Goal: Task Accomplishment & Management: Use online tool/utility

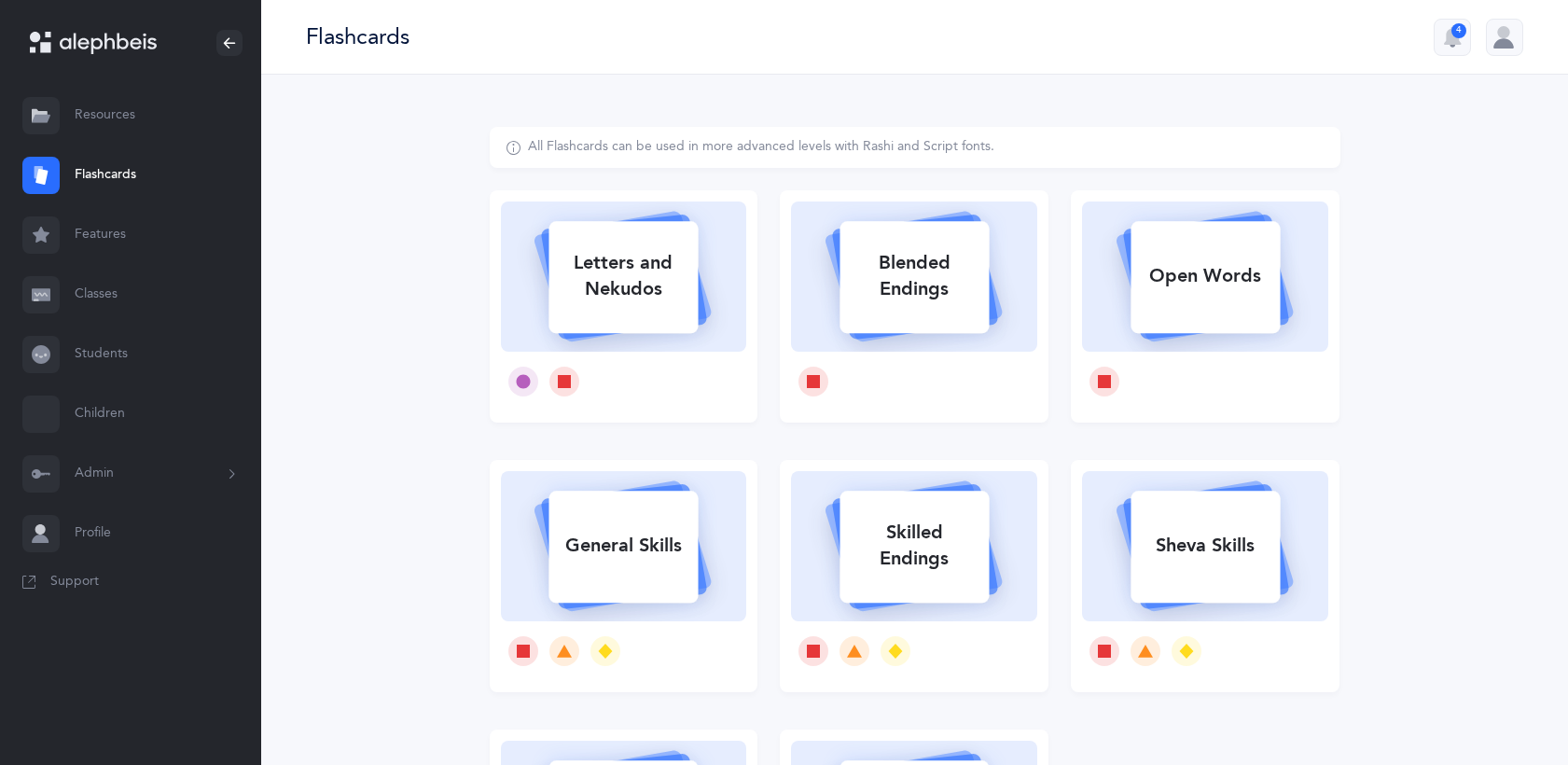
select select
select select "single"
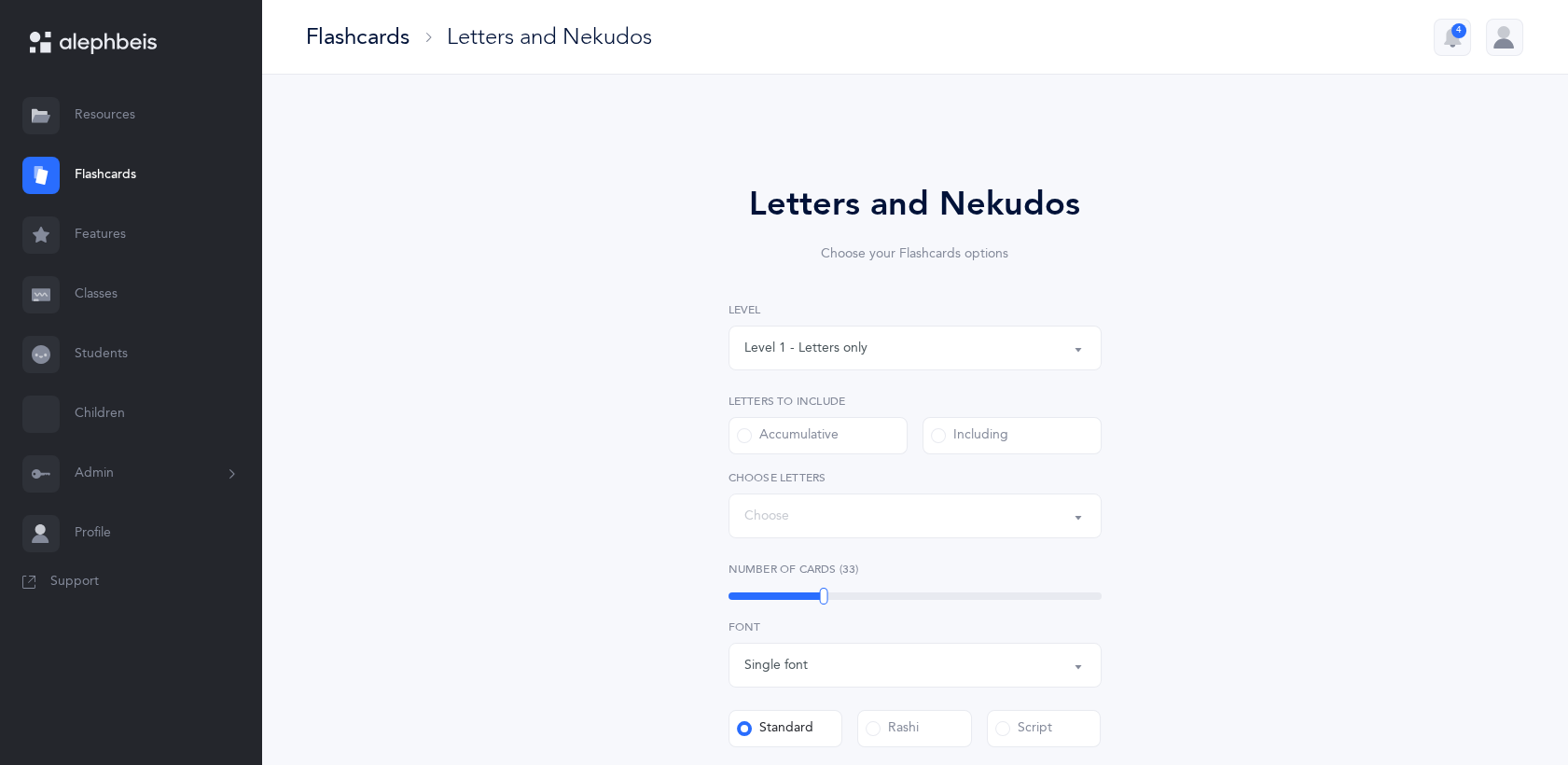
select select "27"
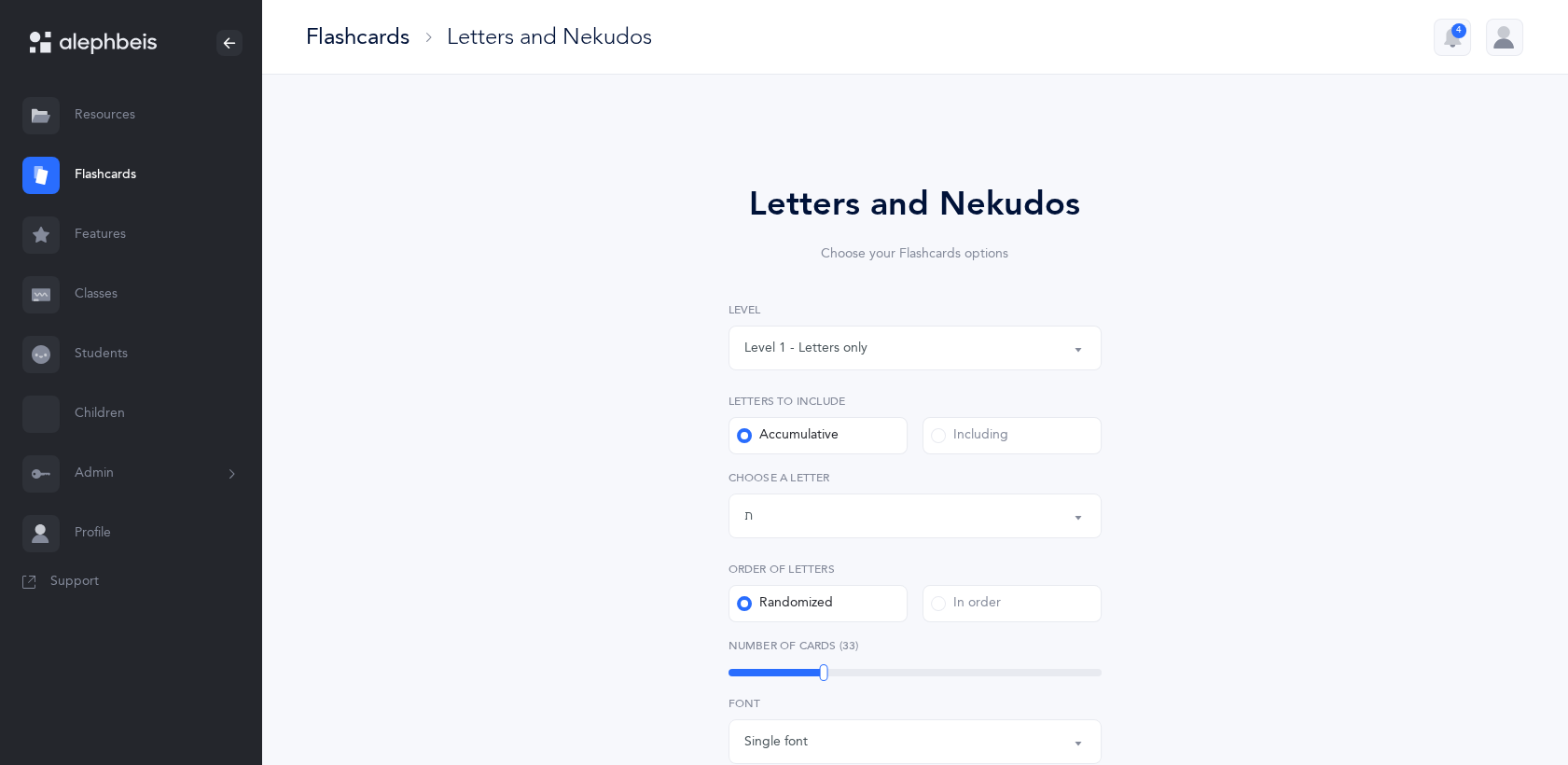
click at [97, 281] on link "Classes" at bounding box center [130, 295] width 261 height 60
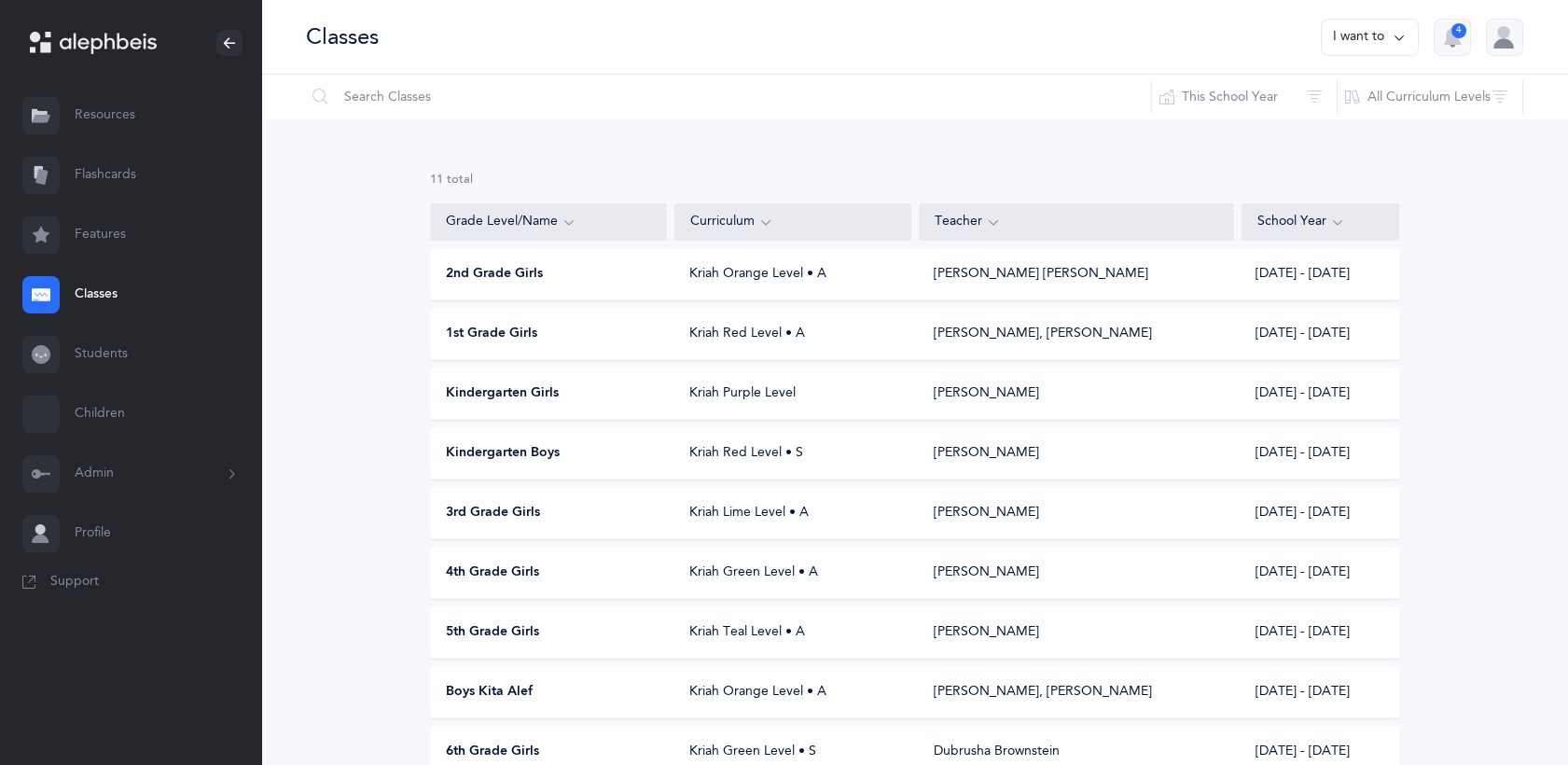
click at [522, 743] on span "6th Grade Girls" at bounding box center [493, 752] width 94 height 19
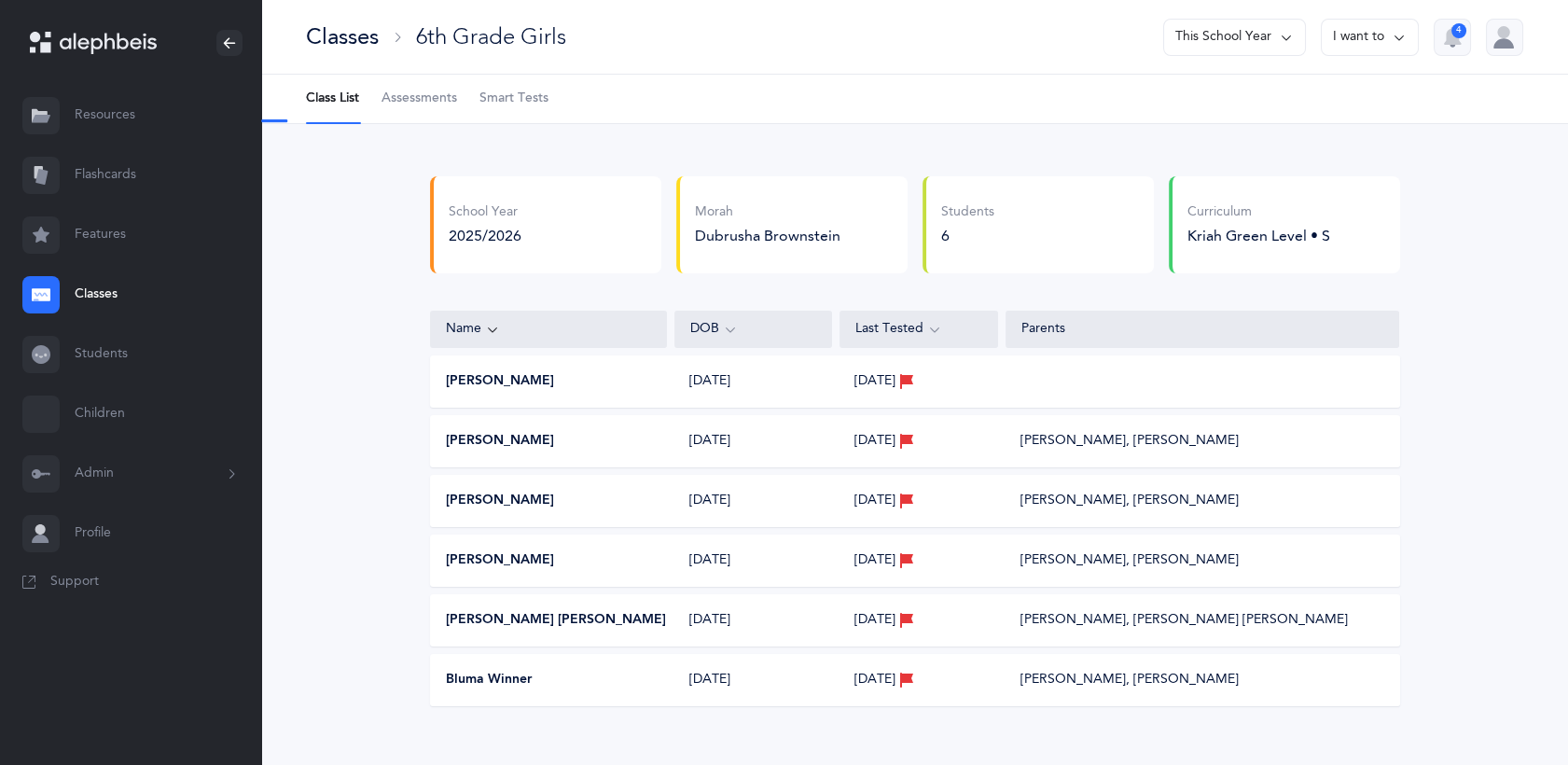
select select "13"
click at [414, 90] on span "Assessments" at bounding box center [419, 99] width 76 height 19
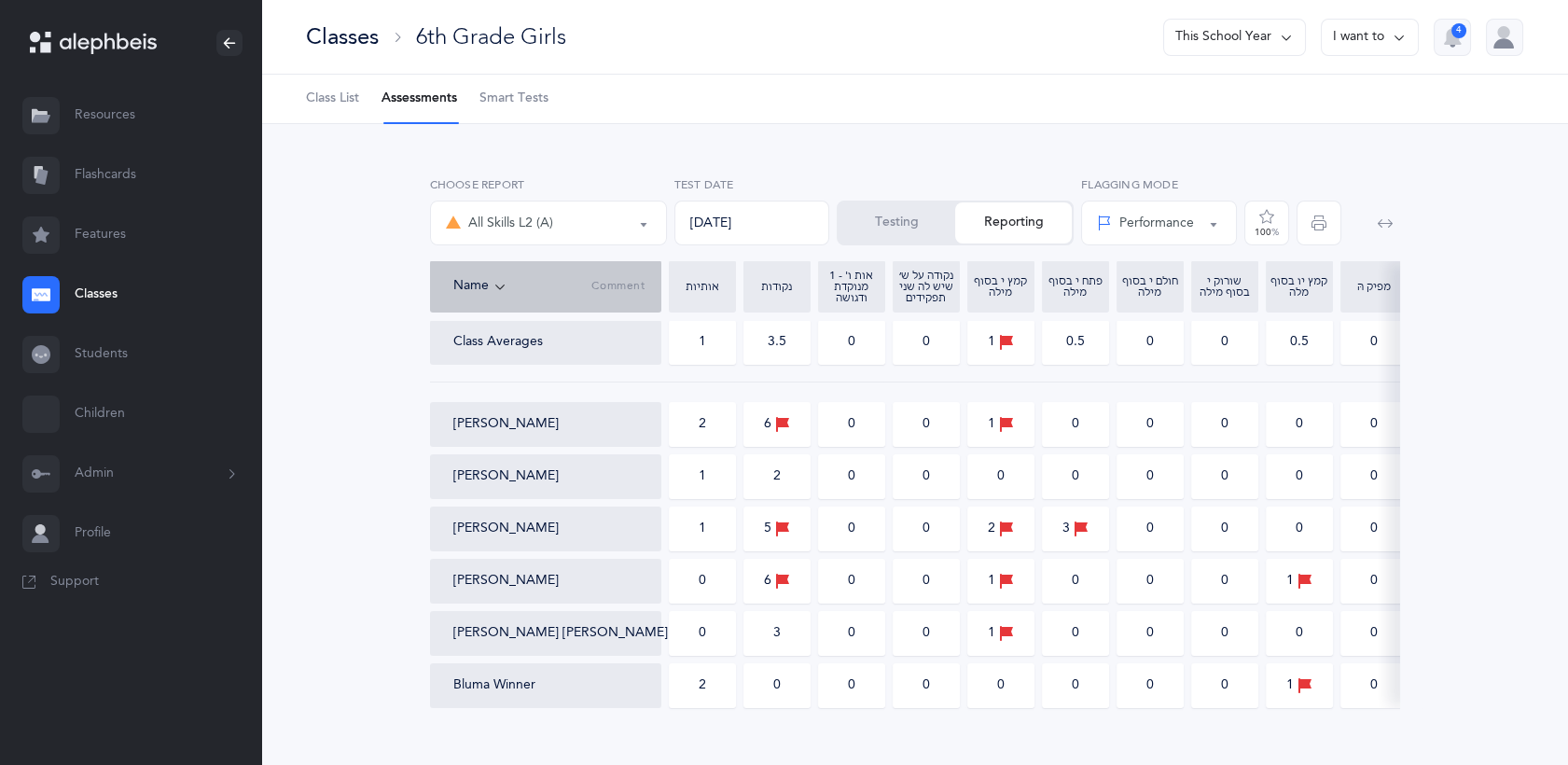
click at [1379, 216] on icon "button" at bounding box center [1384, 222] width 15 height 15
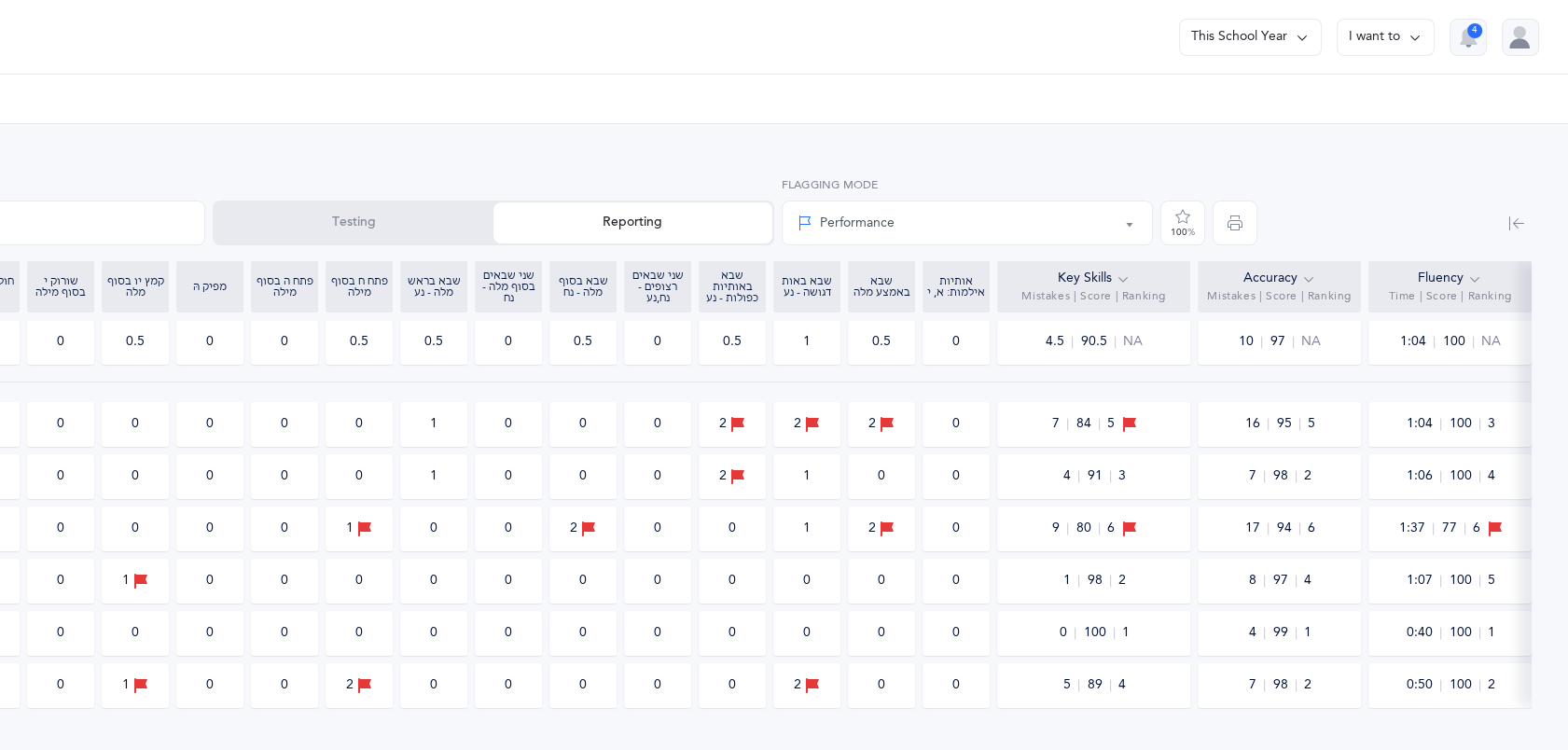
scroll to position [0, 1063]
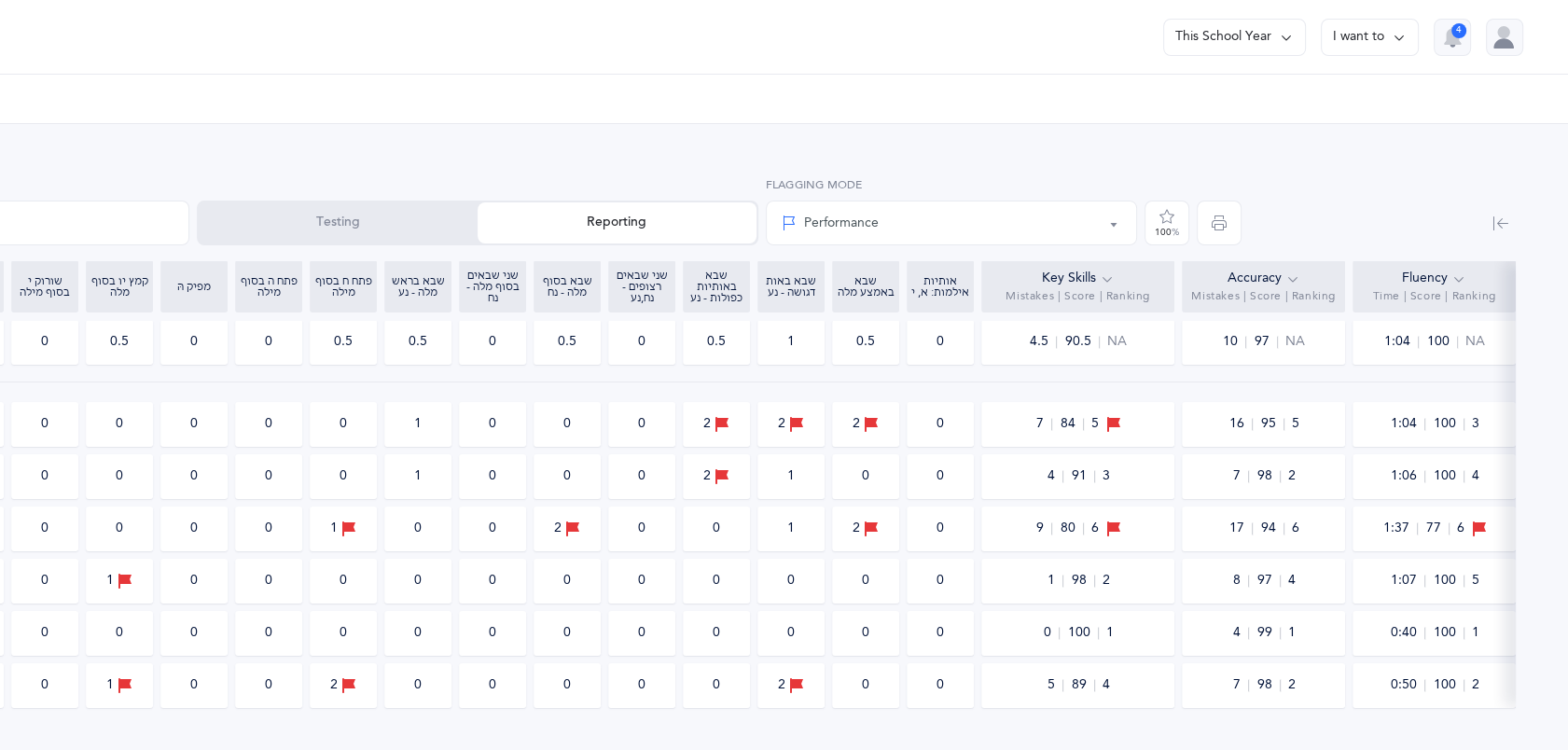
click at [1499, 220] on icon "button" at bounding box center [1500, 222] width 15 height 15
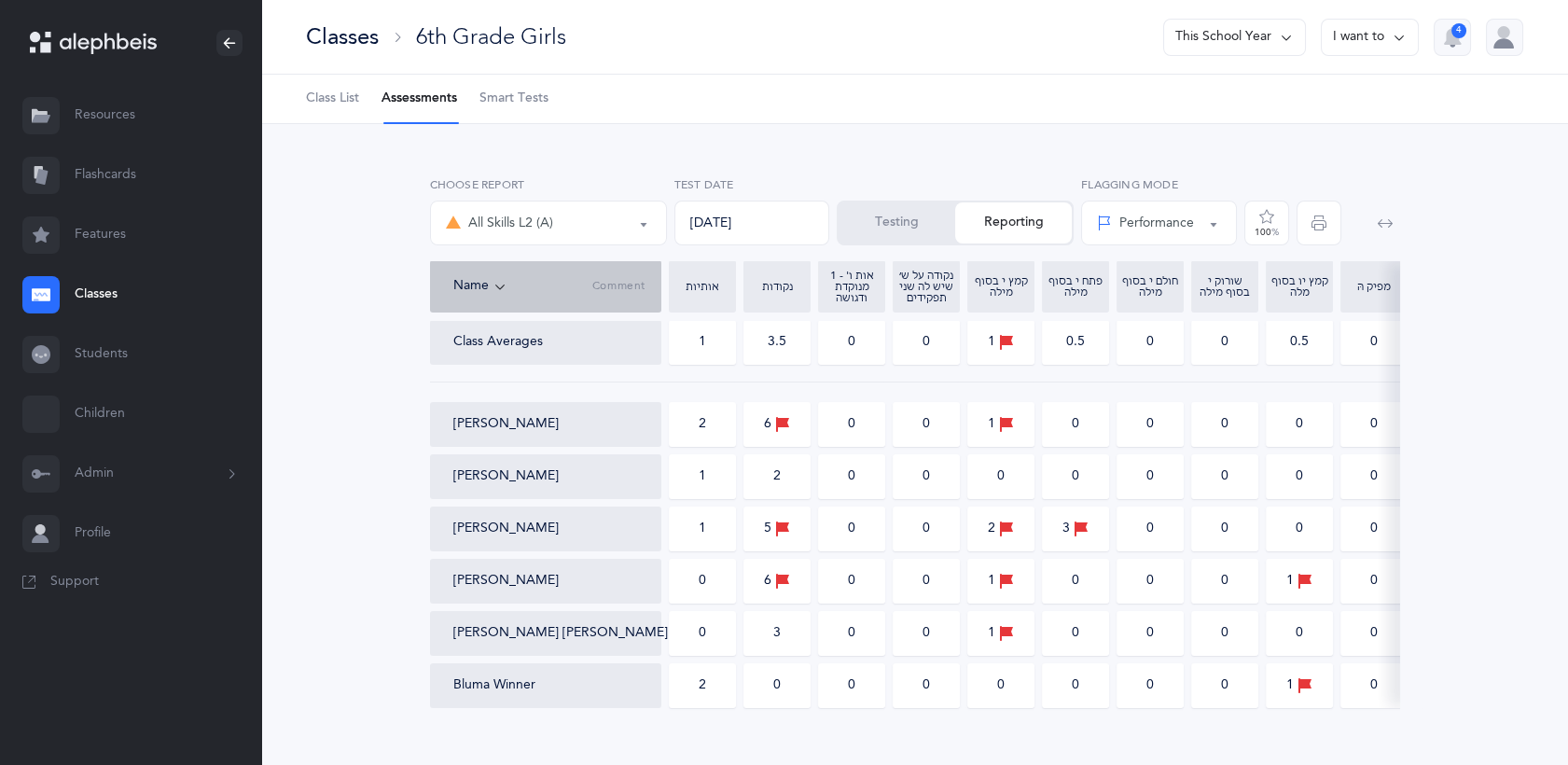
click at [1393, 38] on icon at bounding box center [1399, 37] width 15 height 21
click at [1276, 33] on button "This School Year" at bounding box center [1234, 37] width 142 height 37
click at [940, 229] on button "Testing" at bounding box center [896, 222] width 116 height 41
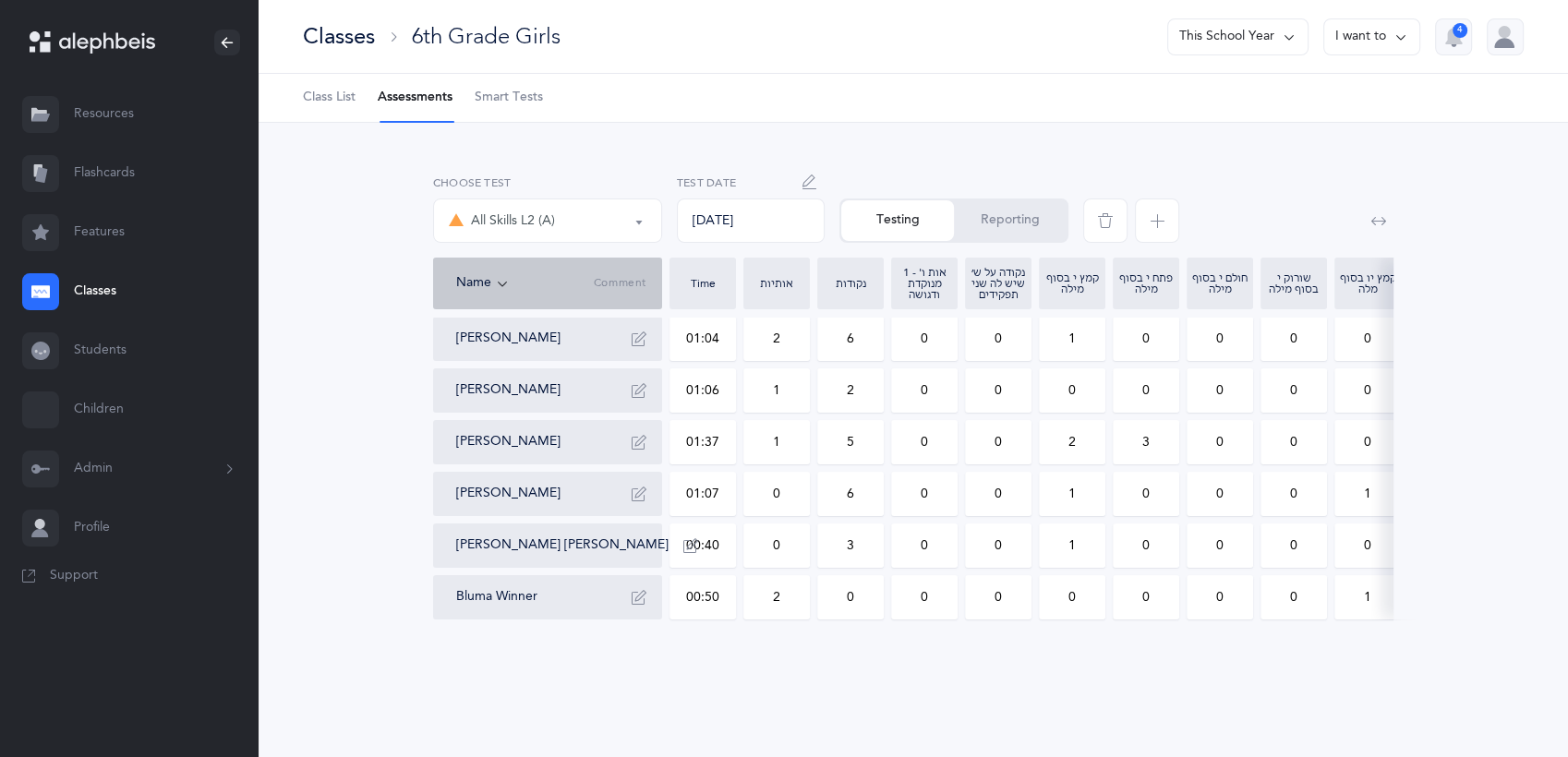
click at [1146, 214] on span "button" at bounding box center [1157, 220] width 44 height 44
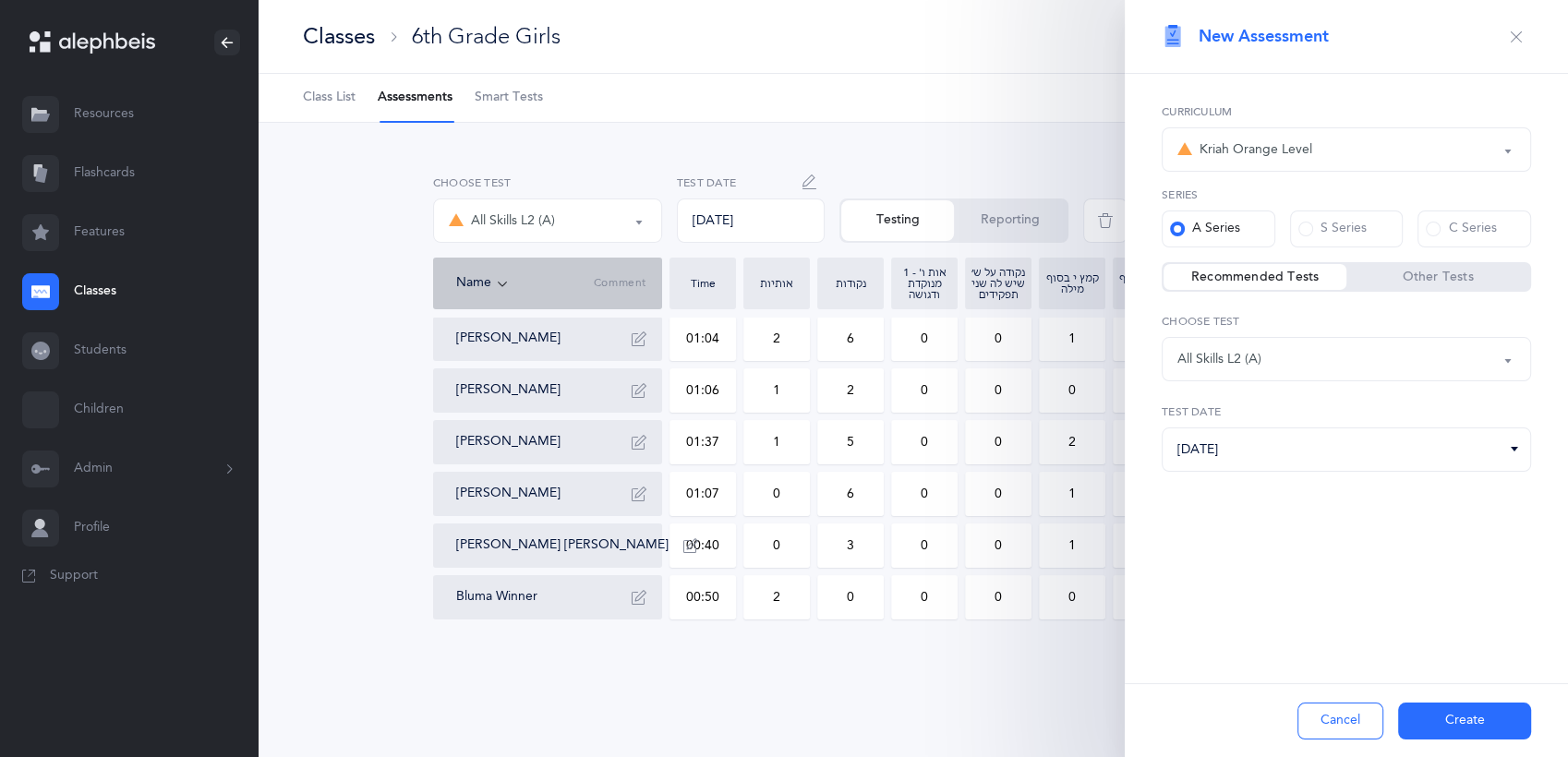
click at [1349, 144] on div "Kriah Orange Level" at bounding box center [1346, 150] width 338 height 32
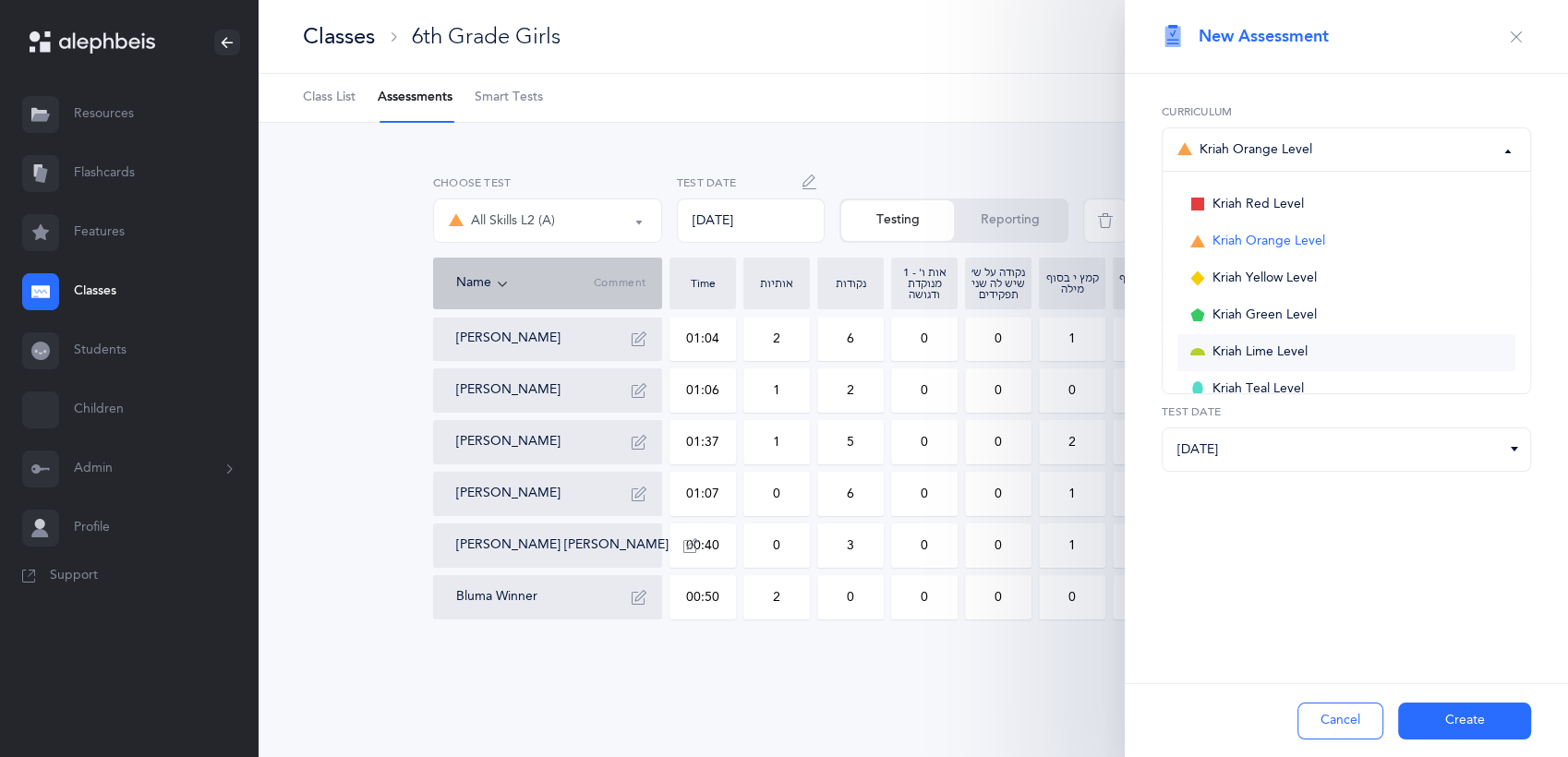
click at [1314, 348] on link "Kriah Lime Level" at bounding box center [1346, 352] width 338 height 36
select select "6"
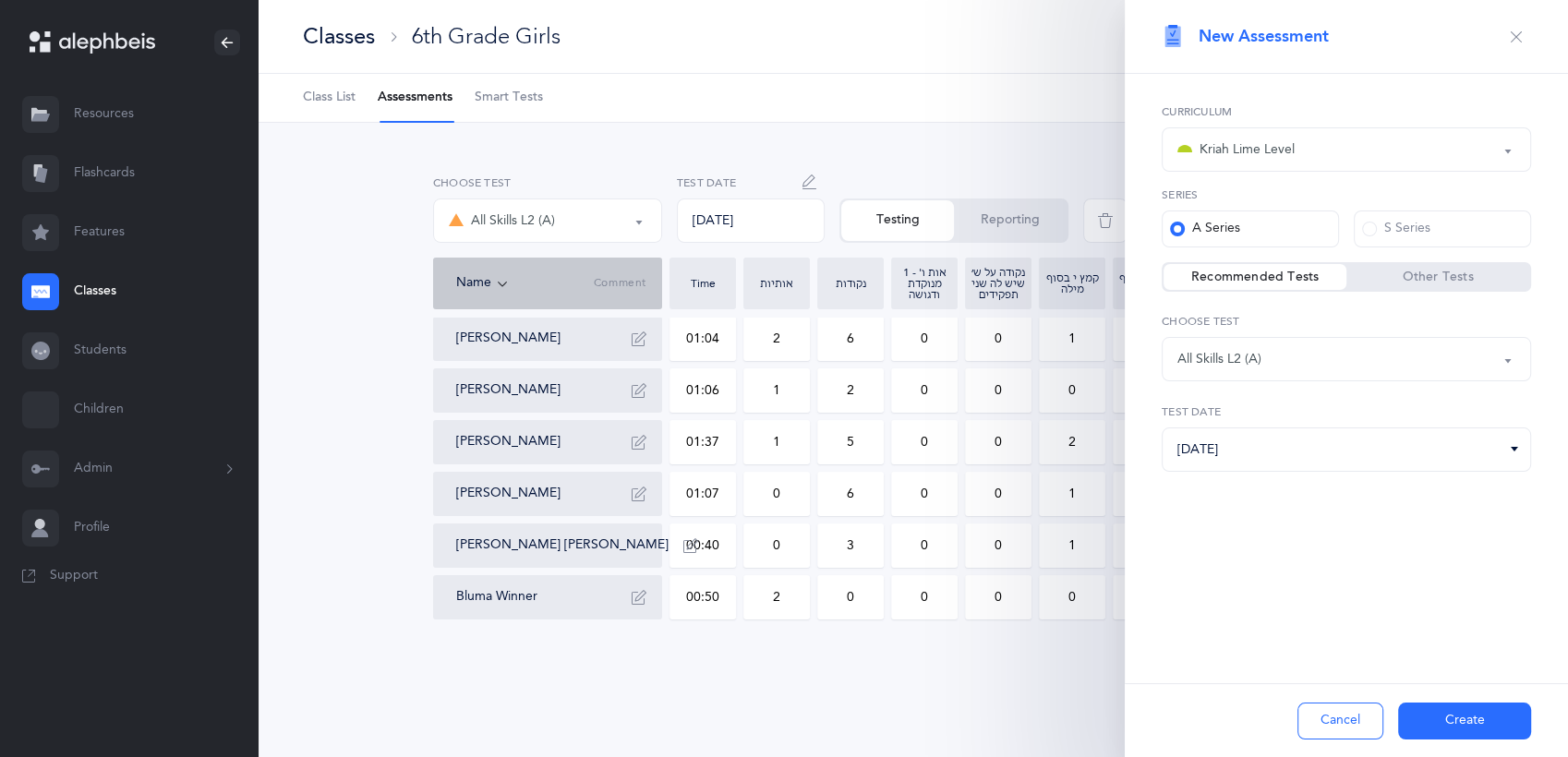
click at [1348, 354] on div "All Skills L2 (A)" at bounding box center [1346, 360] width 338 height 32
click at [1322, 507] on link "All Skills L2 (A)" at bounding box center [1346, 507] width 338 height 36
select select "13"
drag, startPoint x: 1442, startPoint y: 724, endPoint x: 1451, endPoint y: 730, distance: 10.8
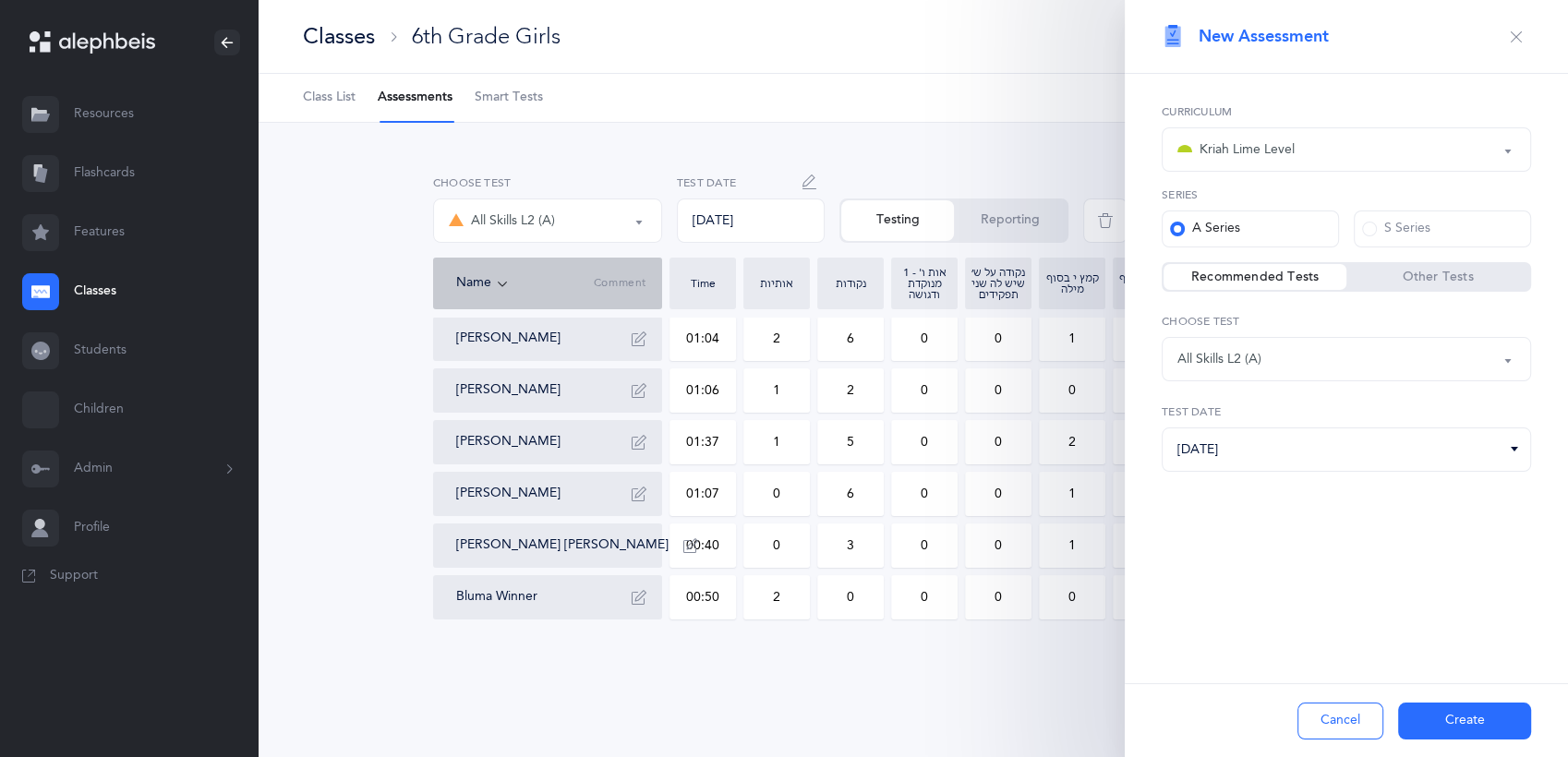
click at [1451, 730] on button "Create" at bounding box center [1465, 721] width 133 height 36
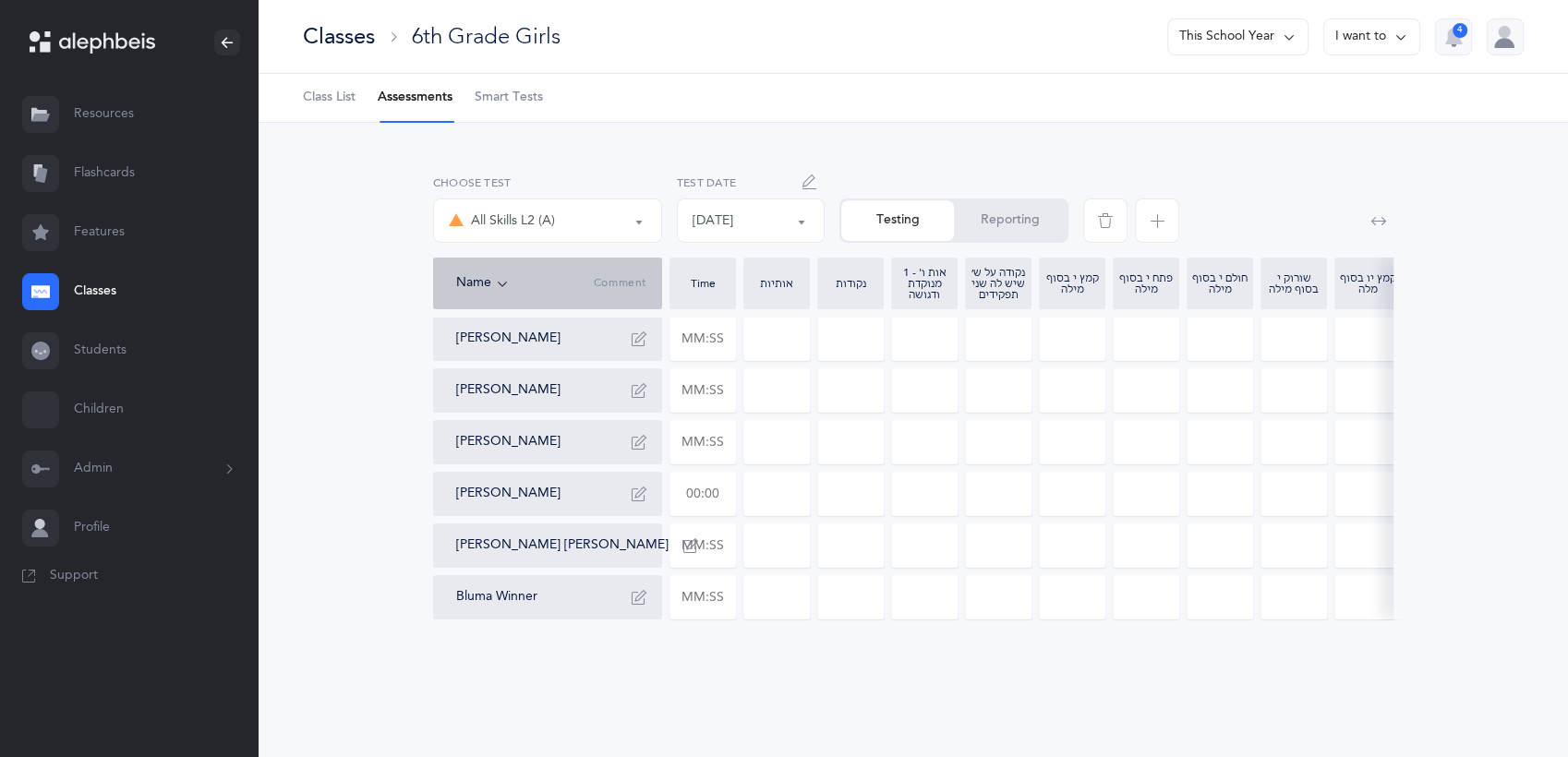
click at [731, 492] on input "text" at bounding box center [703, 494] width 65 height 42
click at [755, 510] on input at bounding box center [777, 494] width 65 height 42
type input "01:07"
type input "0"
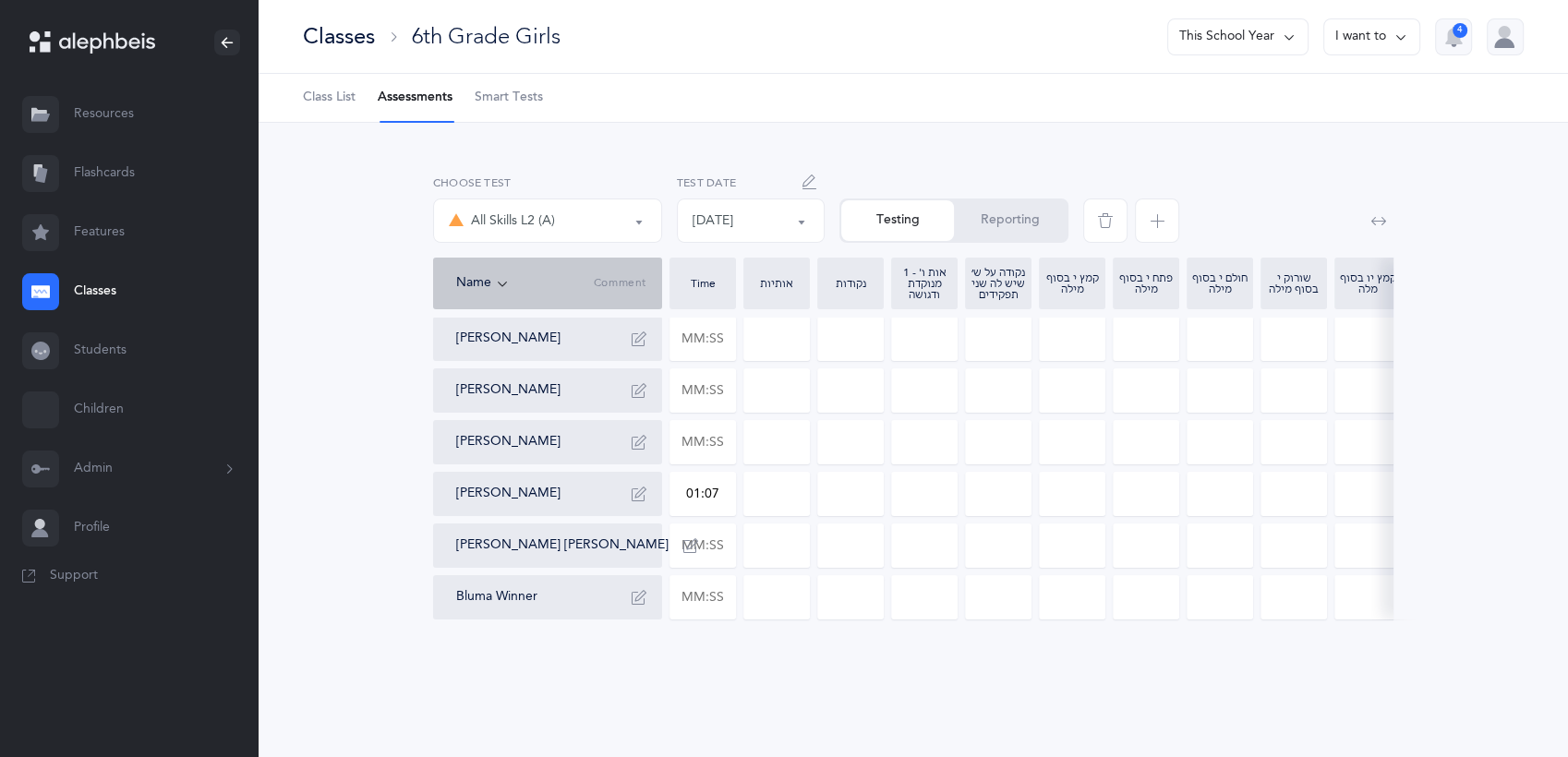
type input "0"
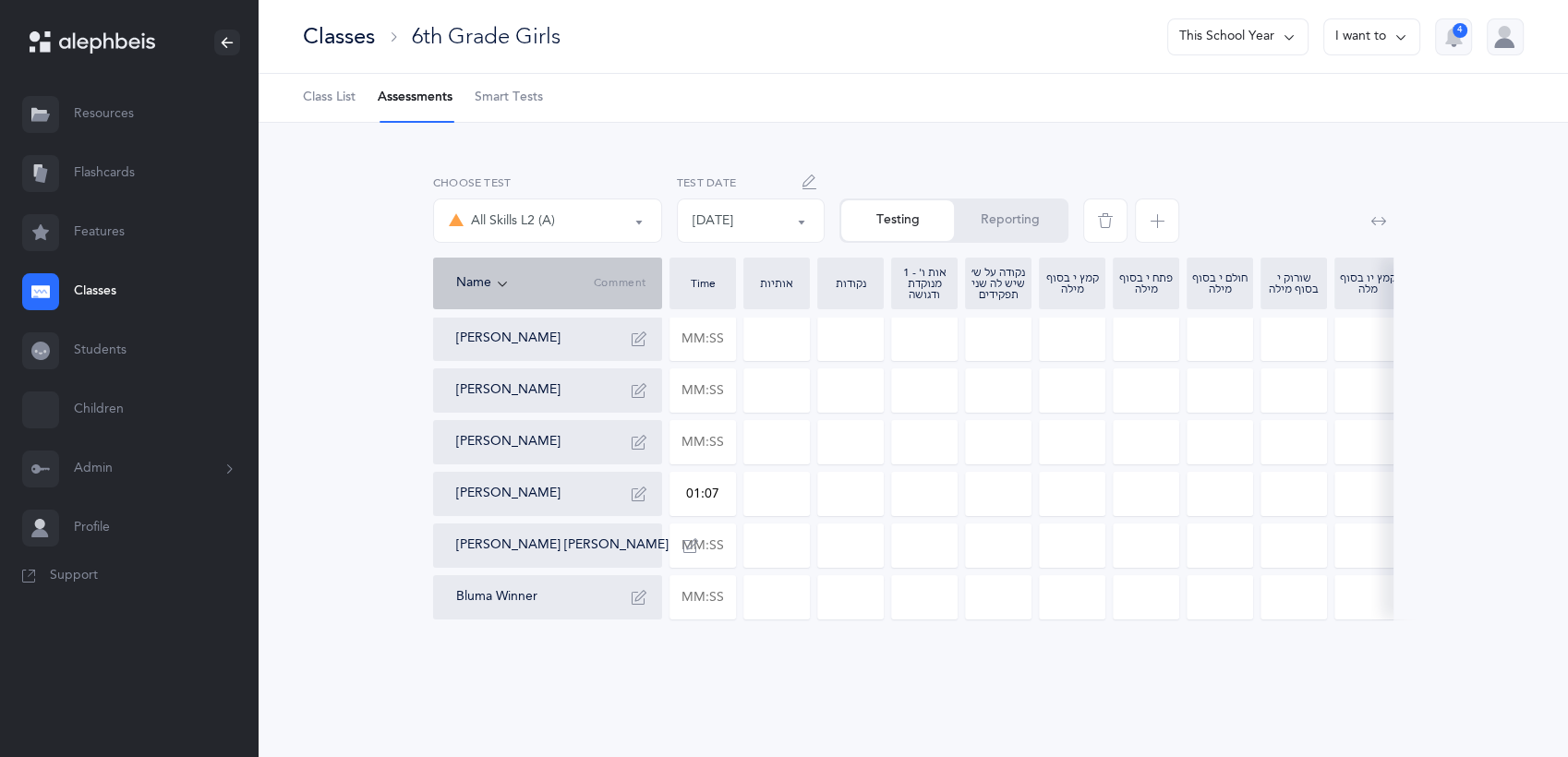
type input "0"
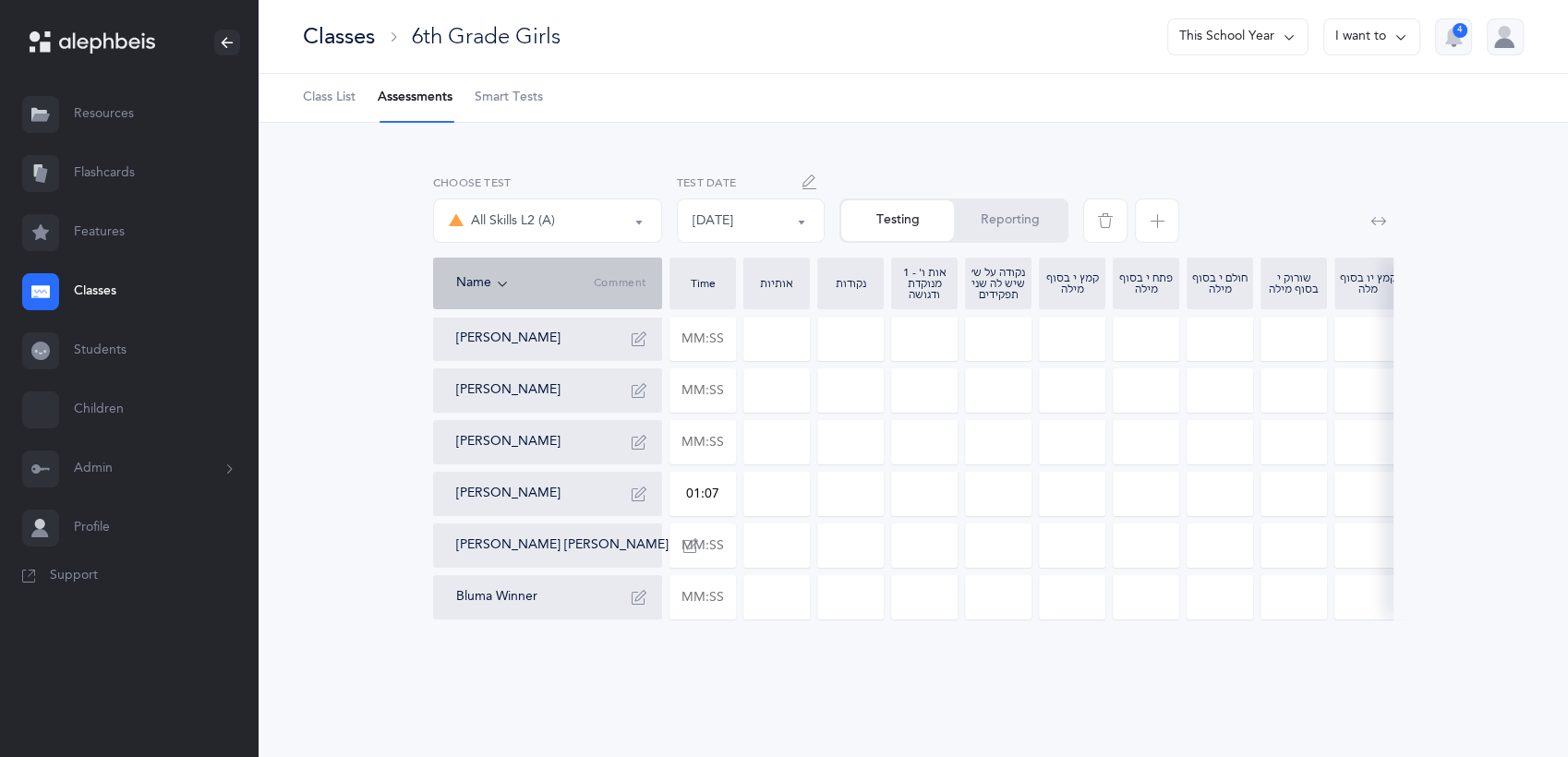
type input "0"
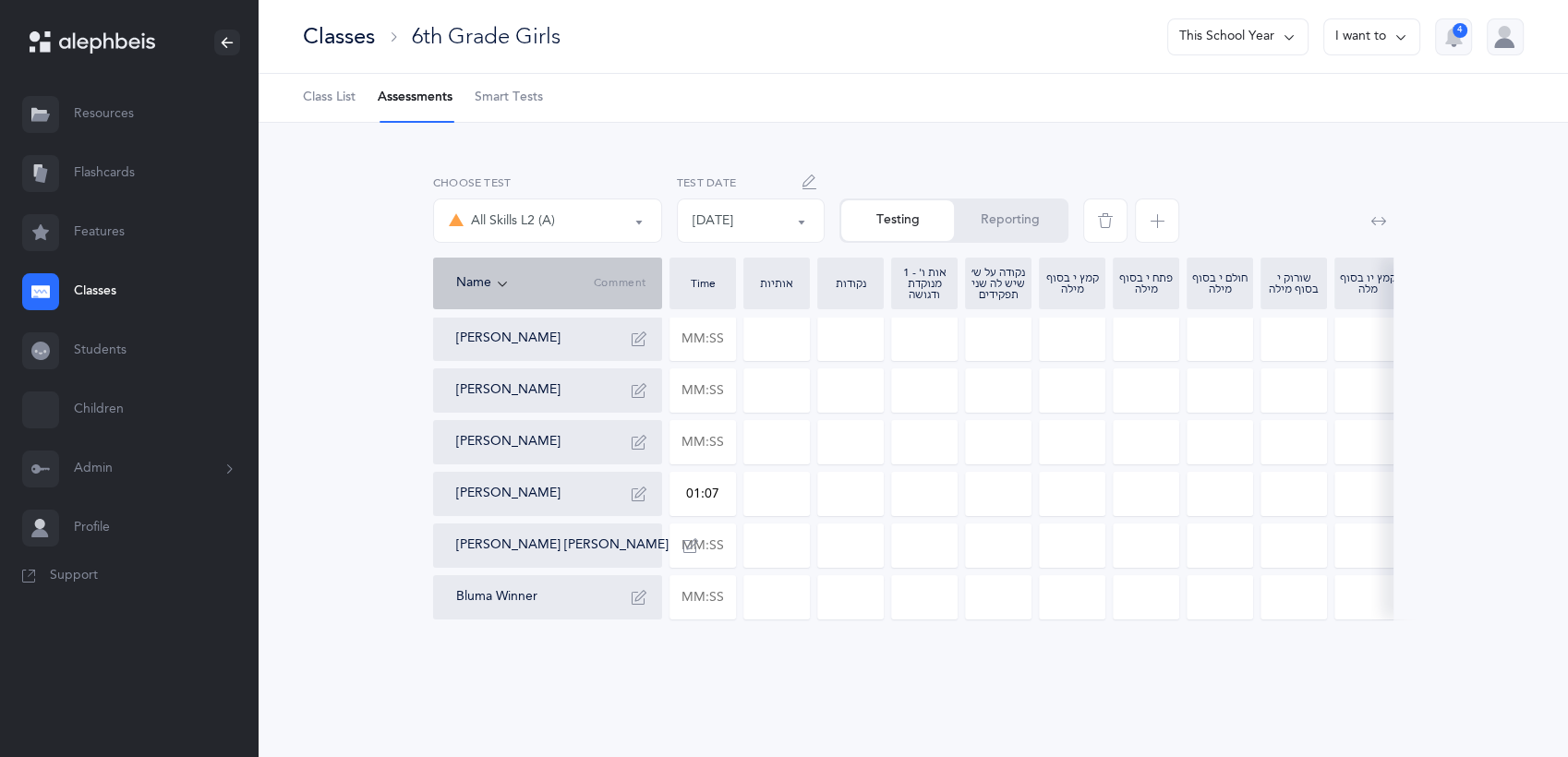
type input "0"
drag, startPoint x: 833, startPoint y: 484, endPoint x: 877, endPoint y: 486, distance: 44.0
click at [877, 486] on input "0" at bounding box center [851, 494] width 65 height 42
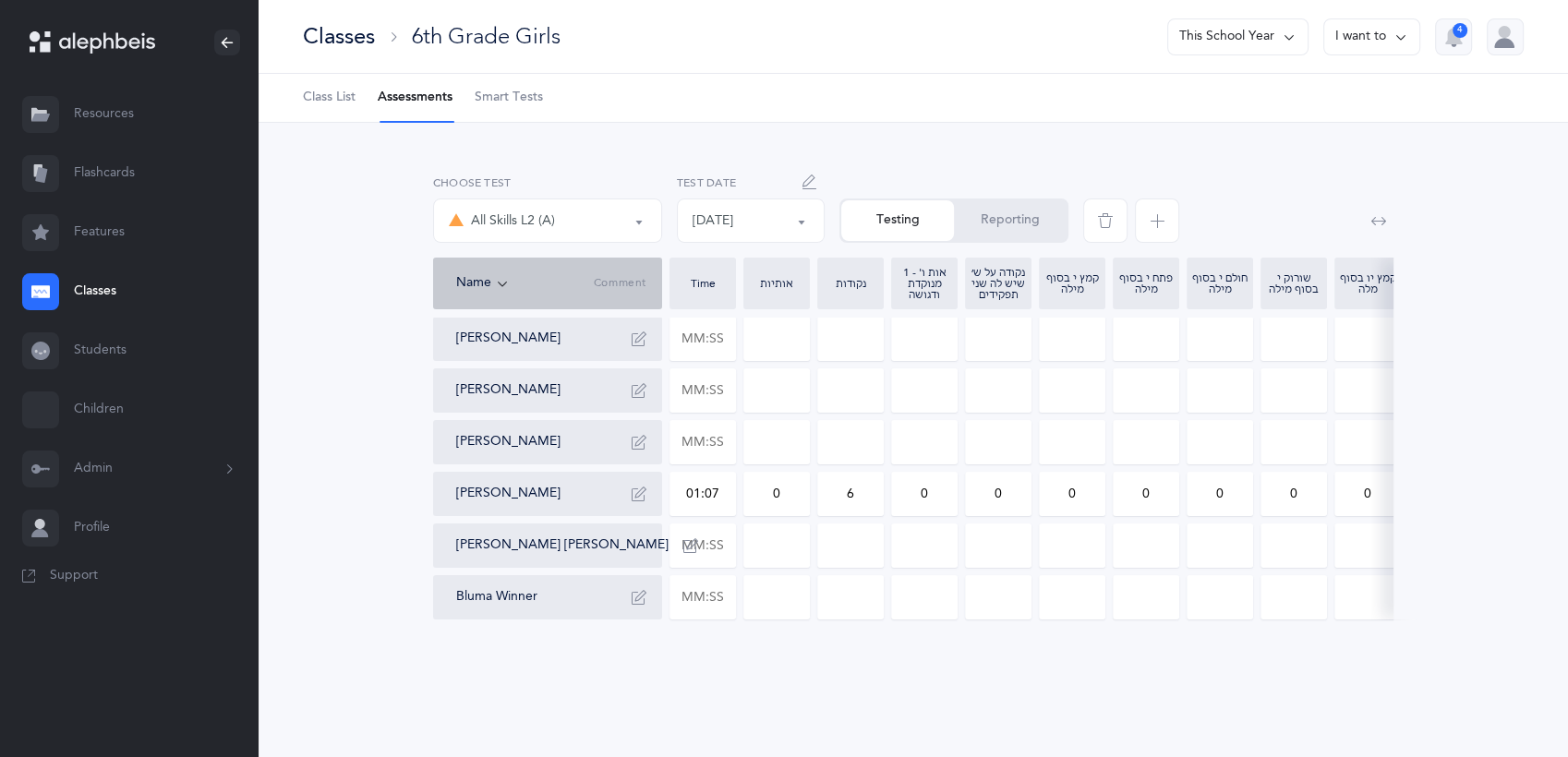
type input "6"
drag, startPoint x: 1068, startPoint y: 492, endPoint x: 1096, endPoint y: 487, distance: 28.4
click at [1096, 487] on input "0" at bounding box center [1072, 494] width 65 height 42
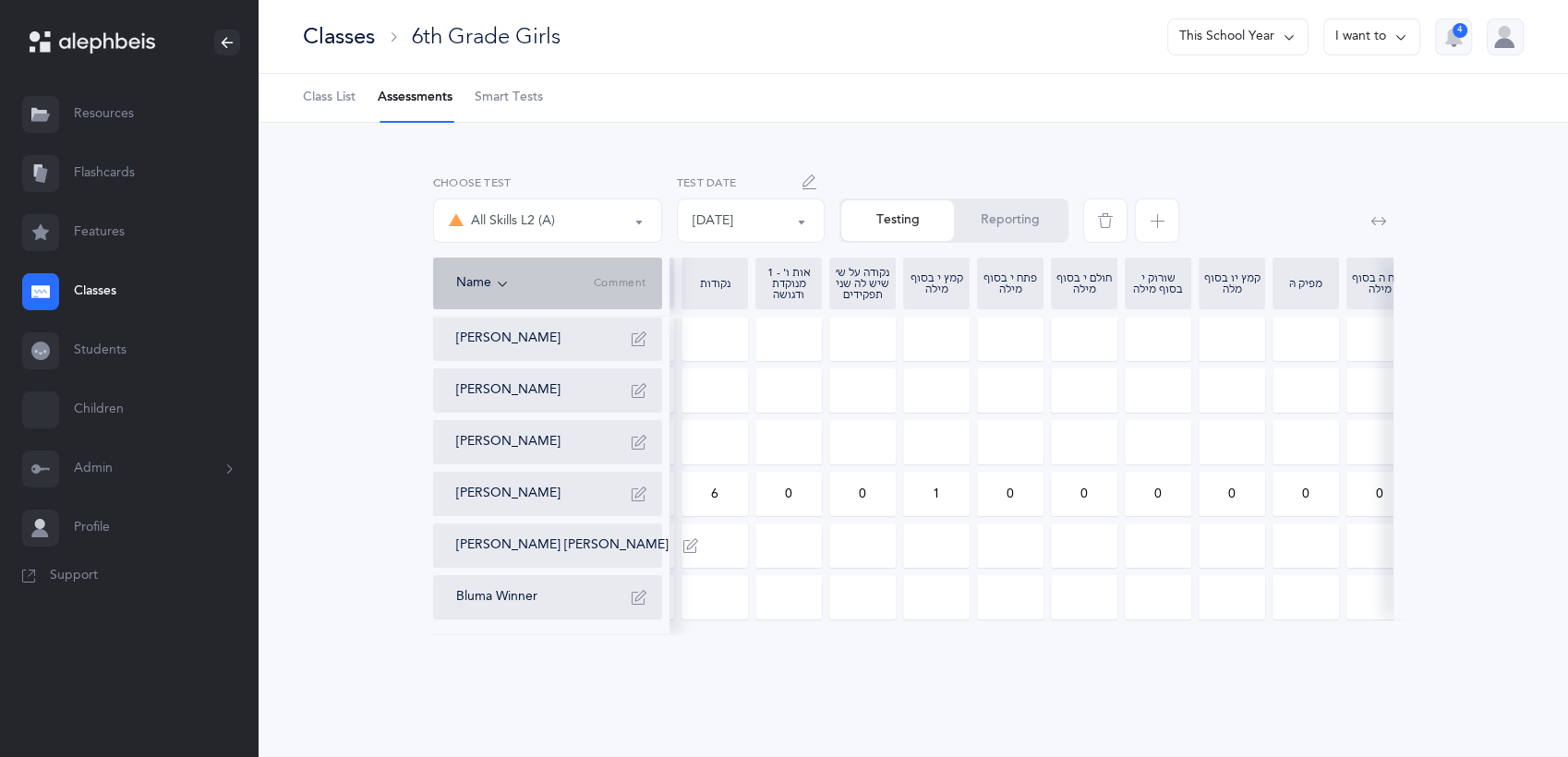
scroll to position [0, 222]
type input "1"
drag, startPoint x: 1142, startPoint y: 492, endPoint x: 1174, endPoint y: 485, distance: 32.8
click at [1174, 485] on input "0" at bounding box center [1146, 494] width 65 height 42
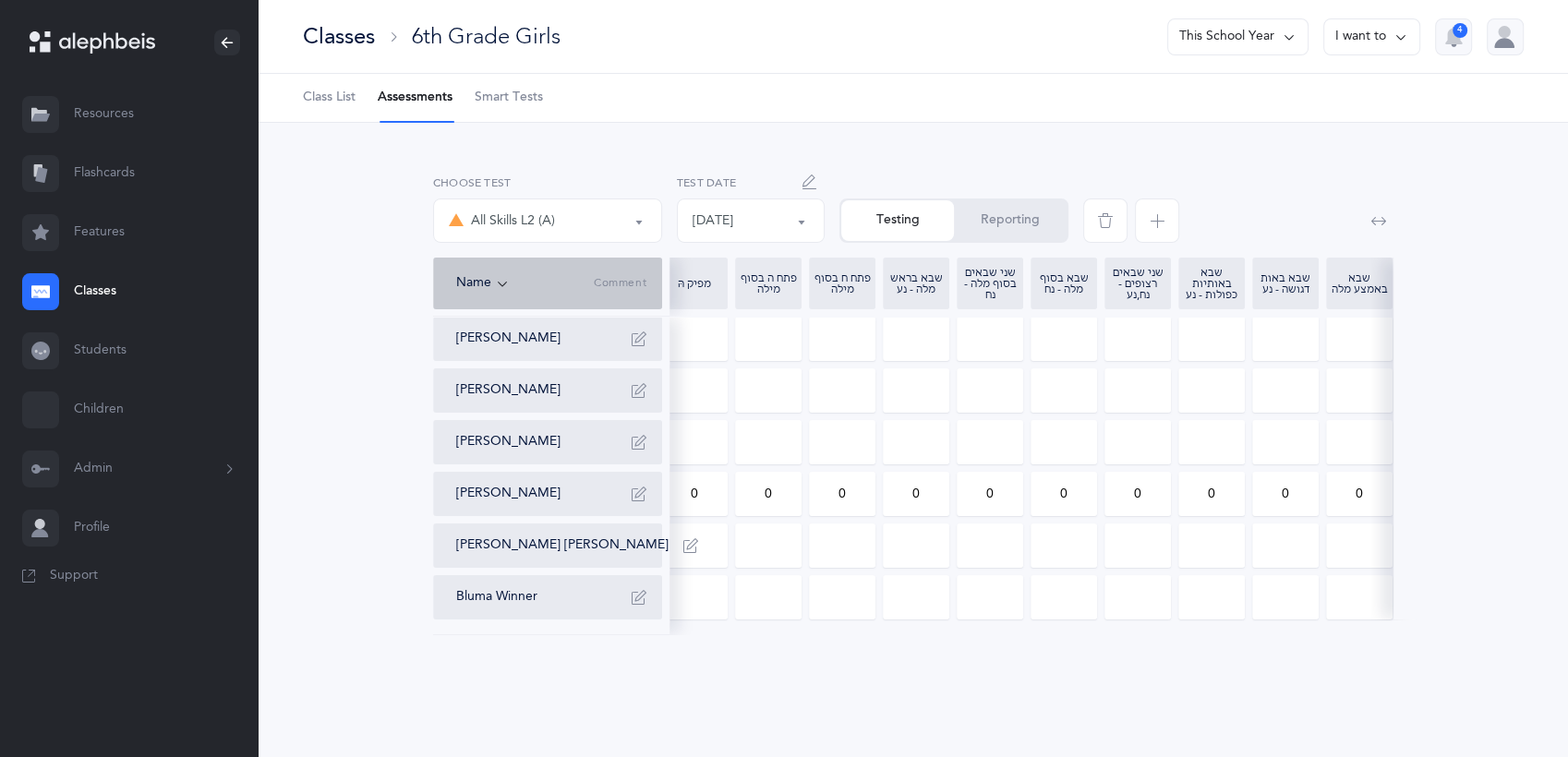
scroll to position [0, 820]
type input "1"
click at [835, 389] on input at bounding box center [844, 390] width 65 height 42
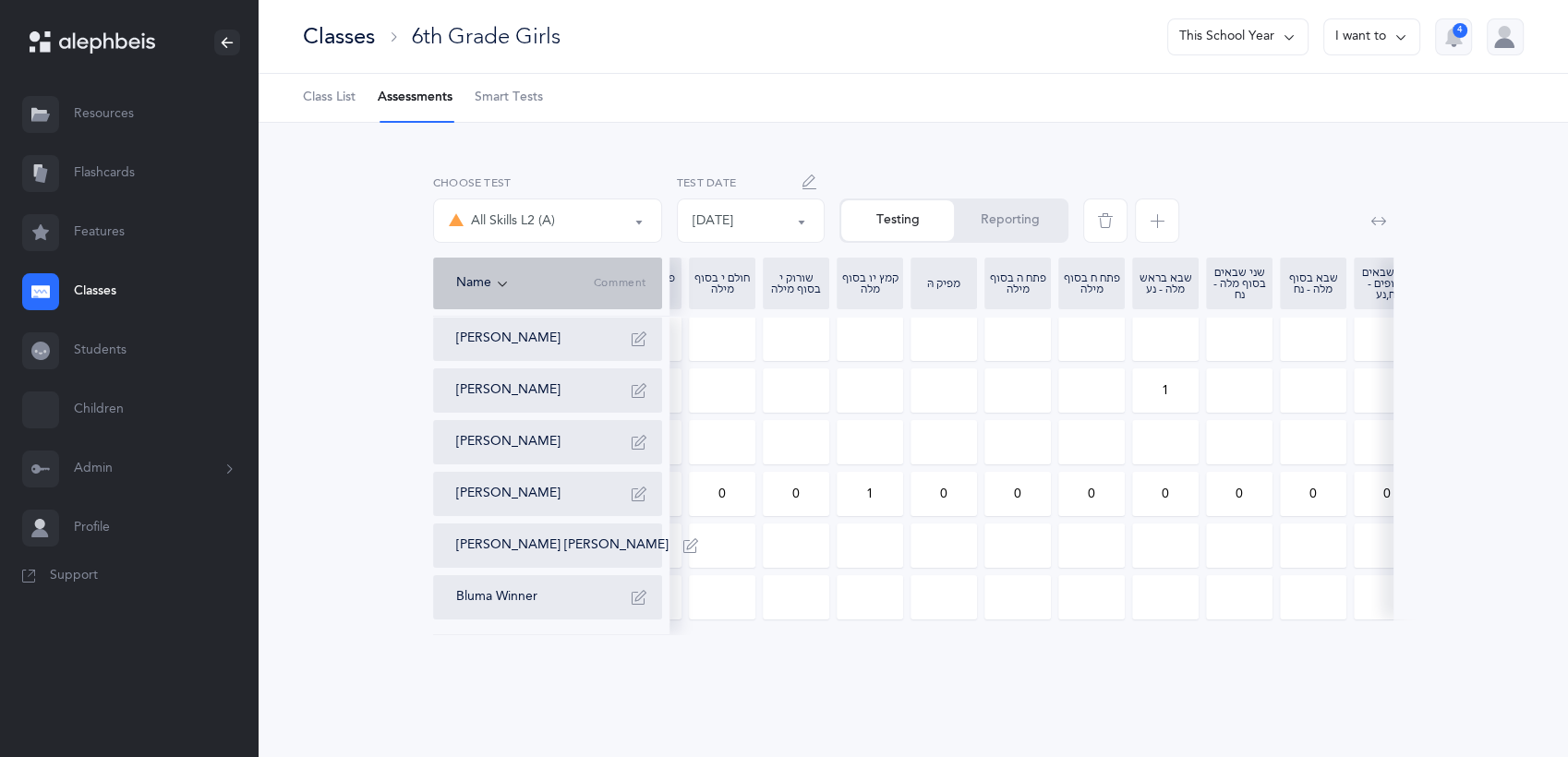
scroll to position [0, 483]
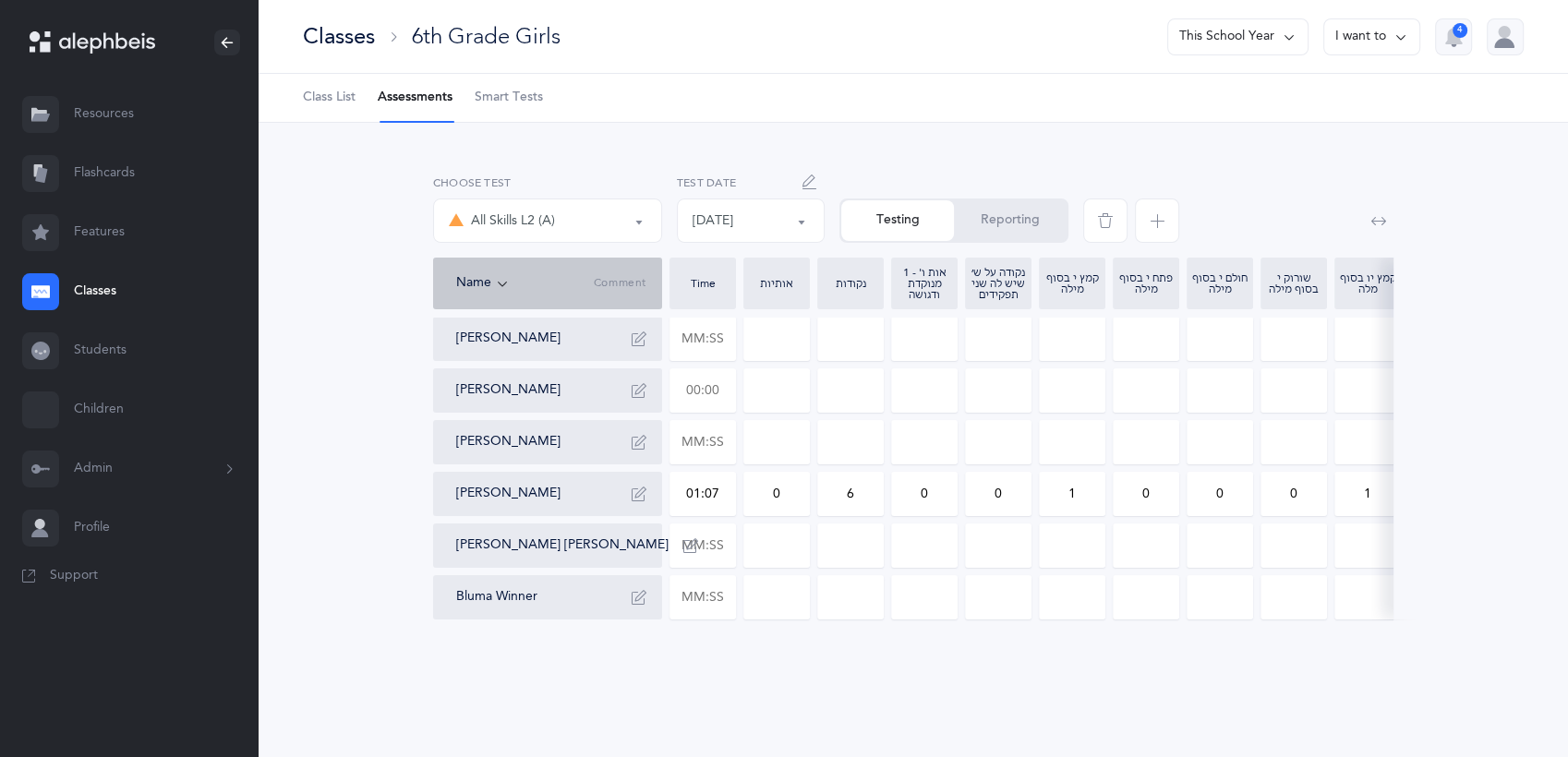
type input "1"
click at [724, 389] on input "text" at bounding box center [703, 390] width 65 height 42
type input "01:06"
type input "0"
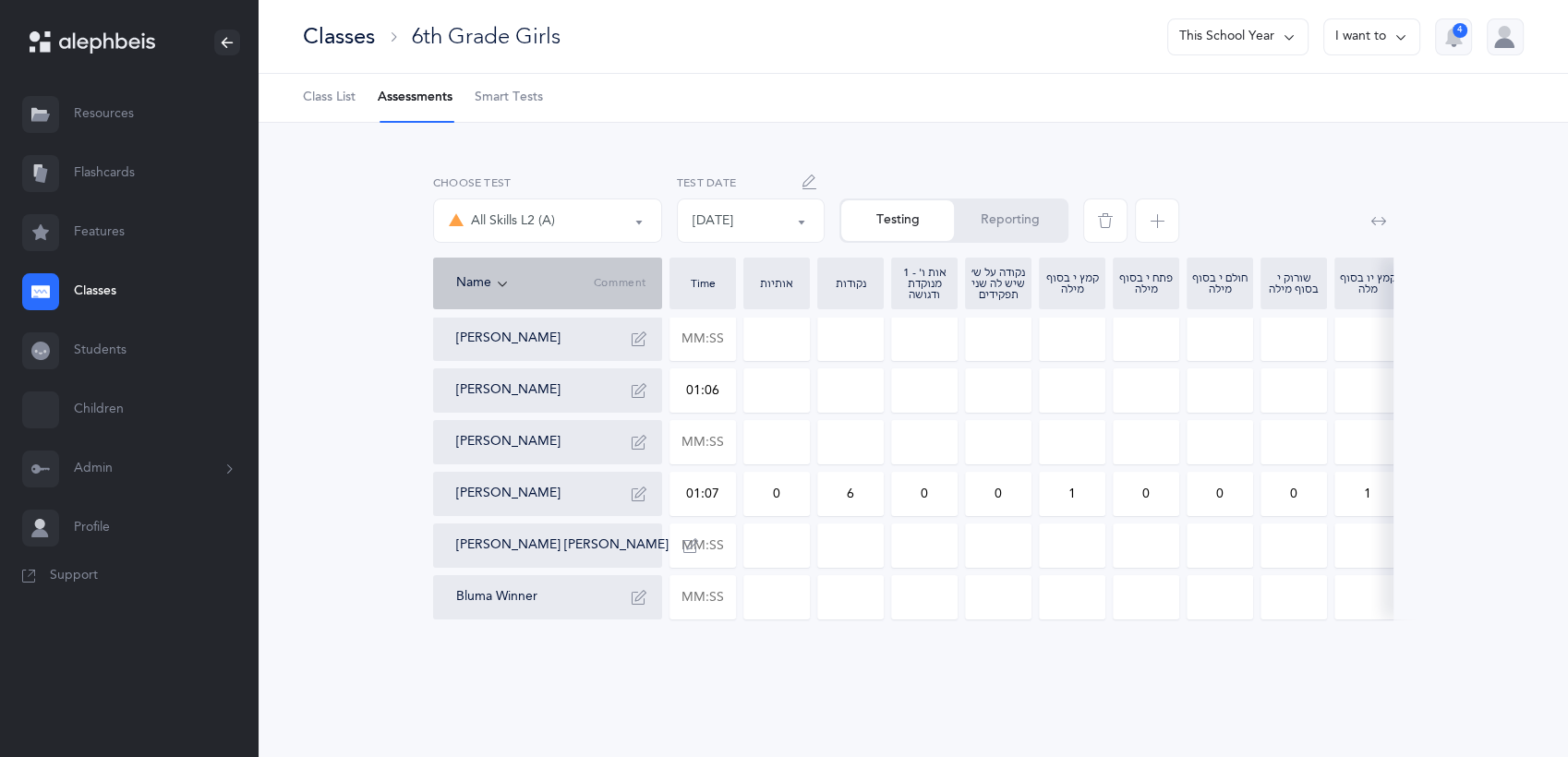
type input "0"
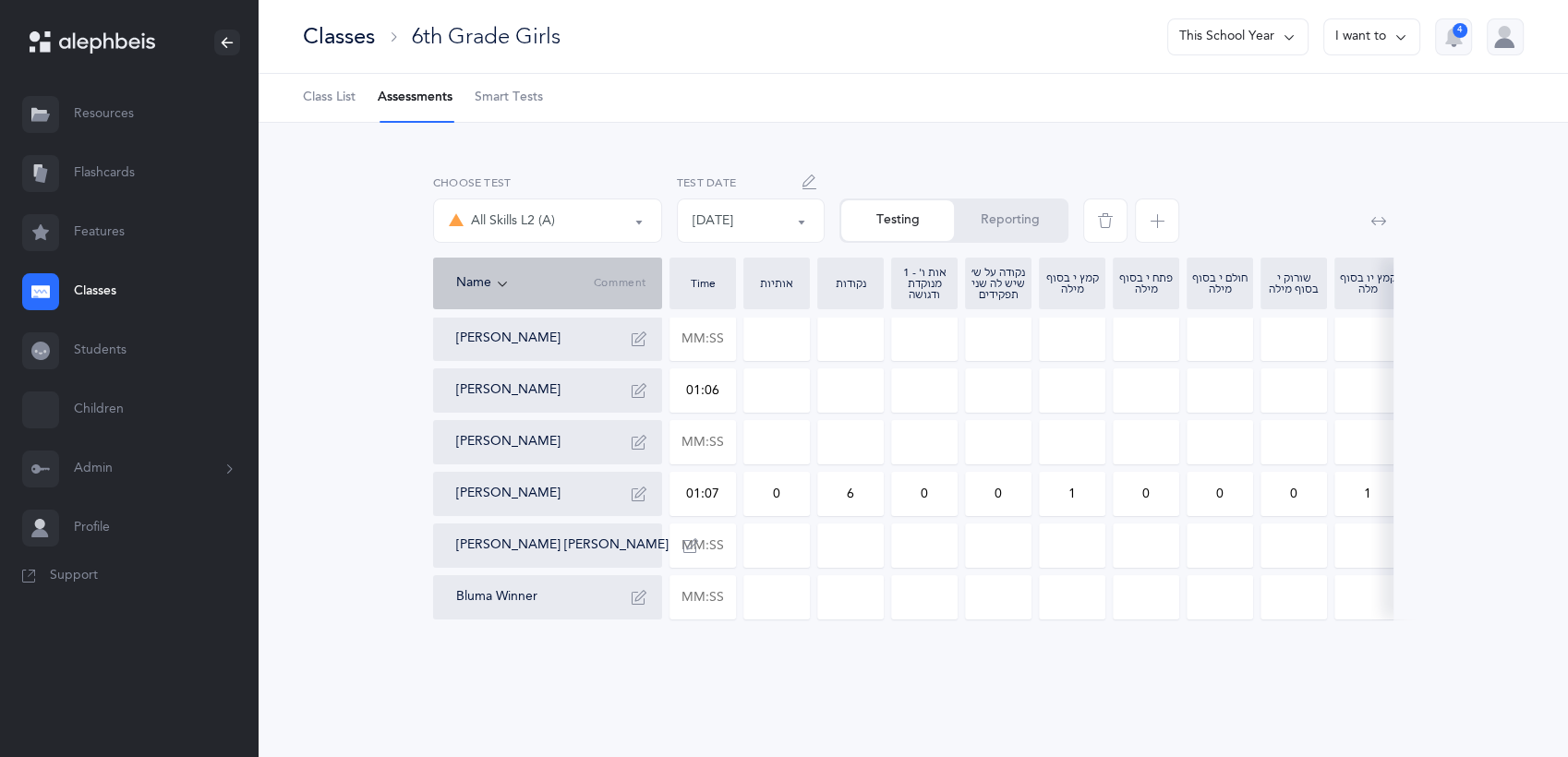
type input "0"
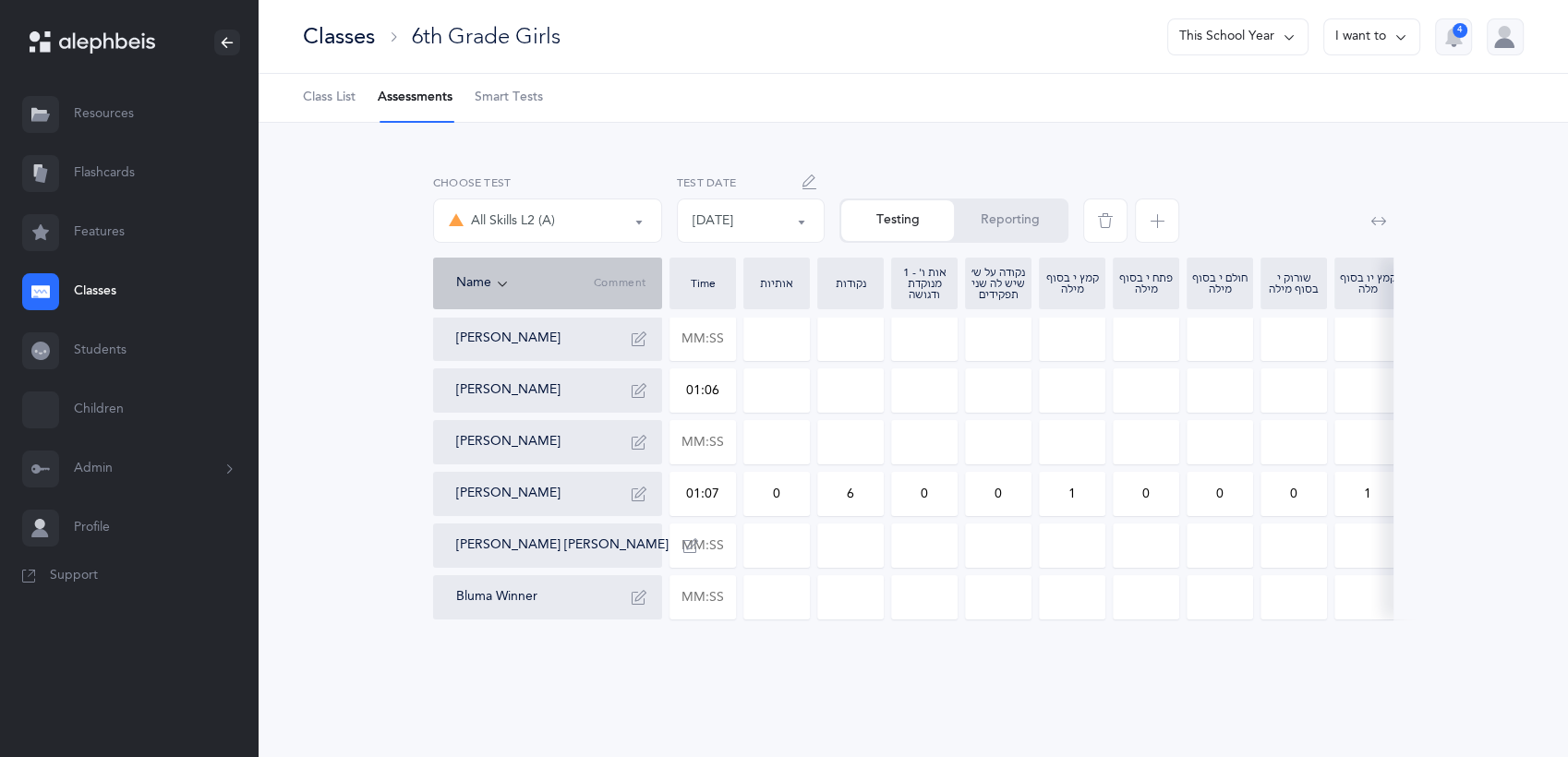
type input "0"
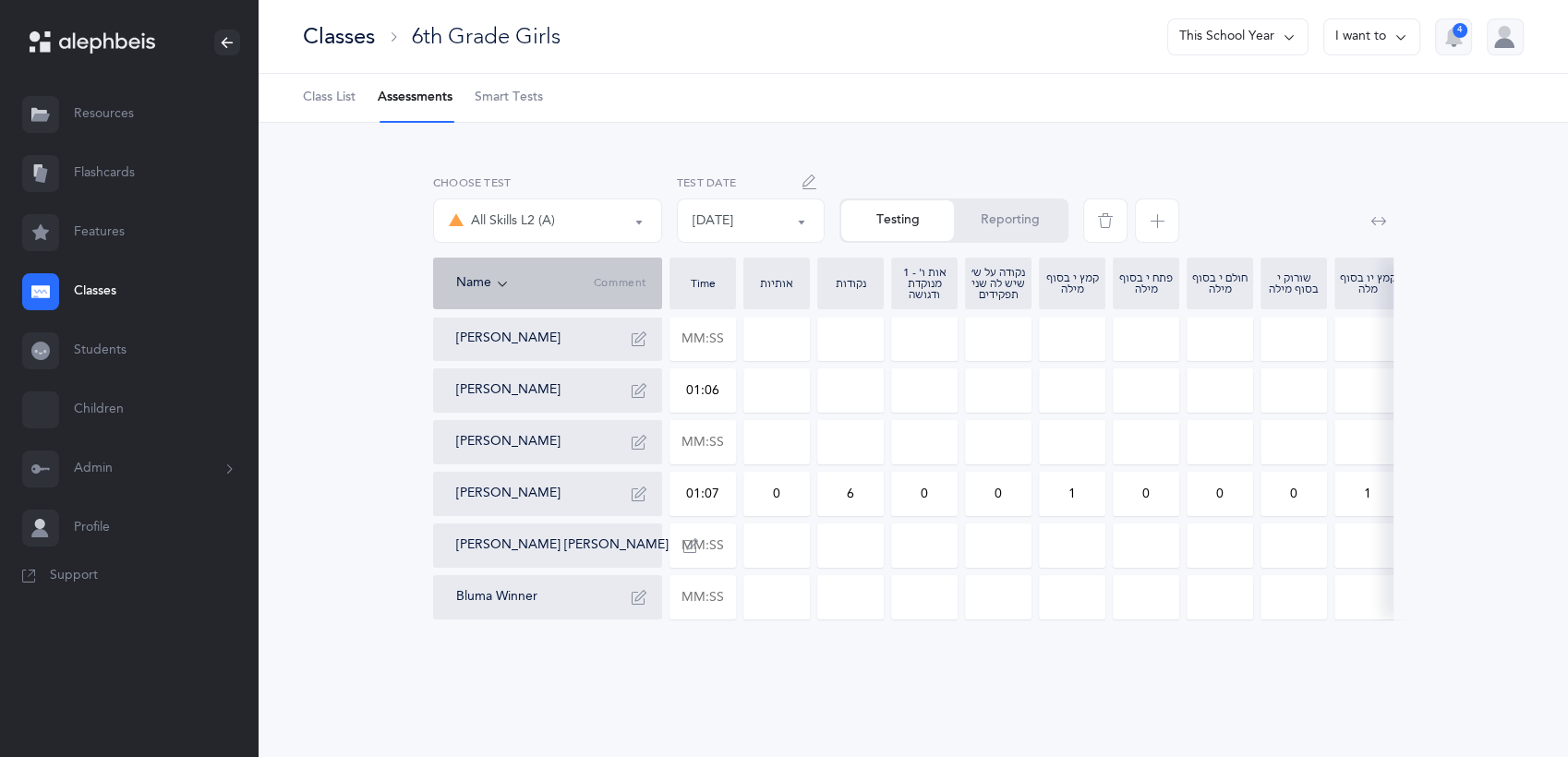
type input "0"
click at [764, 377] on input "0" at bounding box center [777, 390] width 65 height 42
drag, startPoint x: 764, startPoint y: 377, endPoint x: 798, endPoint y: 396, distance: 38.9
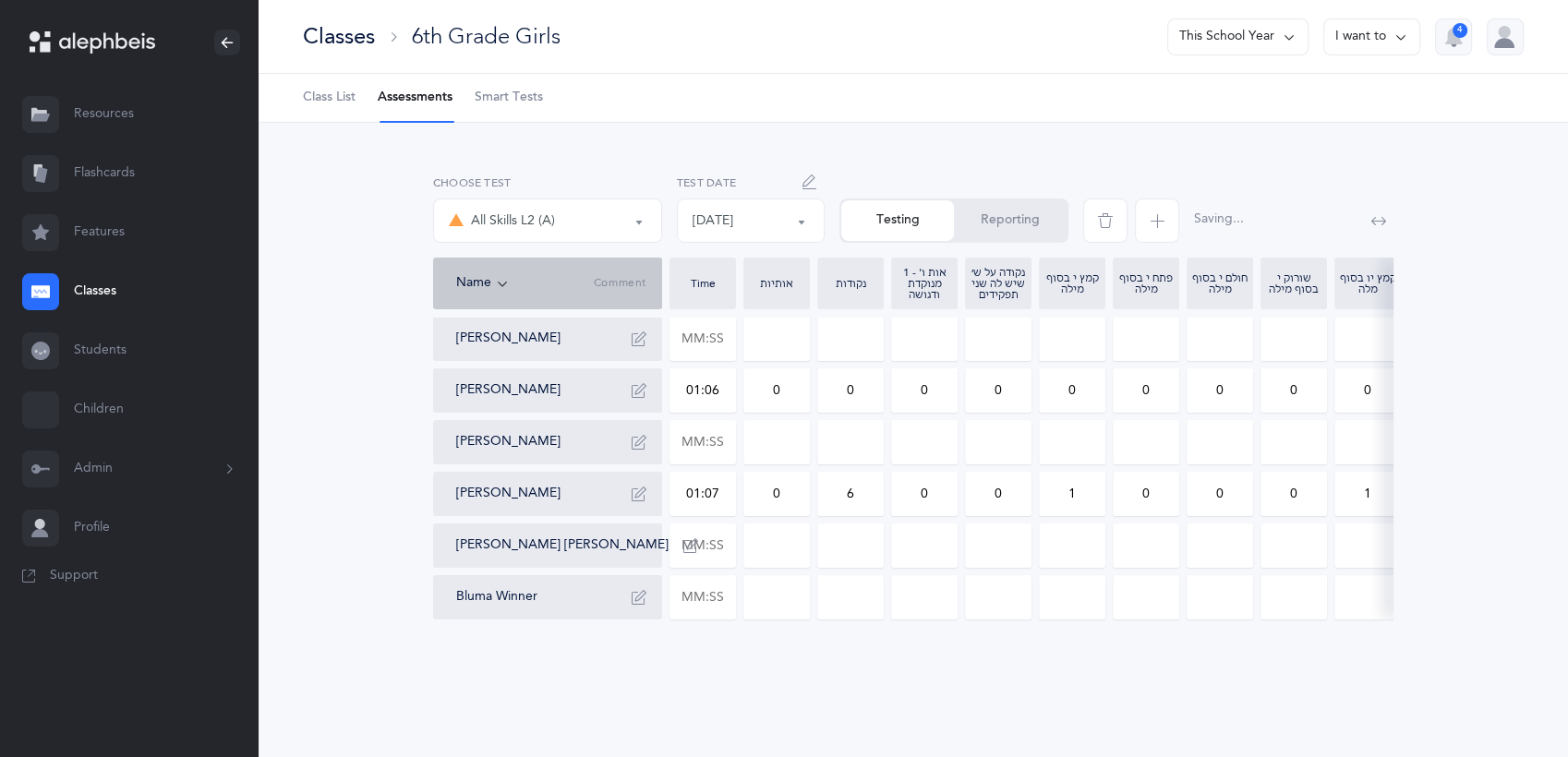
click at [798, 396] on input "0" at bounding box center [777, 390] width 65 height 42
type input "1"
drag, startPoint x: 841, startPoint y: 390, endPoint x: 879, endPoint y: 389, distance: 38.0
click at [879, 389] on input "0" at bounding box center [851, 390] width 65 height 42
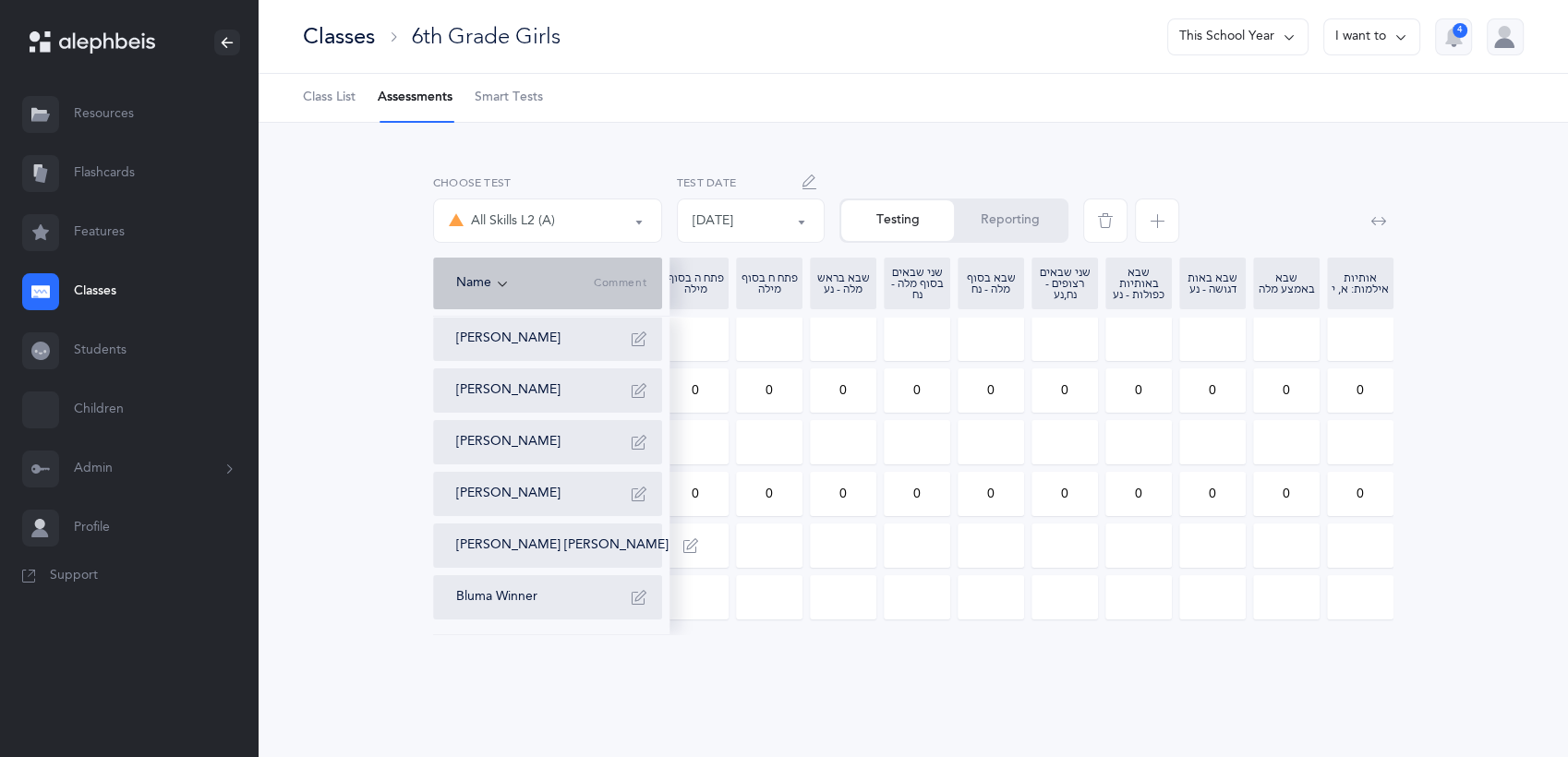
type input "2"
drag, startPoint x: 835, startPoint y: 389, endPoint x: 861, endPoint y: 386, distance: 26.2
click at [861, 386] on input "0" at bounding box center [844, 390] width 65 height 42
type input "1"
drag, startPoint x: 1280, startPoint y: 387, endPoint x: 1305, endPoint y: 384, distance: 25.2
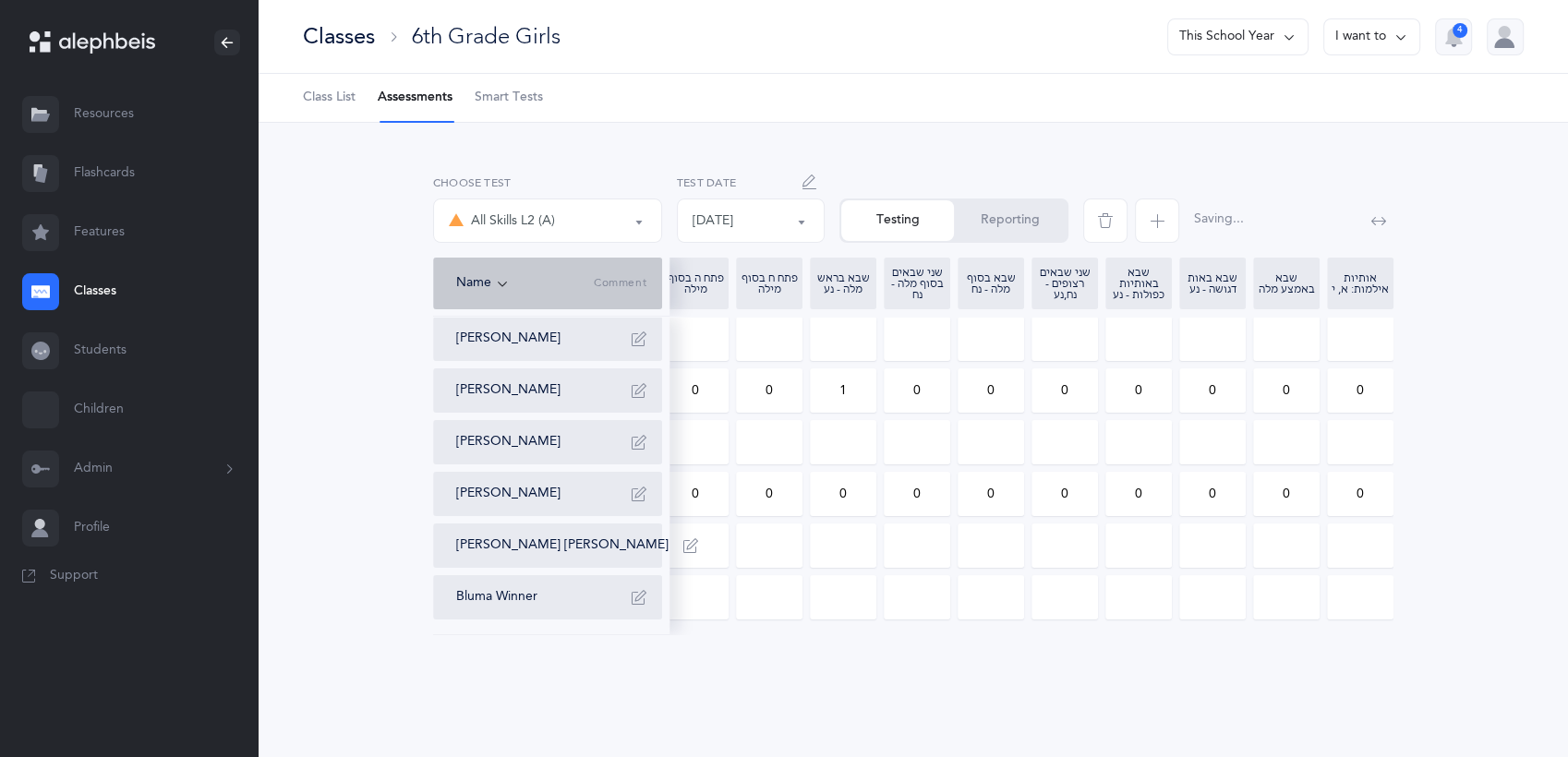
click at [1305, 384] on input "0" at bounding box center [1287, 390] width 65 height 42
type input "1"
drag, startPoint x: 1200, startPoint y: 388, endPoint x: 1241, endPoint y: 389, distance: 41.0
click at [1241, 389] on input "0" at bounding box center [1213, 390] width 65 height 42
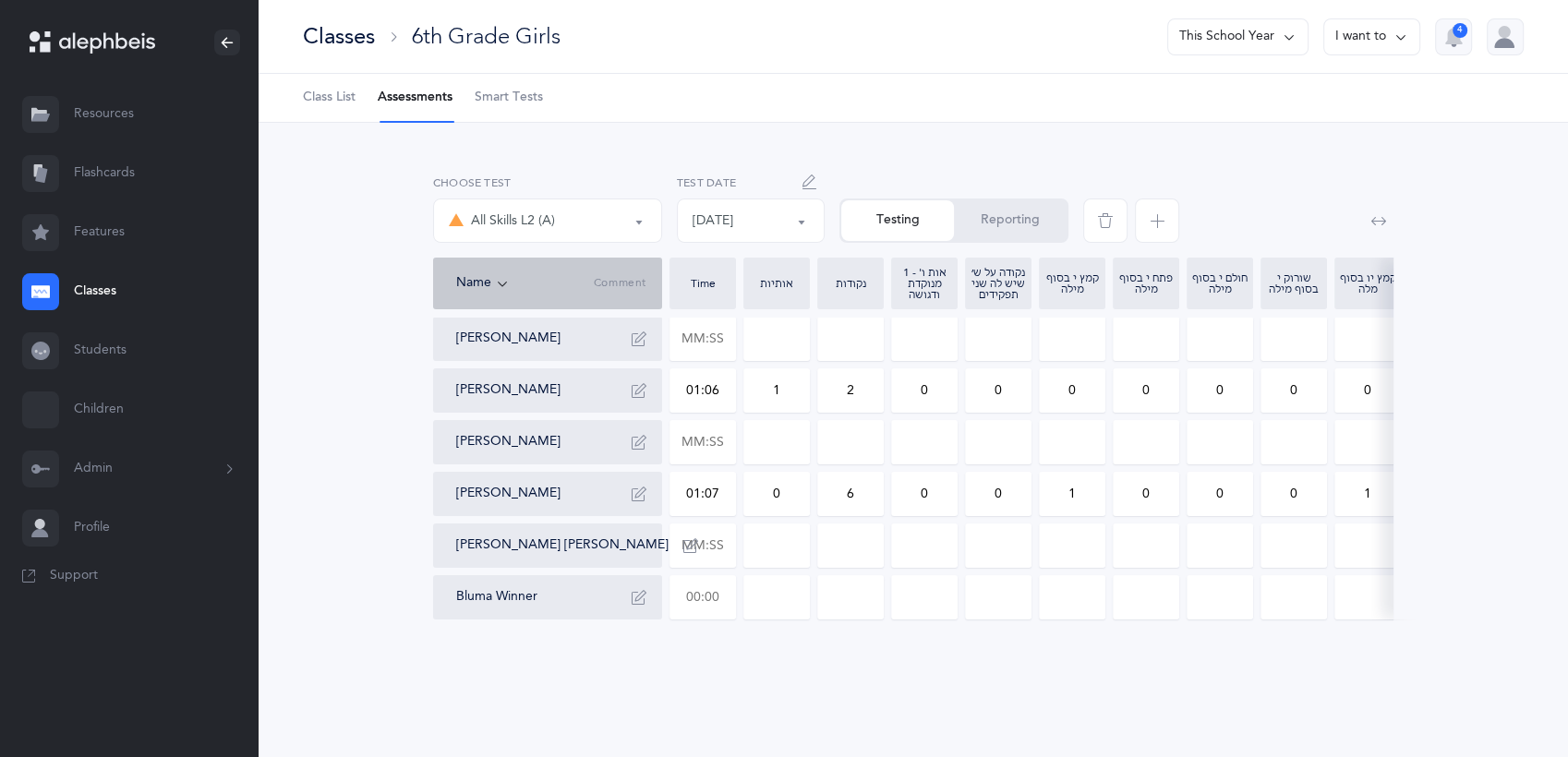
type input "2"
click at [721, 597] on input "text" at bounding box center [703, 597] width 65 height 42
click at [756, 597] on input at bounding box center [777, 597] width 65 height 42
type input "00:50"
type input "0"
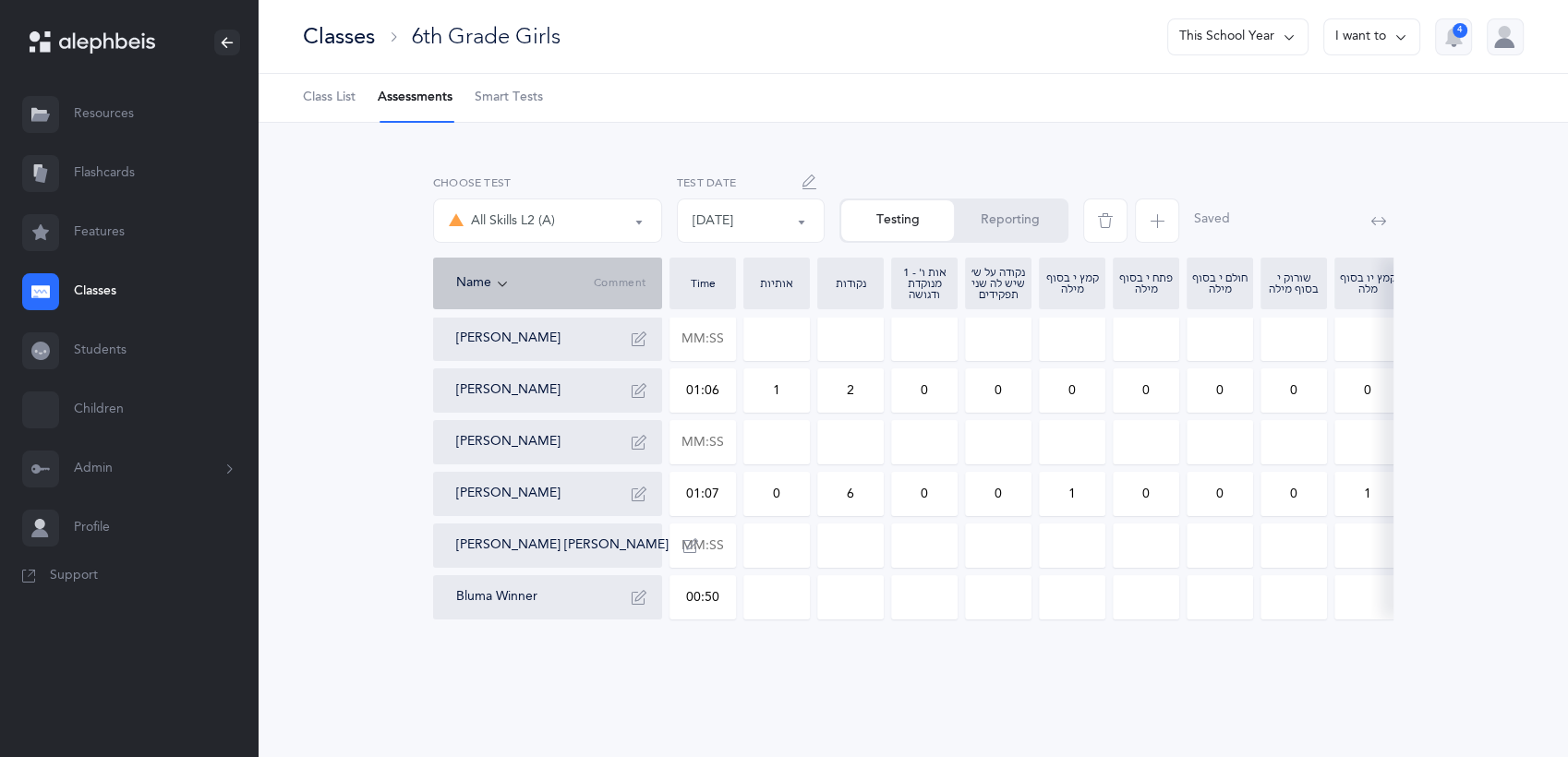
type input "0"
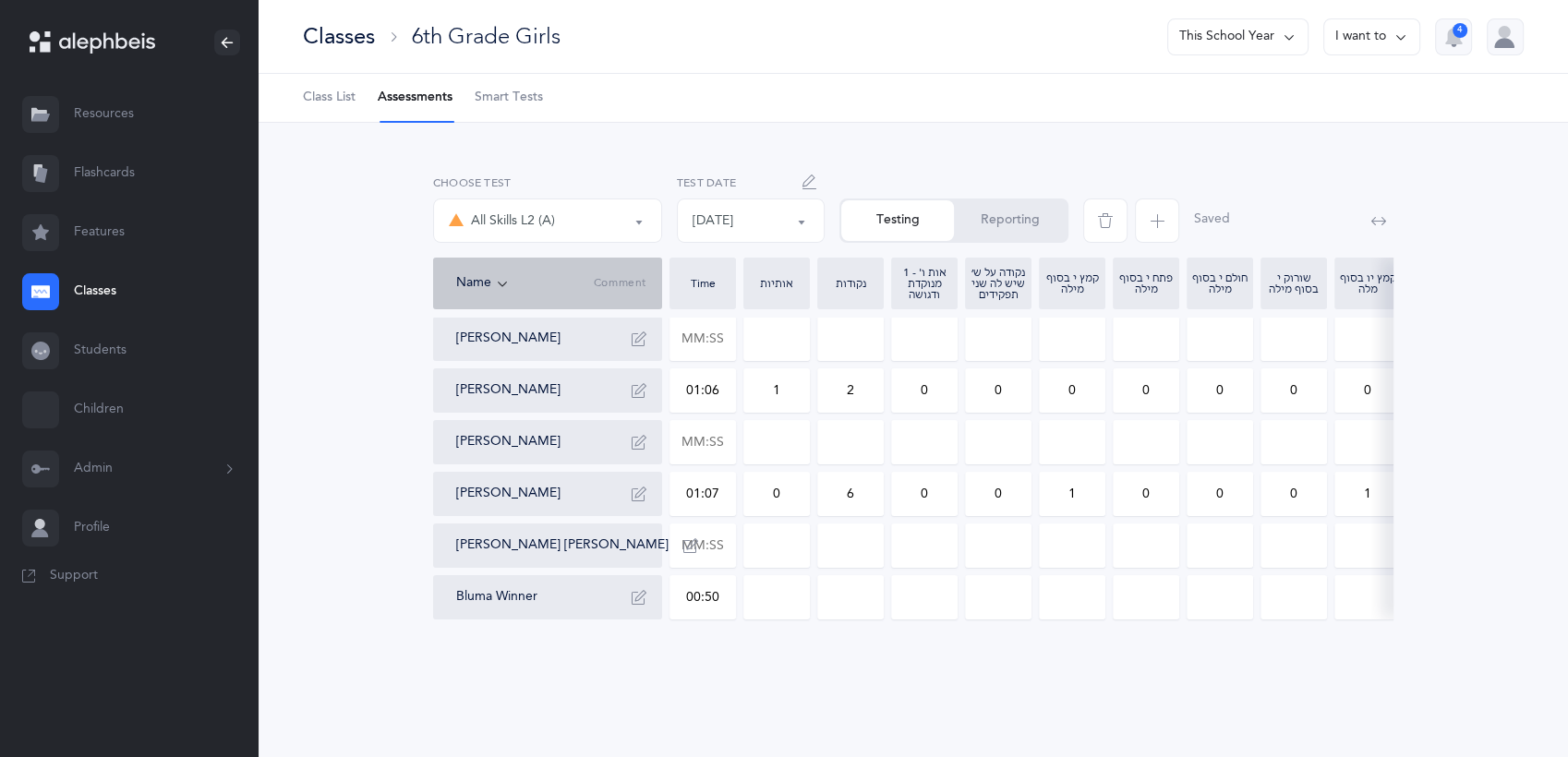
type input "0"
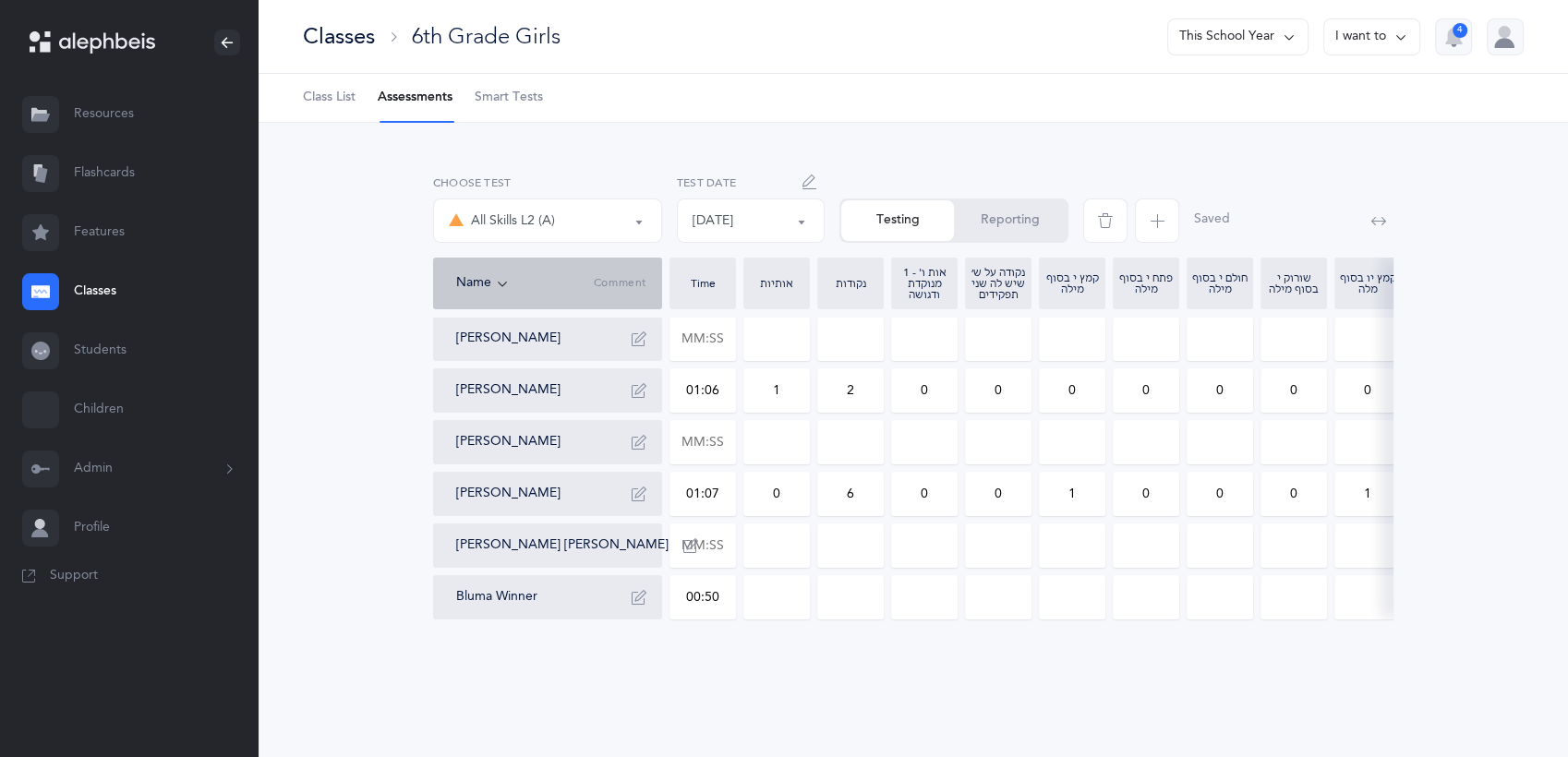
type input "0"
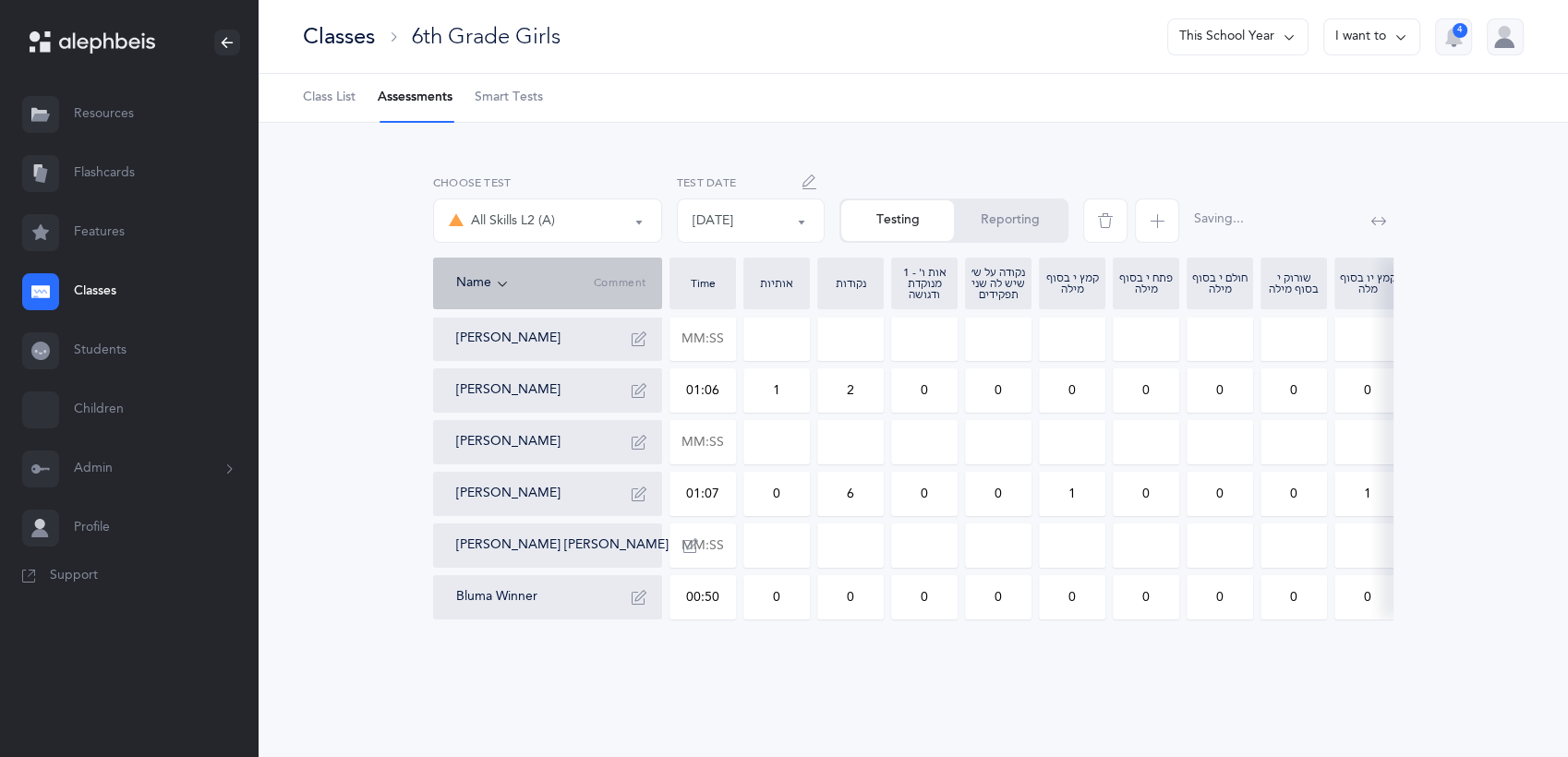
drag, startPoint x: 756, startPoint y: 597, endPoint x: 833, endPoint y: 597, distance: 77.0
click at [833, 597] on div "[PERSON_NAME] [PERSON_NAME] 01:06 1 2 0 0 0 0 0 0 0 0 0 0 1 0 0 0 0 2 1 0 [PERS…" at bounding box center [1323, 467] width 1781 height 303
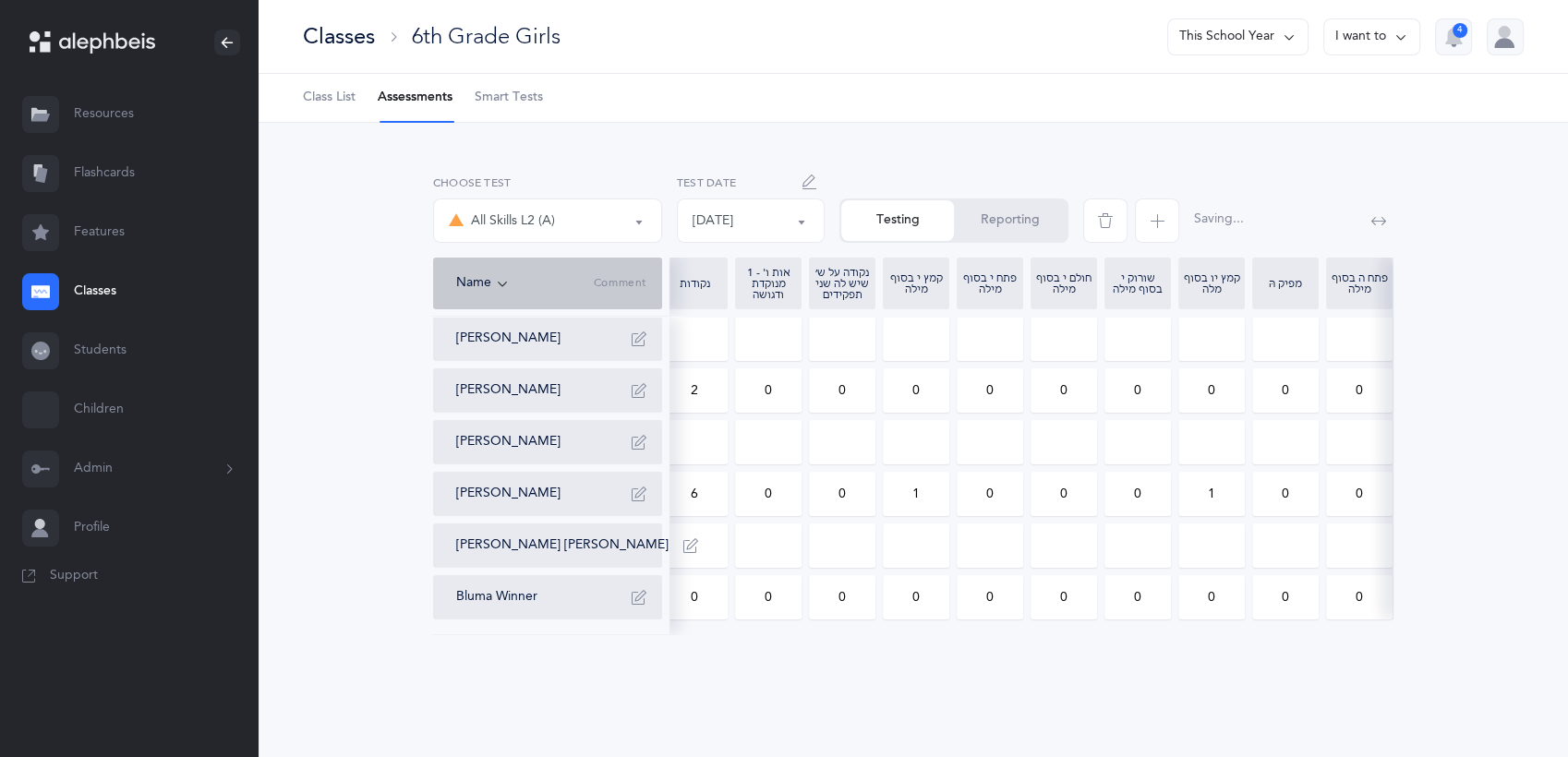
drag, startPoint x: 1152, startPoint y: 597, endPoint x: 1066, endPoint y: 595, distance: 86.0
click at [1066, 595] on div "[PERSON_NAME] [PERSON_NAME] 01:06 1 2 0 0 0 0 0 0 0 0 0 0 1 0 0 0 0 2 1 0 [PERS…" at bounding box center [1167, 467] width 1781 height 303
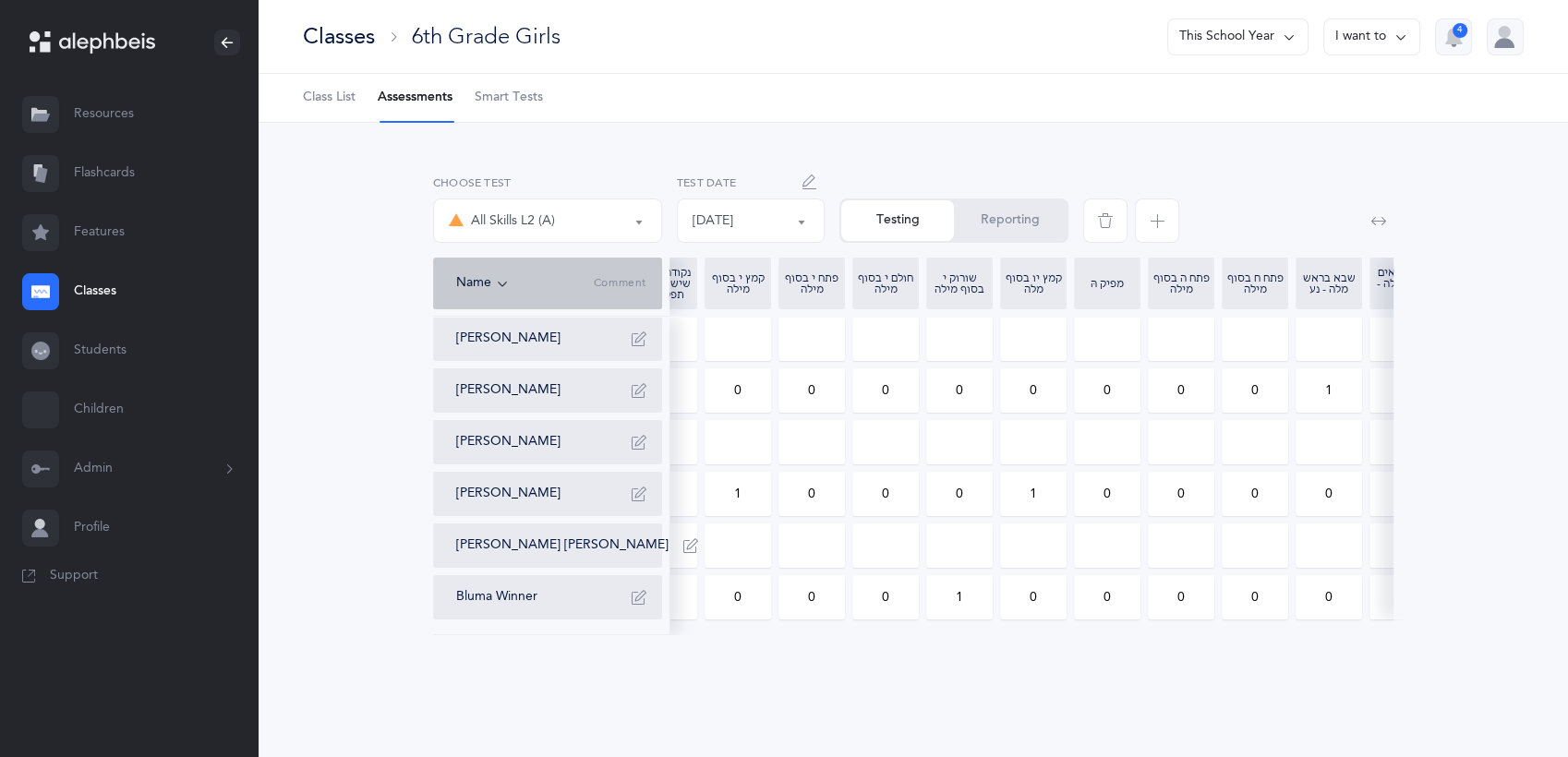
scroll to position [0, 340]
drag, startPoint x: 1237, startPoint y: 595, endPoint x: 1270, endPoint y: 592, distance: 33.1
click at [1270, 592] on input "0" at bounding box center [1250, 597] width 65 height 42
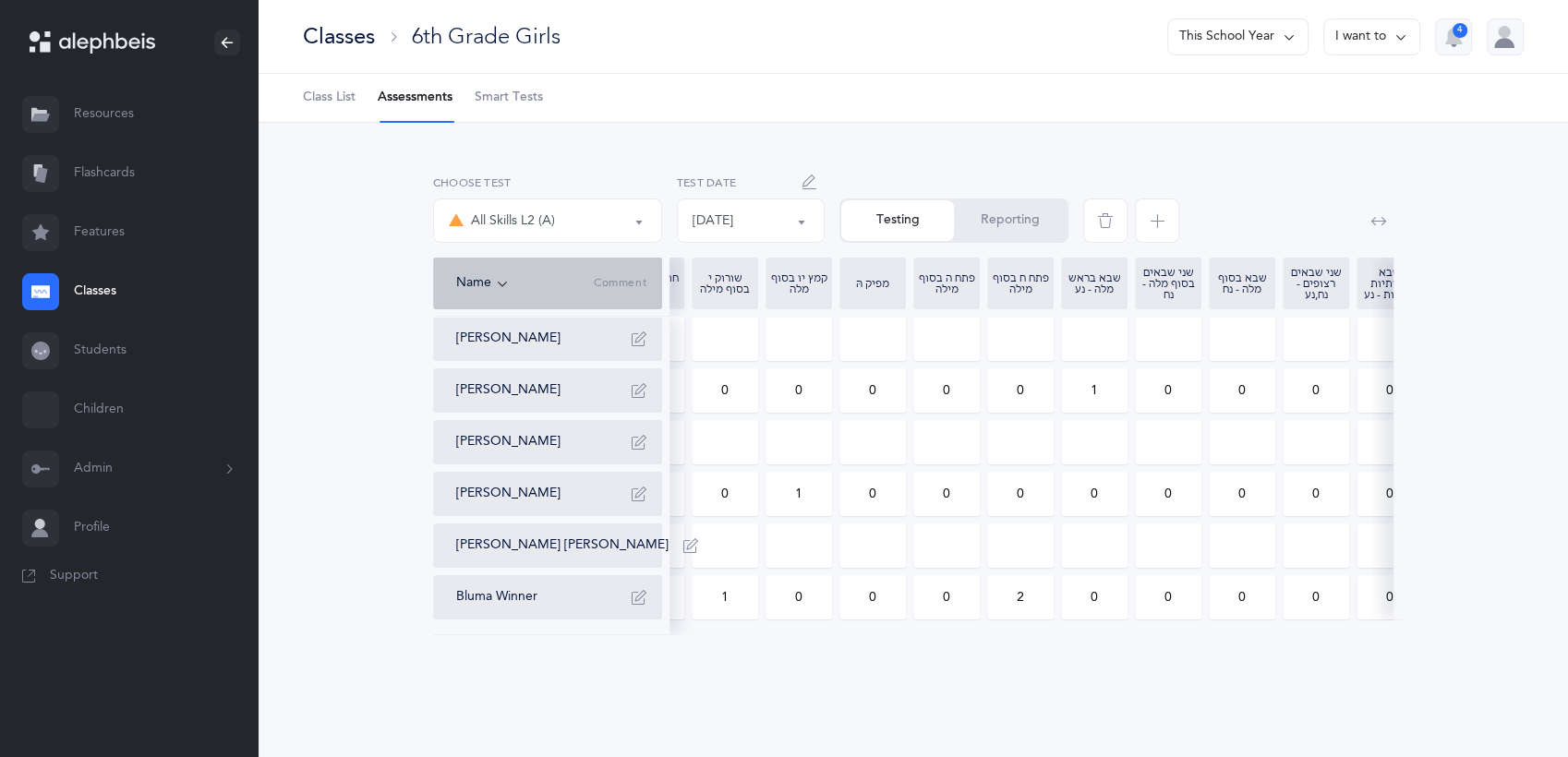
scroll to position [0, 642]
drag, startPoint x: 1158, startPoint y: 598, endPoint x: 1190, endPoint y: 595, distance: 32.1
click at [1190, 595] on input "0" at bounding box center [1170, 597] width 65 height 42
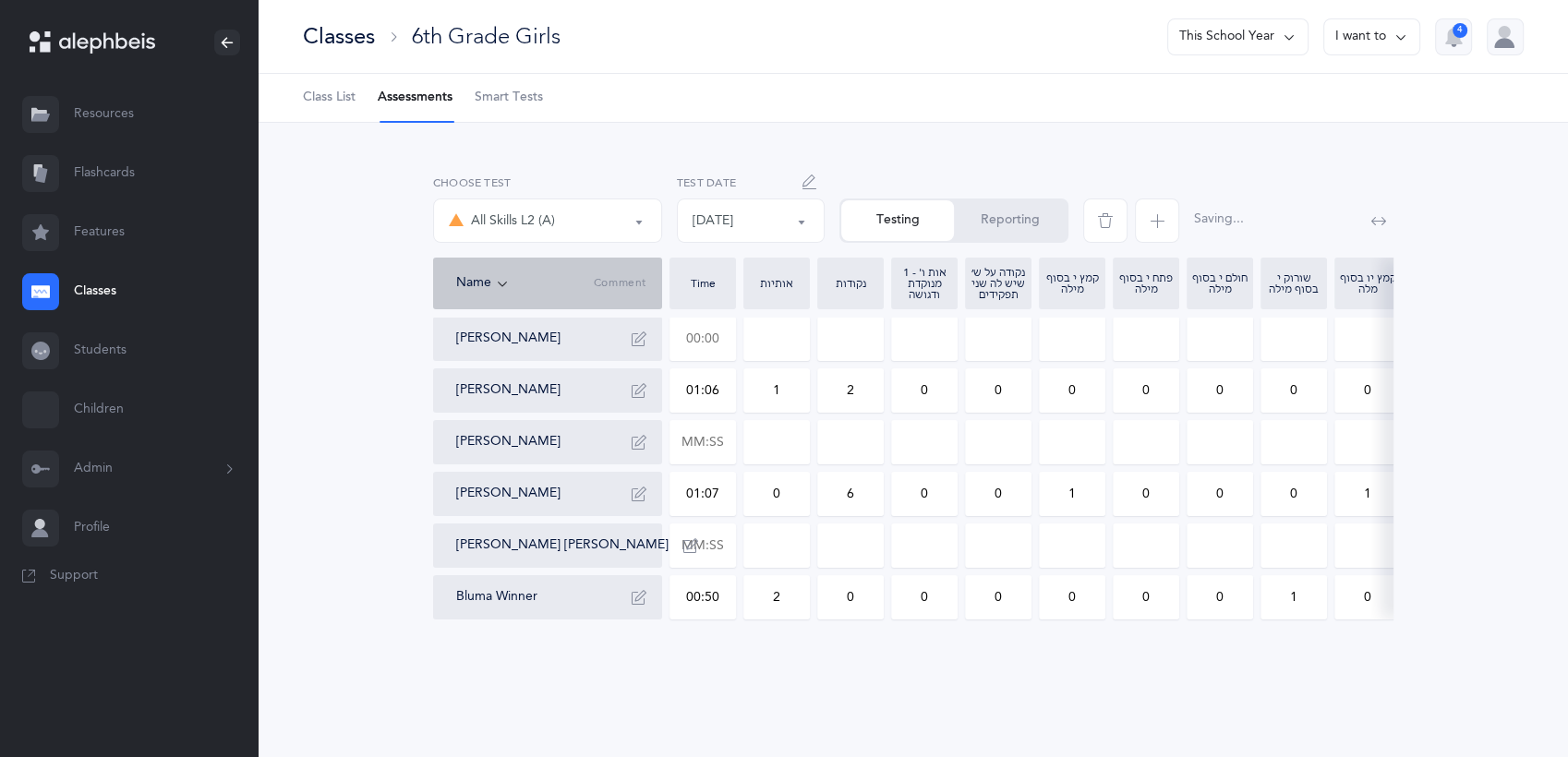
click at [722, 340] on input "text" at bounding box center [703, 338] width 65 height 42
click at [764, 334] on input at bounding box center [777, 338] width 65 height 42
drag, startPoint x: 764, startPoint y: 334, endPoint x: 791, endPoint y: 334, distance: 27.0
click at [791, 334] on input "0" at bounding box center [777, 338] width 65 height 42
drag, startPoint x: 840, startPoint y: 334, endPoint x: 879, endPoint y: 343, distance: 40.0
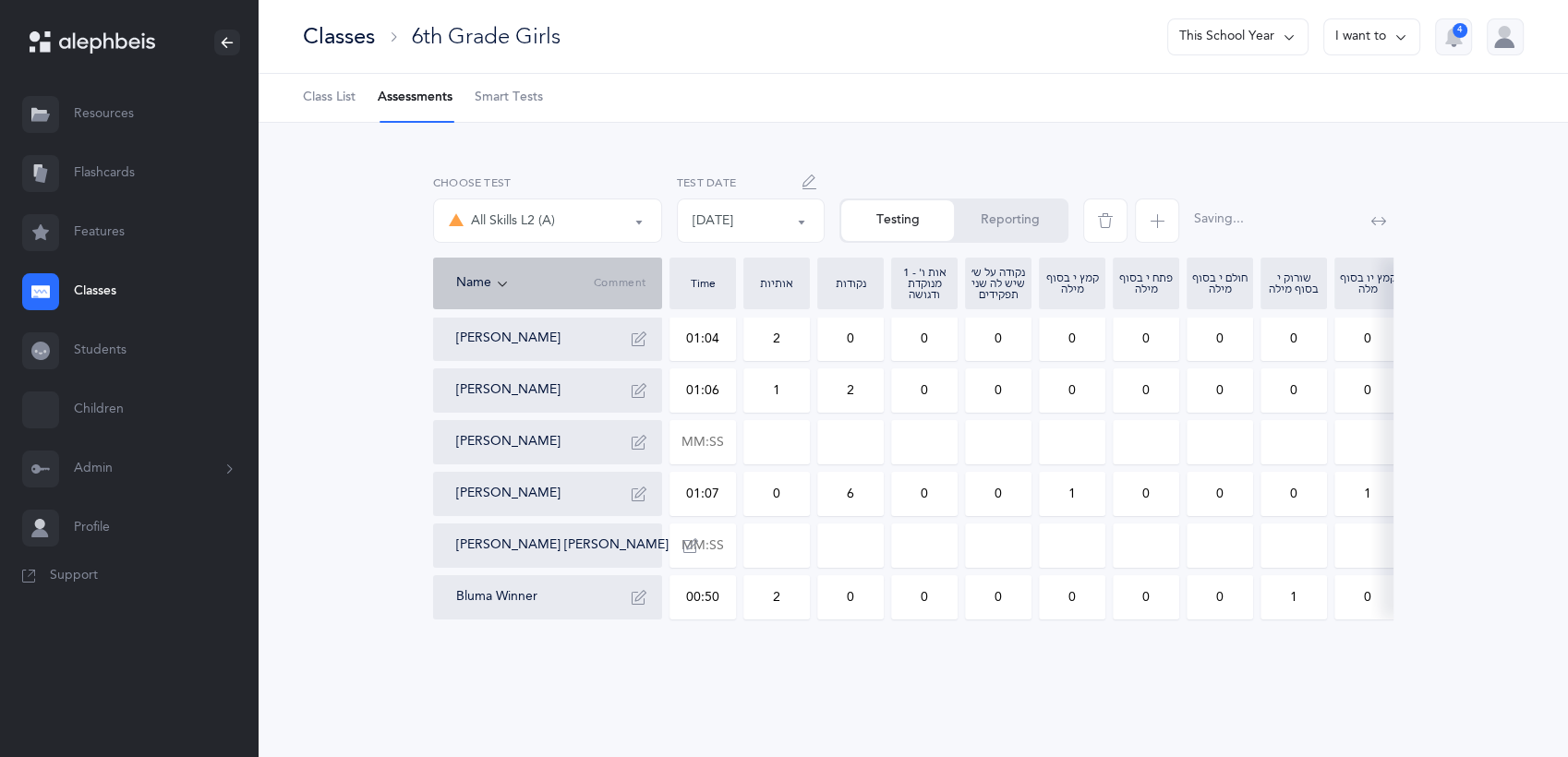
click at [879, 343] on input "0" at bounding box center [851, 338] width 65 height 42
drag, startPoint x: 1068, startPoint y: 337, endPoint x: 1094, endPoint y: 337, distance: 26.0
click at [1094, 337] on input "0" at bounding box center [1072, 338] width 65 height 42
drag, startPoint x: 1060, startPoint y: 326, endPoint x: 1109, endPoint y: 331, distance: 49.3
click at [1108, 331] on div "[PERSON_NAME] 01:04 2 6 0 0 1 0 0 0 0 0 0 0 0 0 0 0 0 0 0 0 [PERSON_NAME] 01:06…" at bounding box center [732, 467] width 1781 height 303
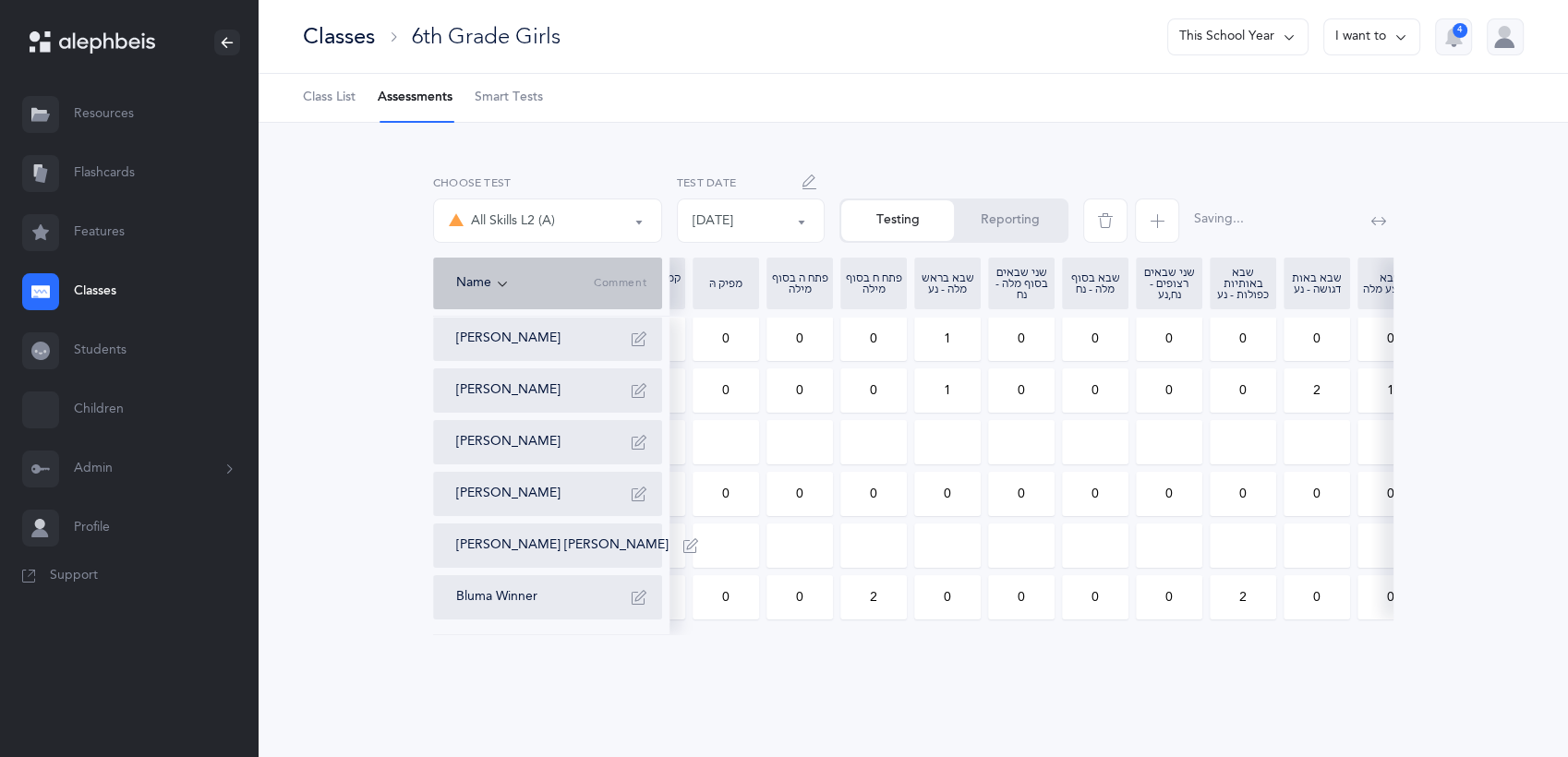
drag, startPoint x: 1367, startPoint y: 341, endPoint x: 1397, endPoint y: 334, distance: 30.8
click at [1394, 334] on div "Name Comment Time אותיות נקודות 1 - אות ו' מנוקדת ודגושה נקודה על ש׳ שיש לה שני…" at bounding box center [913, 446] width 961 height 377
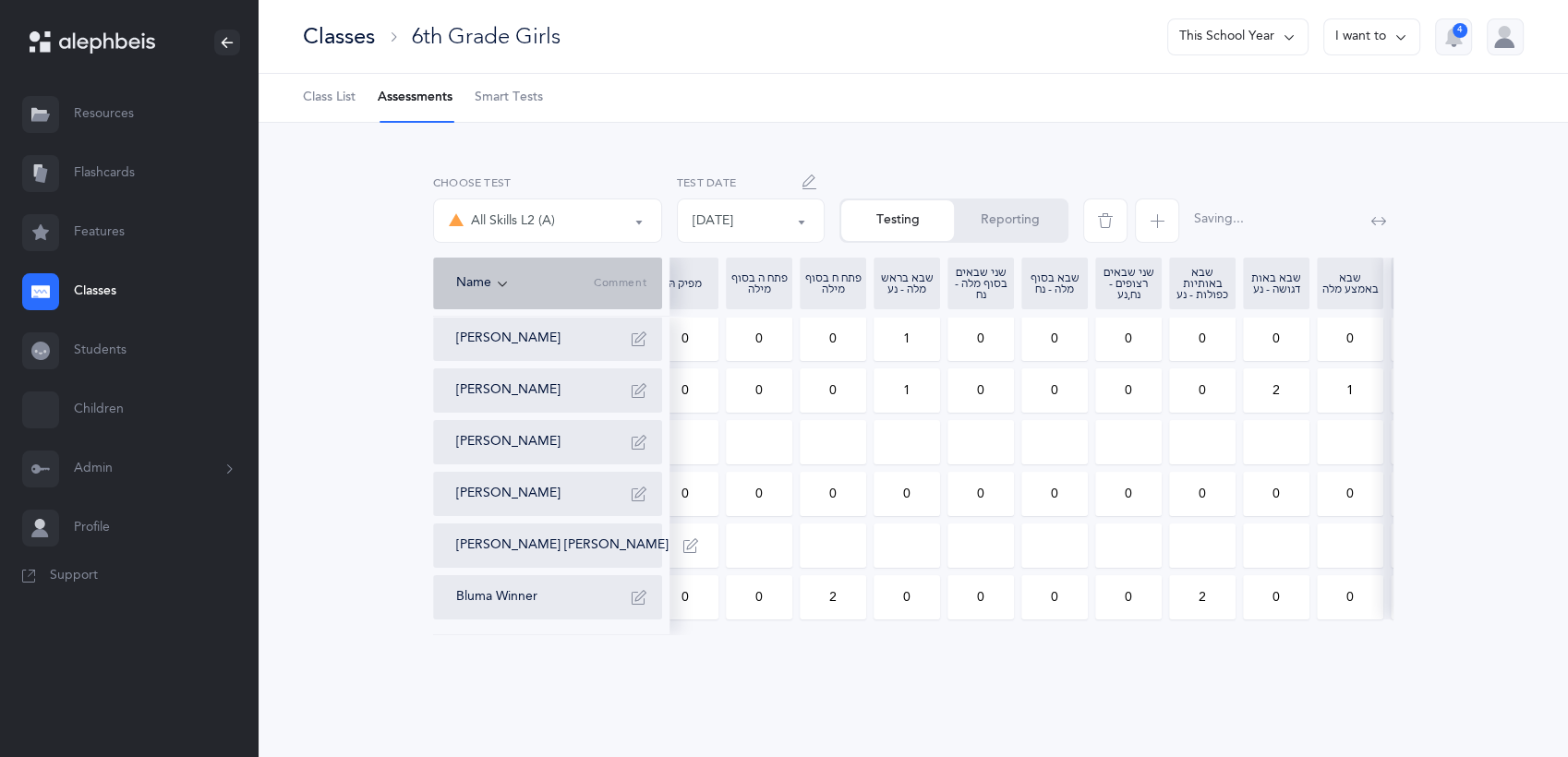
drag, startPoint x: 1343, startPoint y: 328, endPoint x: 1362, endPoint y: 334, distance: 19.9
click at [1362, 334] on input "0" at bounding box center [1350, 338] width 65 height 42
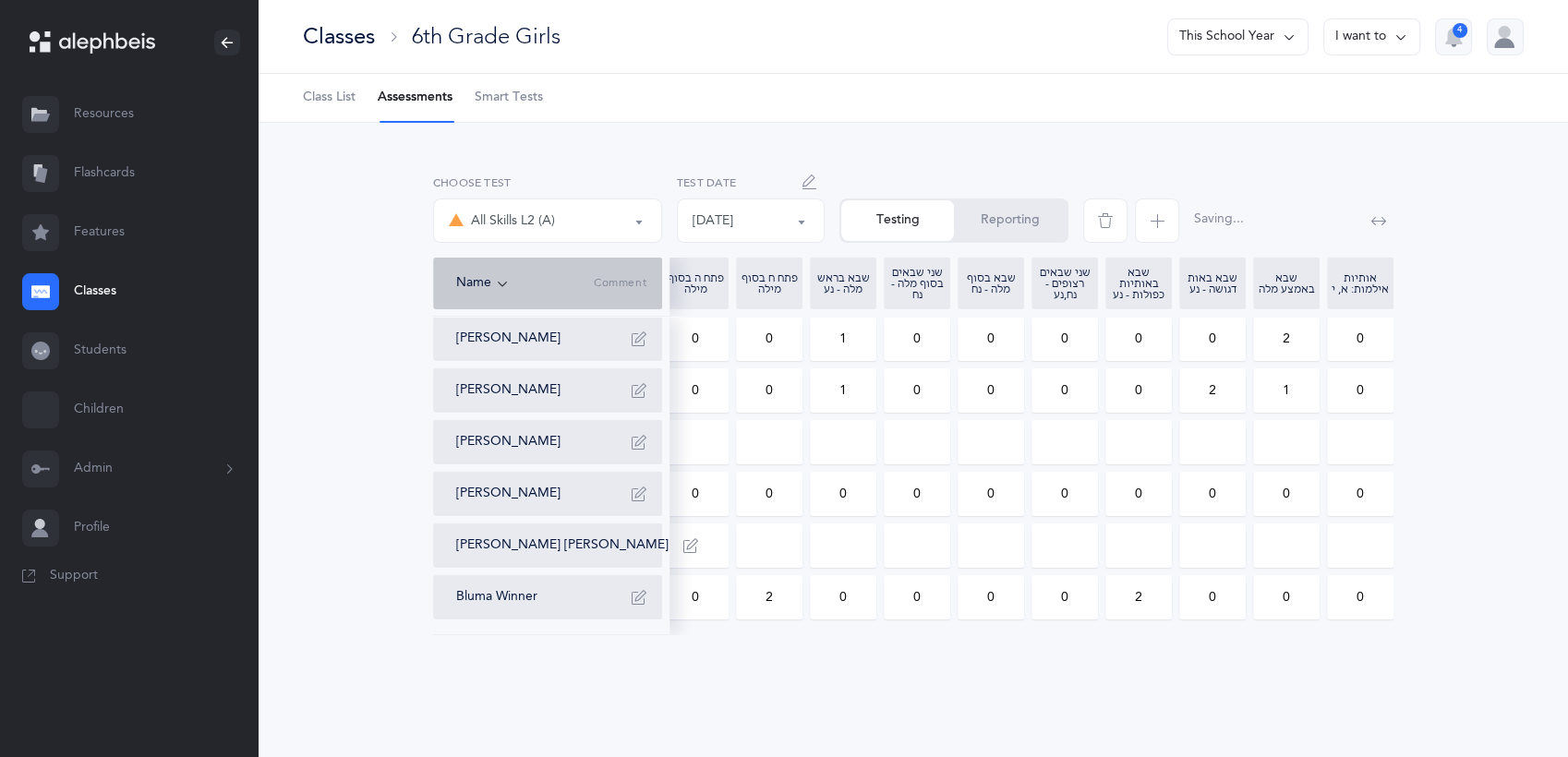
drag, startPoint x: 1227, startPoint y: 342, endPoint x: 1163, endPoint y: 348, distance: 64.3
click at [1163, 348] on div "[PERSON_NAME] 01:04 2 6 0 0 1 0 0 0 0 0 0 0 1 0 0 0 0 0 2 0 [PERSON_NAME] 01:06…" at bounding box center [503, 467] width 1781 height 303
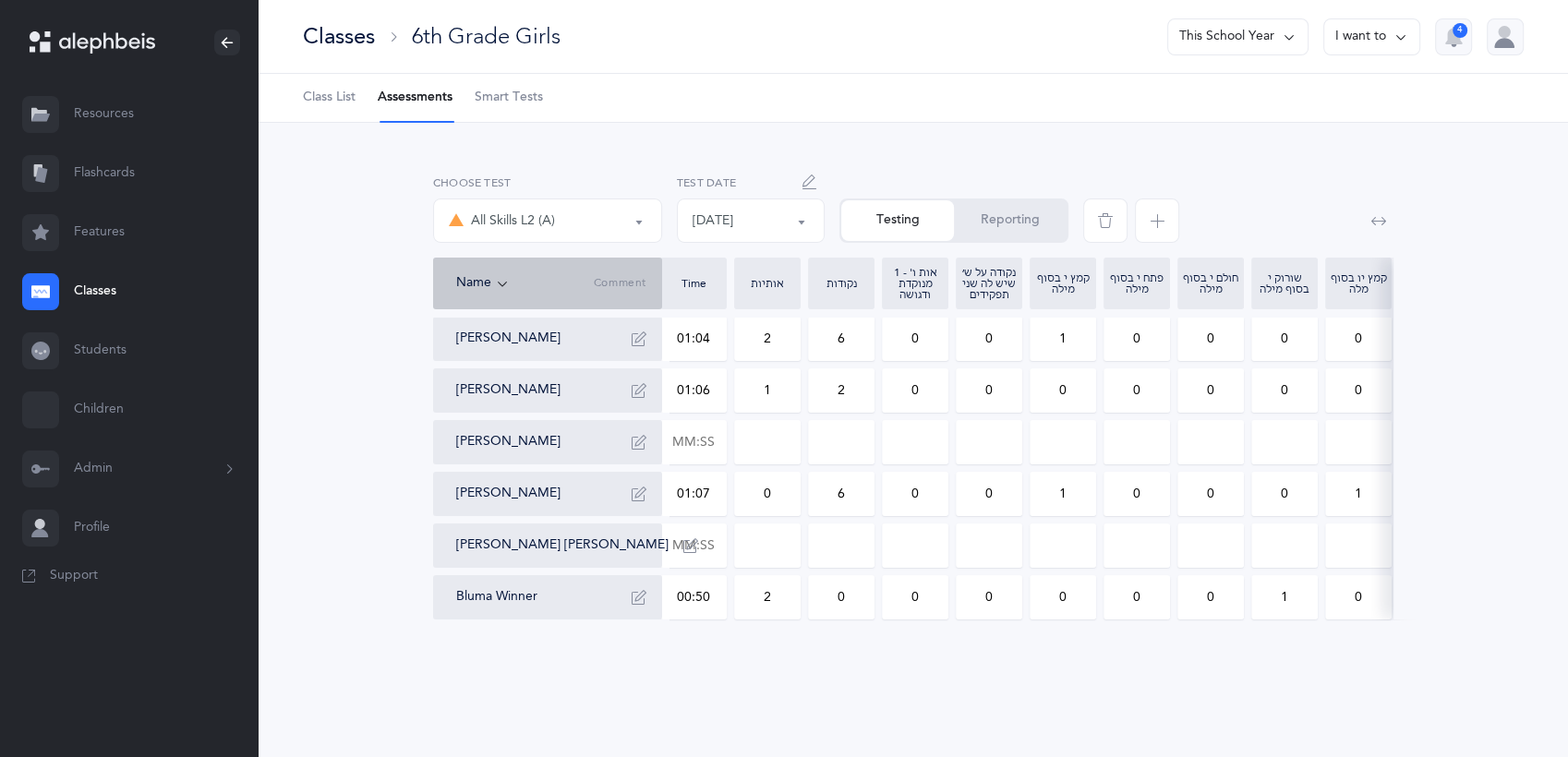
scroll to position [0, 0]
click at [723, 442] on input "text" at bounding box center [703, 442] width 65 height 42
click at [776, 442] on input at bounding box center [777, 442] width 65 height 42
drag, startPoint x: 776, startPoint y: 442, endPoint x: 733, endPoint y: 440, distance: 43.0
click at [733, 440] on div "[PERSON_NAME] 01:04 2 6 0 0 1 0 0 0 0 0 0 0 1 0 0 0 0 2 2 0 [PERSON_NAME] 01:06…" at bounding box center [1323, 467] width 1781 height 303
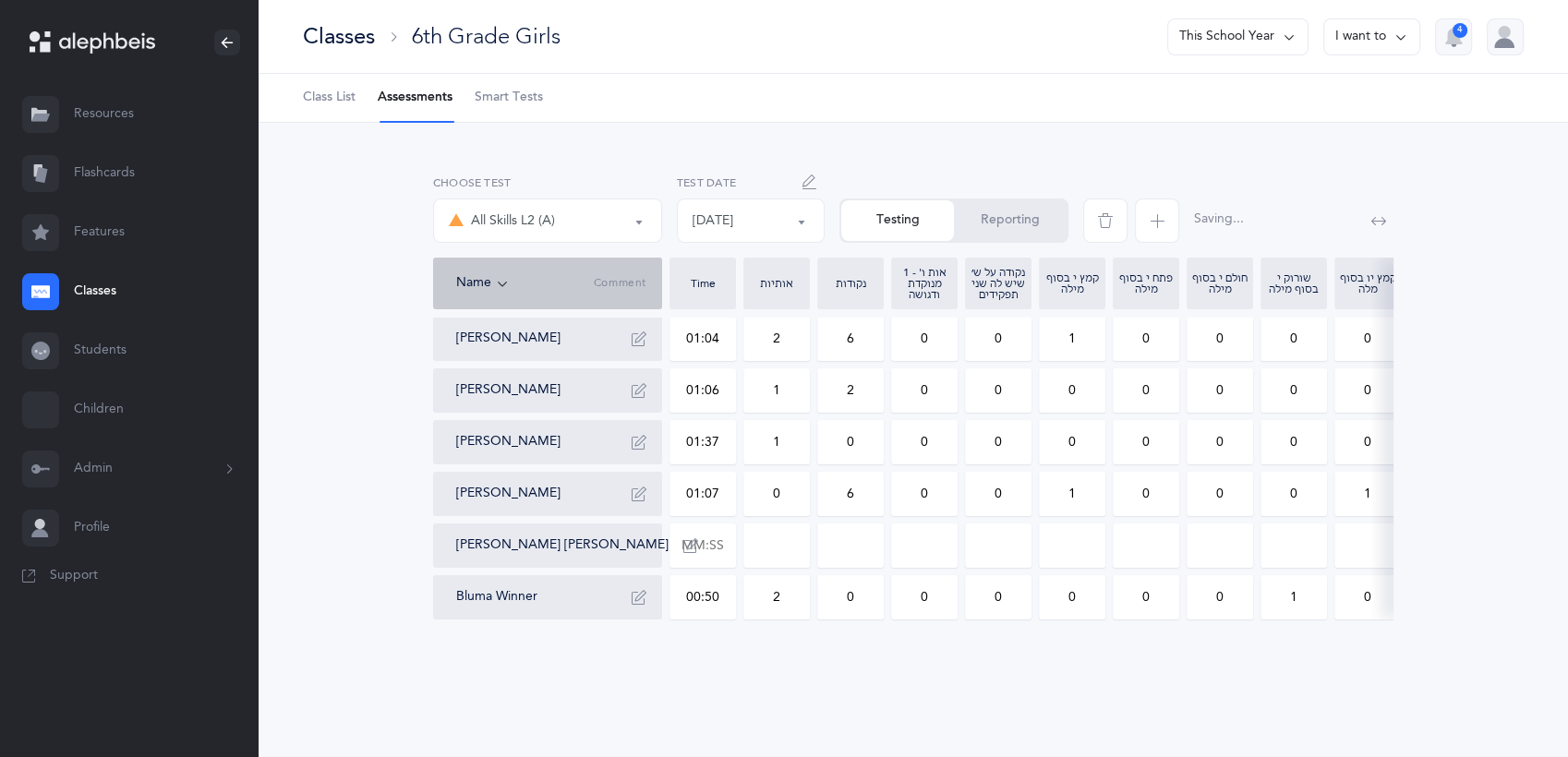
drag, startPoint x: 837, startPoint y: 447, endPoint x: 873, endPoint y: 443, distance: 36.2
click at [873, 443] on input "0" at bounding box center [851, 442] width 65 height 42
drag, startPoint x: 1064, startPoint y: 434, endPoint x: 1076, endPoint y: 437, distance: 12.4
click at [1076, 437] on input "0" at bounding box center [1072, 442] width 65 height 42
drag, startPoint x: 1127, startPoint y: 430, endPoint x: 1152, endPoint y: 435, distance: 25.5
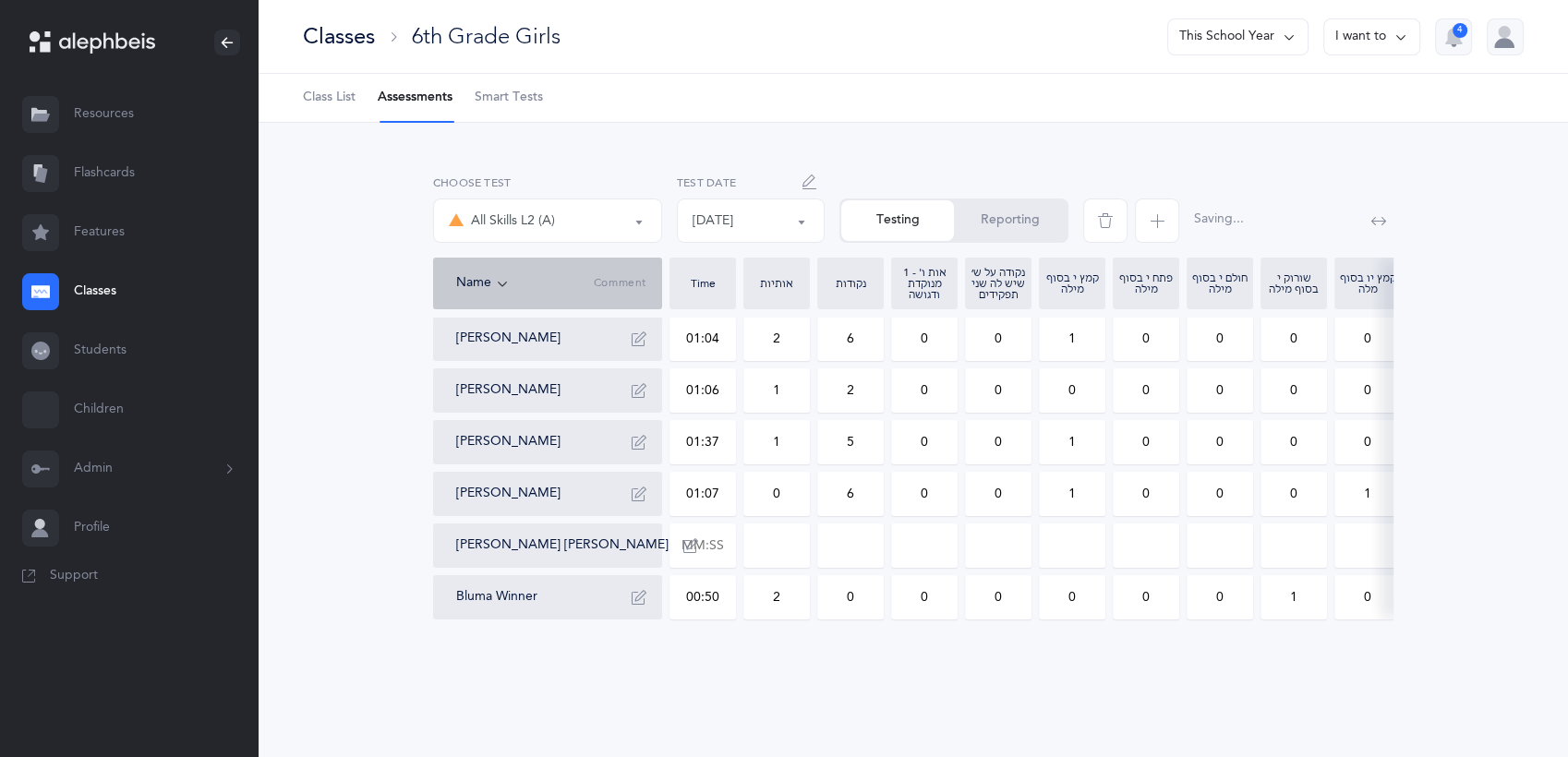
click at [1152, 435] on input "0" at bounding box center [1146, 442] width 65 height 42
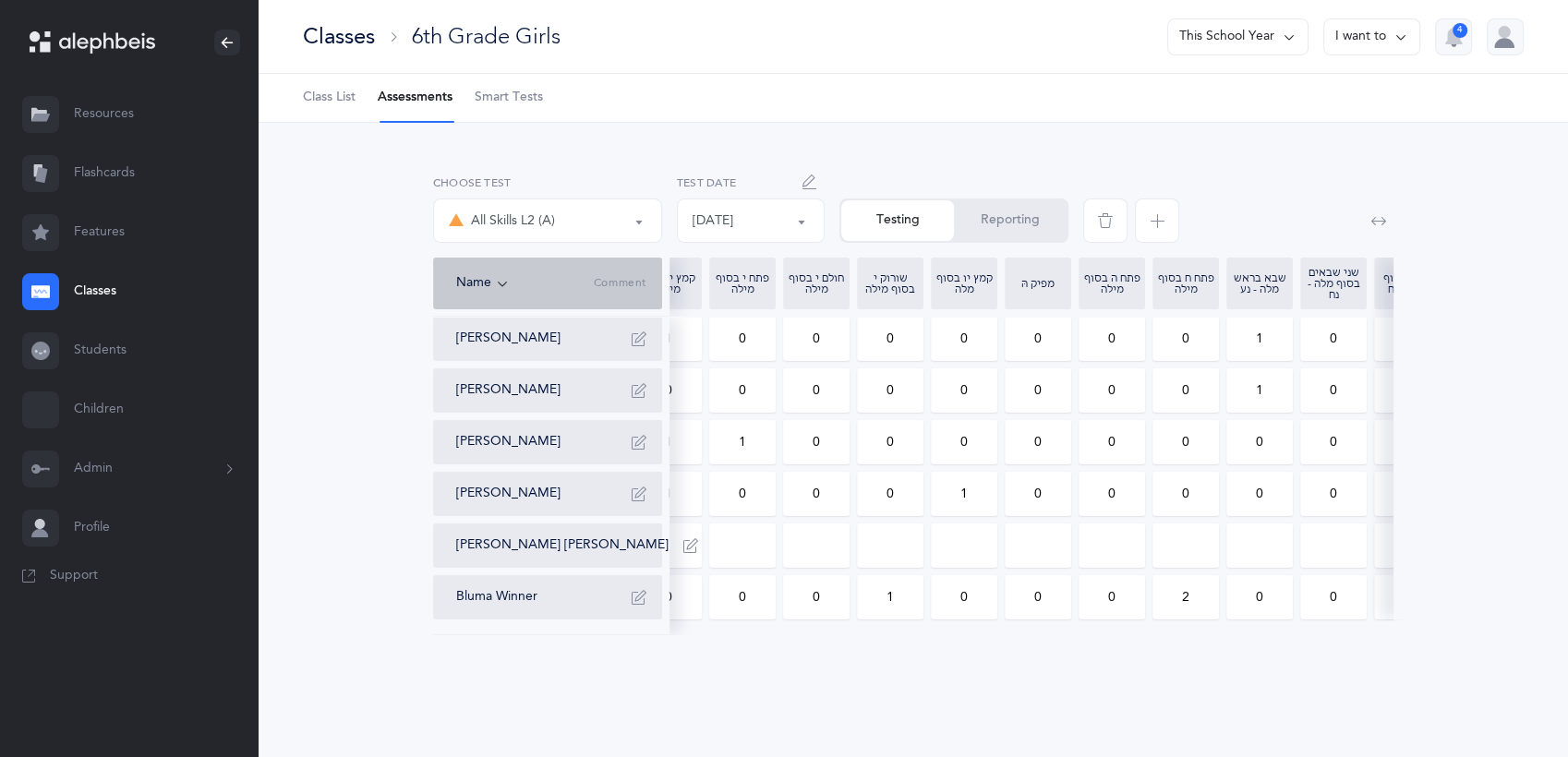
scroll to position [0, 431]
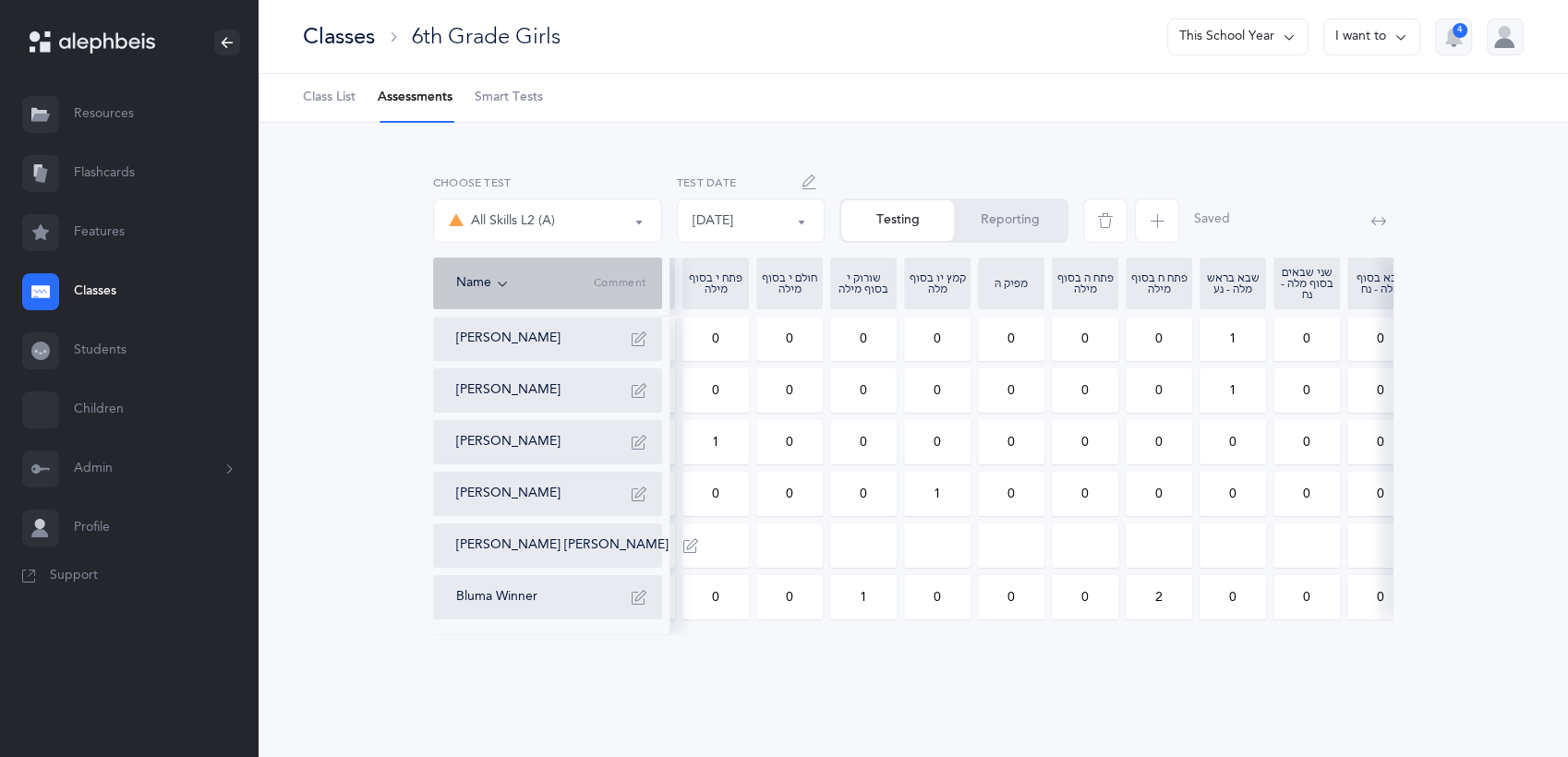
drag, startPoint x: 1140, startPoint y: 444, endPoint x: 1171, endPoint y: 442, distance: 31.1
click at [1171, 442] on input "0" at bounding box center [1159, 442] width 65 height 42
drag, startPoint x: 727, startPoint y: 447, endPoint x: 687, endPoint y: 446, distance: 40.0
click at [687, 446] on input "1" at bounding box center [716, 442] width 65 height 42
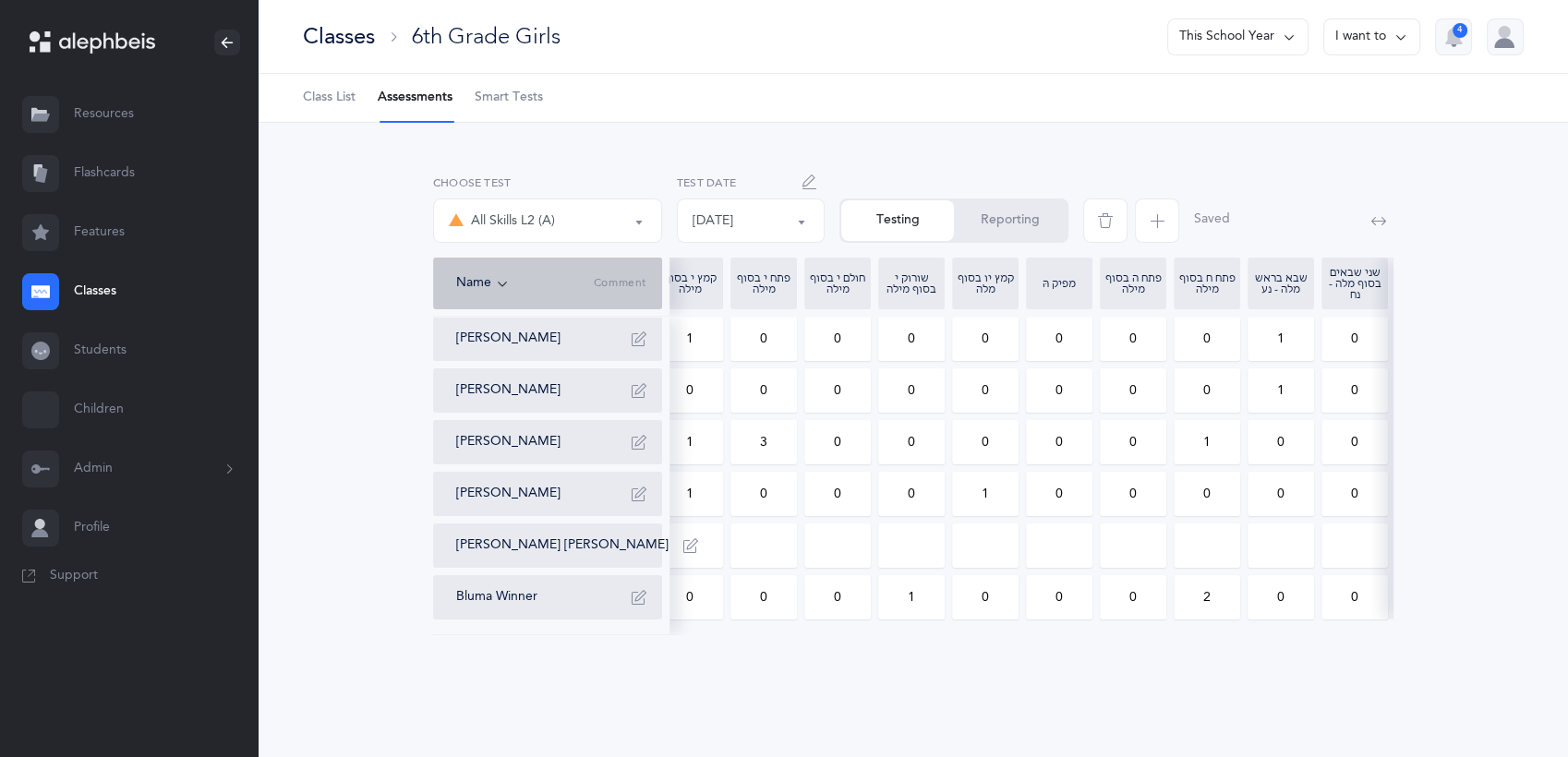
scroll to position [0, 375]
drag, startPoint x: 777, startPoint y: 444, endPoint x: 738, endPoint y: 447, distance: 39.1
click at [739, 449] on input "1" at bounding box center [772, 442] width 65 height 42
drag, startPoint x: 1280, startPoint y: 440, endPoint x: 1306, endPoint y: 444, distance: 26.3
click at [1306, 444] on input "0" at bounding box center [1287, 442] width 65 height 42
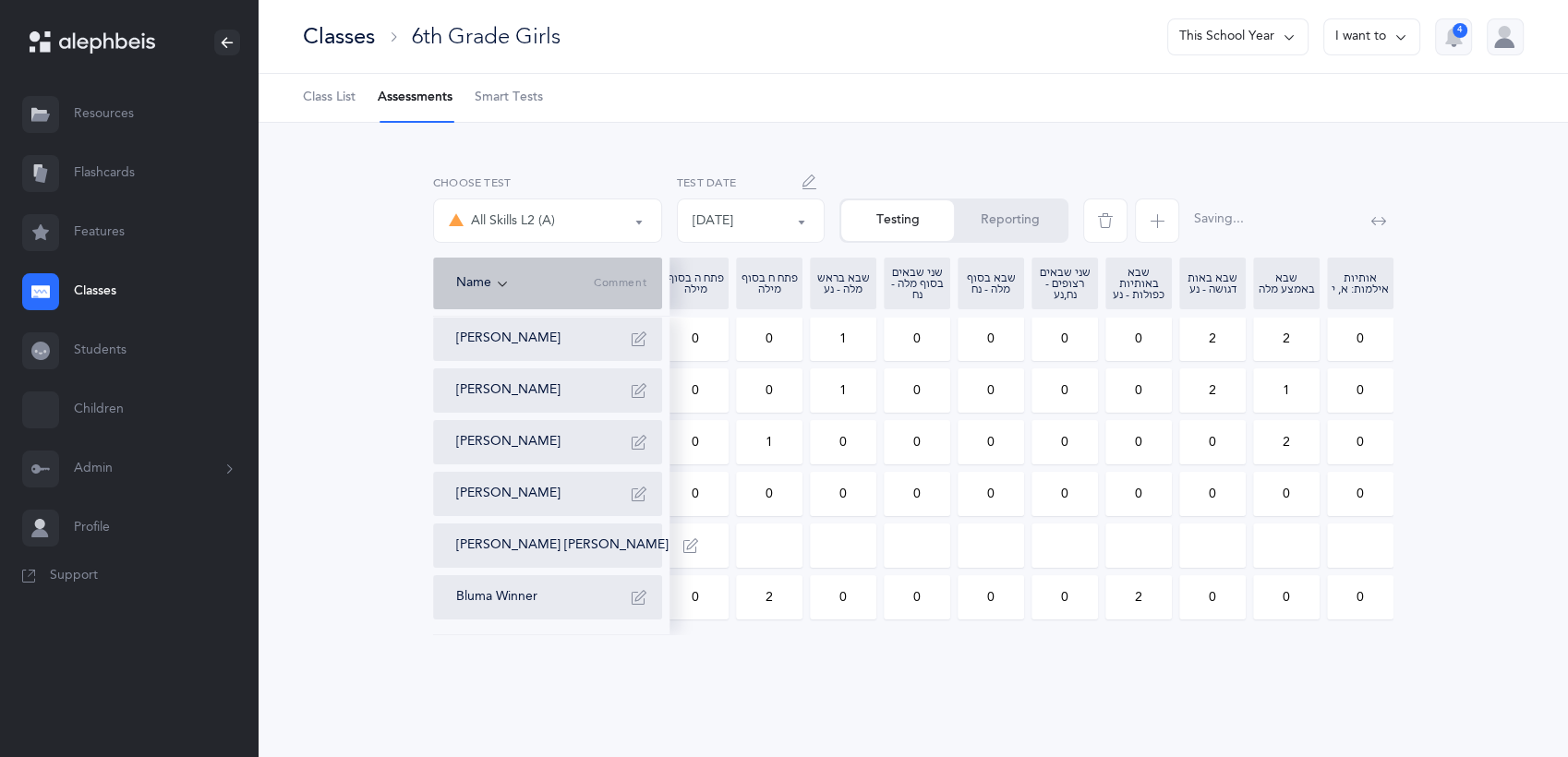
drag, startPoint x: 1221, startPoint y: 440, endPoint x: 1145, endPoint y: 459, distance: 78.3
click at [1145, 459] on div "[PERSON_NAME] 01:04 2 6 0 0 1 0 0 0 0 0 0 0 1 0 0 0 0 2 2 0 [PERSON_NAME] 01:06…" at bounding box center [503, 467] width 1781 height 303
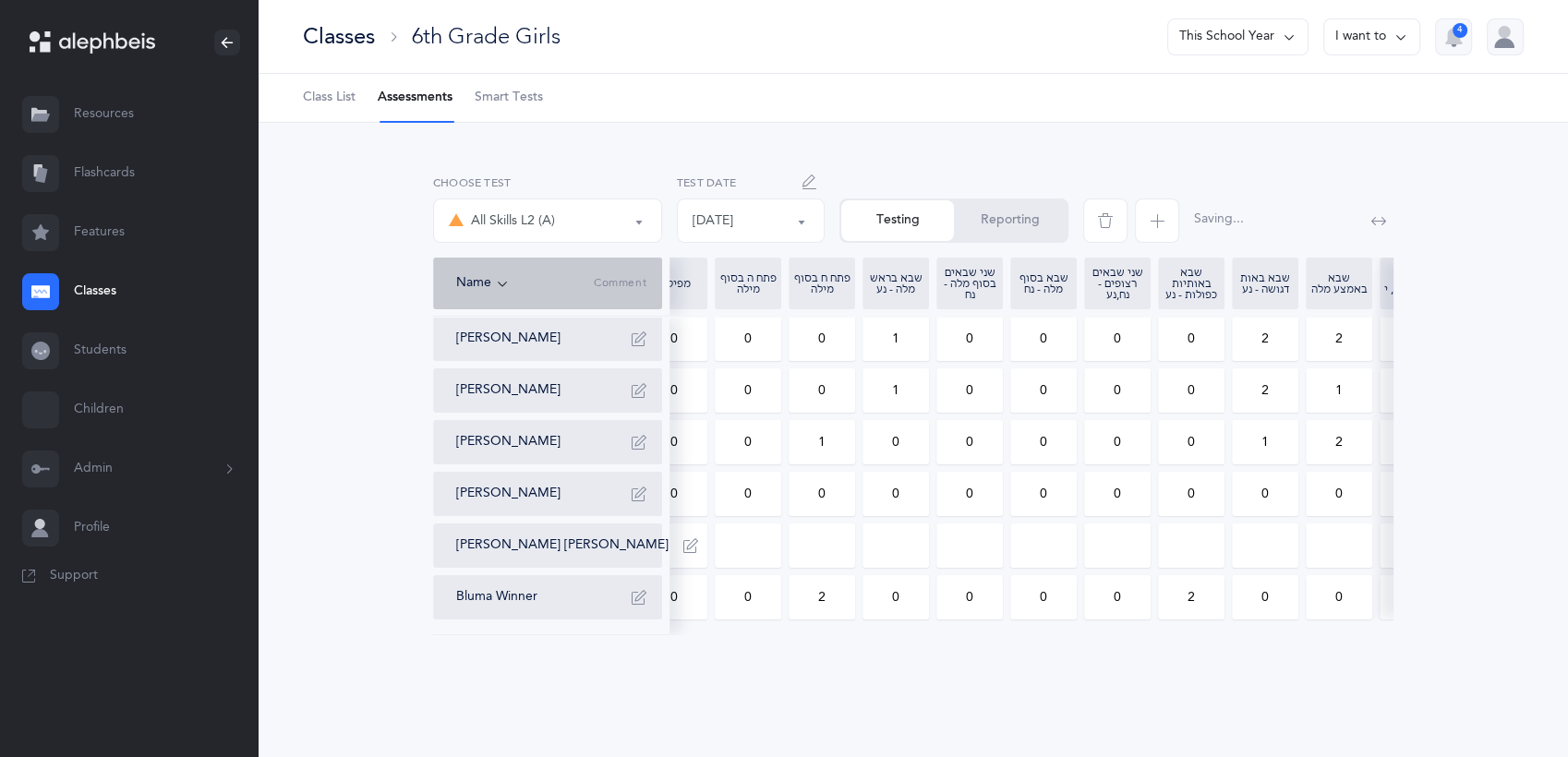
drag, startPoint x: 1054, startPoint y: 440, endPoint x: 1000, endPoint y: 450, distance: 54.9
click at [1000, 450] on div "[PERSON_NAME] 01:04 2 6 0 0 1 0 0 0 0 0 0 0 1 0 0 0 0 2 2 0 [PERSON_NAME] 01:06…" at bounding box center [556, 467] width 1781 height 303
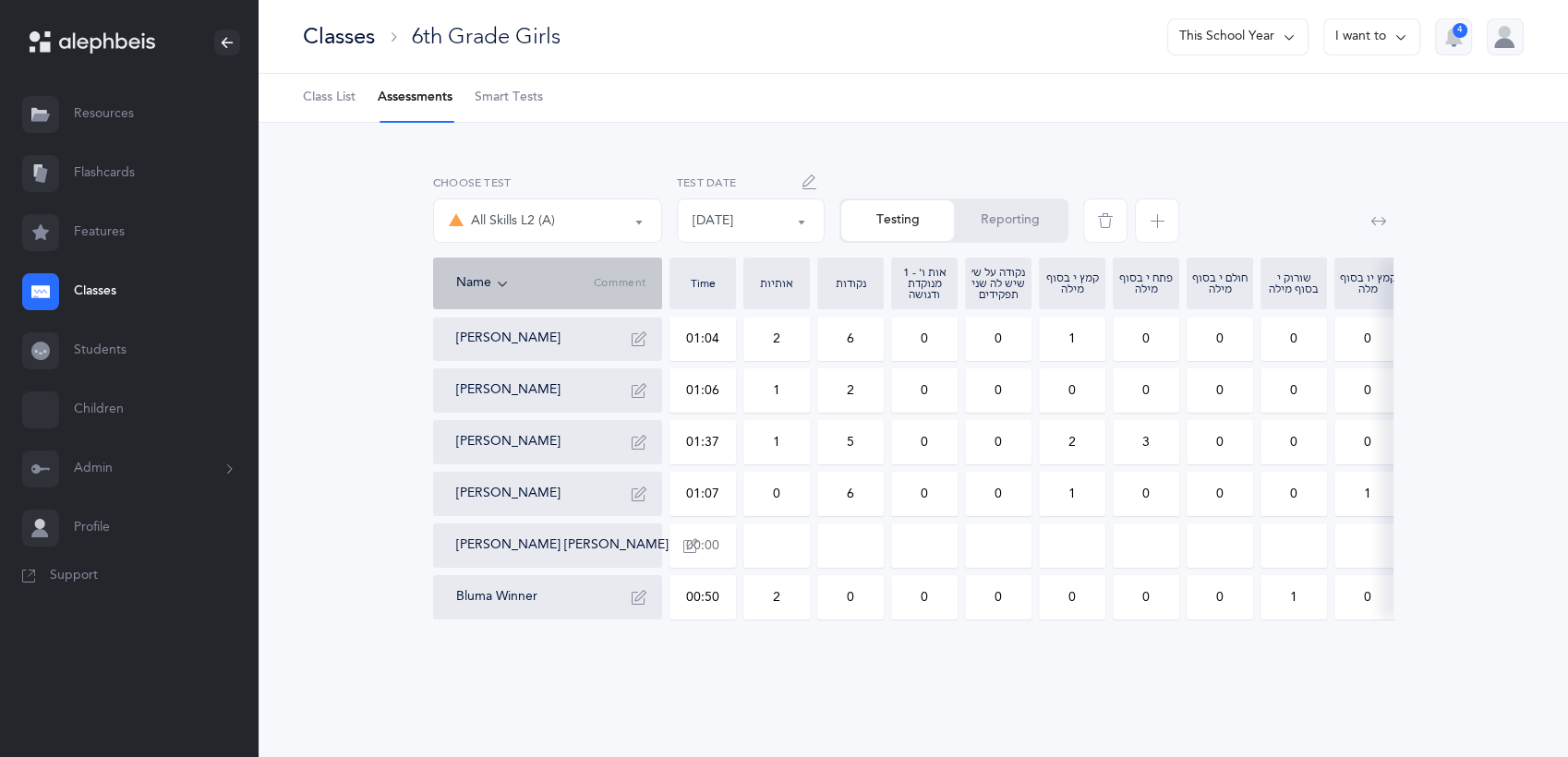
click at [722, 542] on input "text" at bounding box center [703, 545] width 65 height 42
click at [794, 539] on input "0" at bounding box center [777, 545] width 65 height 42
drag, startPoint x: 841, startPoint y: 546, endPoint x: 863, endPoint y: 541, distance: 22.6
click at [863, 541] on input "0" at bounding box center [851, 545] width 65 height 42
drag, startPoint x: 1069, startPoint y: 536, endPoint x: 1093, endPoint y: 545, distance: 25.6
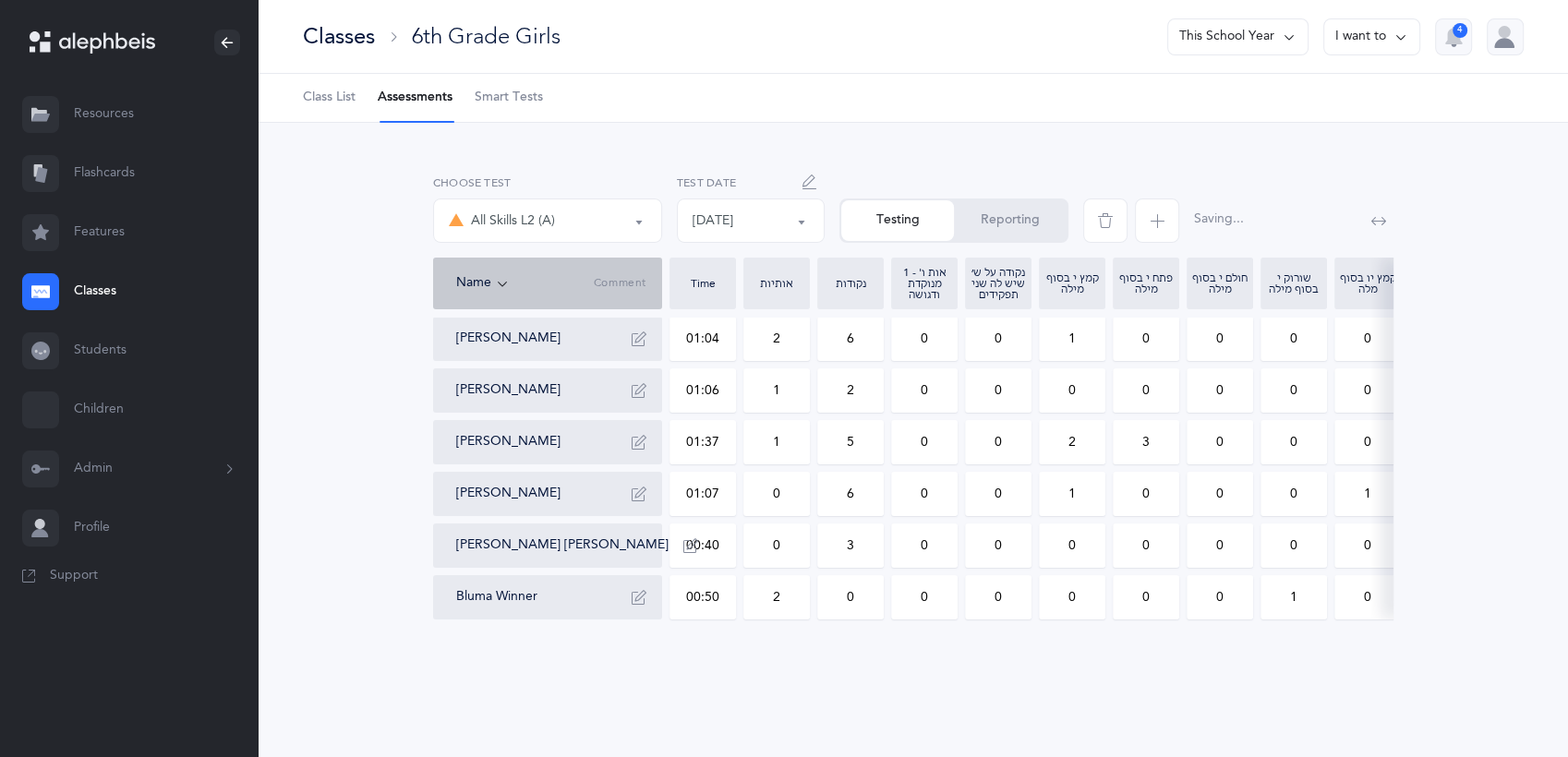
click at [1093, 545] on input "0" at bounding box center [1072, 545] width 65 height 42
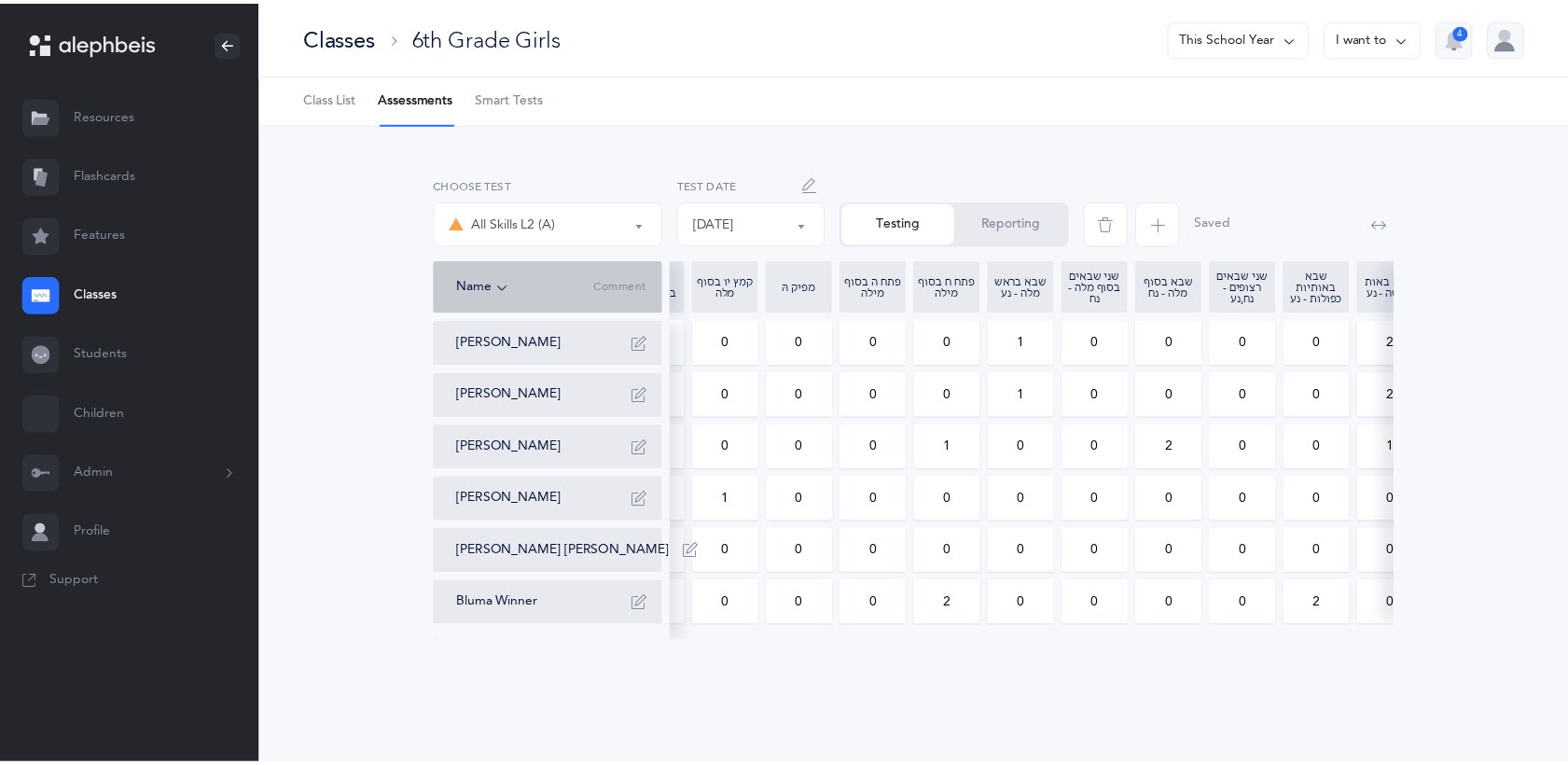
scroll to position [0, 828]
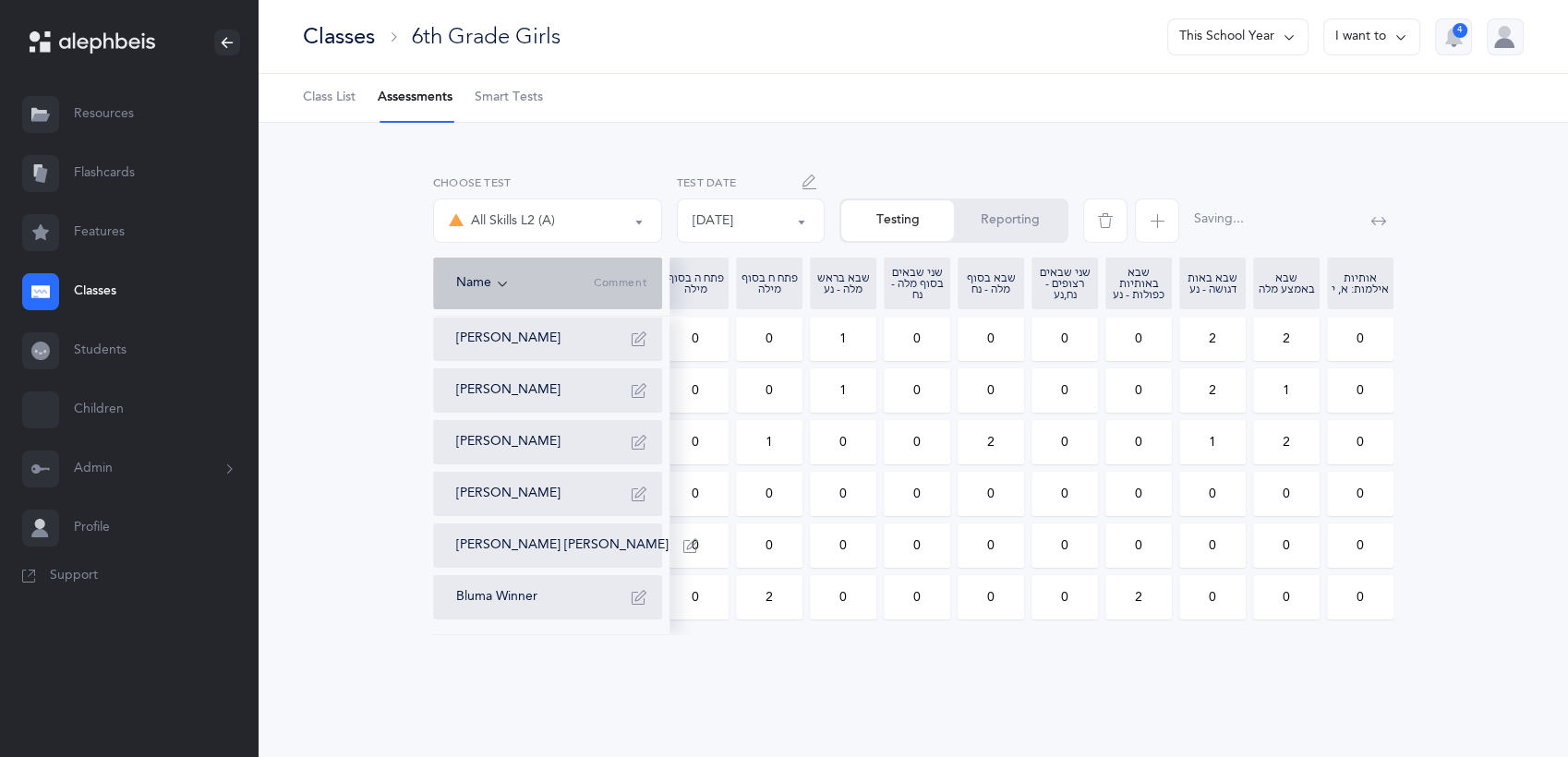
click at [983, 214] on button "Reporting" at bounding box center [1010, 220] width 112 height 40
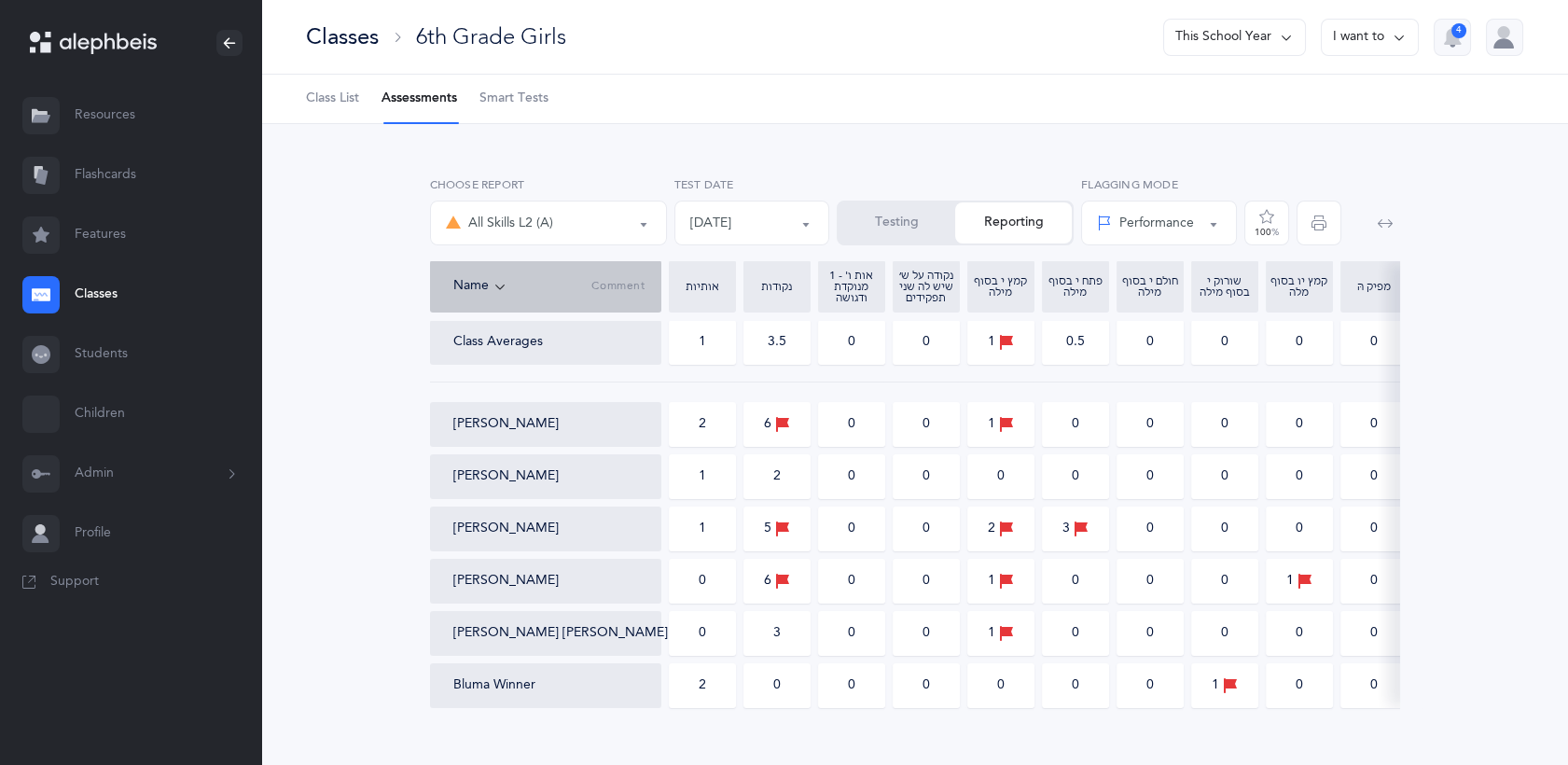
click at [1306, 223] on span "button" at bounding box center [1319, 222] width 45 height 45
